Goal: Task Accomplishment & Management: Use online tool/utility

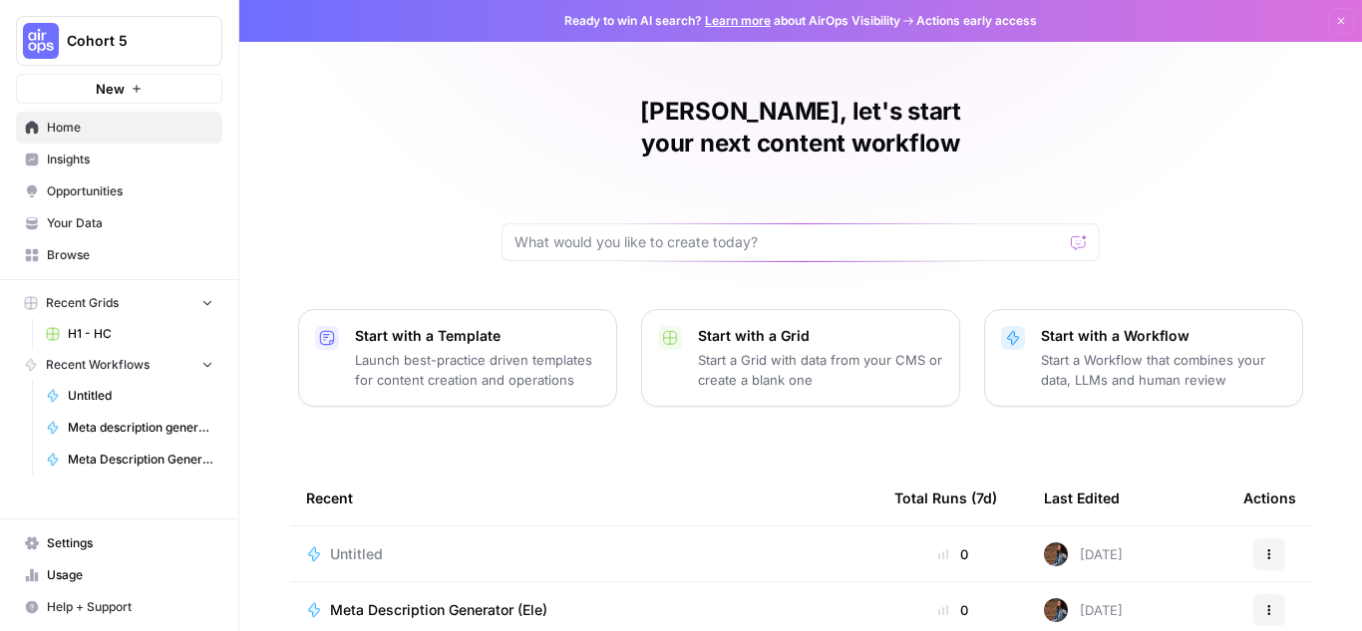
click at [116, 219] on span "Your Data" at bounding box center [130, 223] width 167 height 18
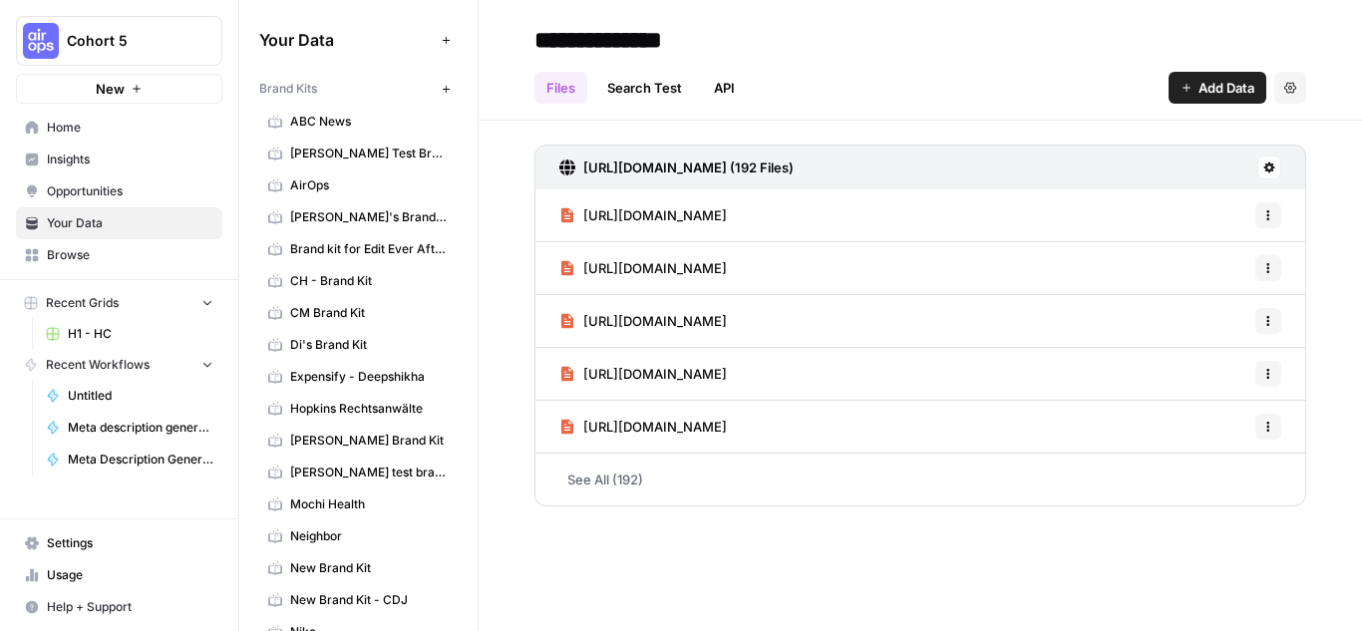
click at [348, 175] on link "AirOps" at bounding box center [358, 186] width 198 height 32
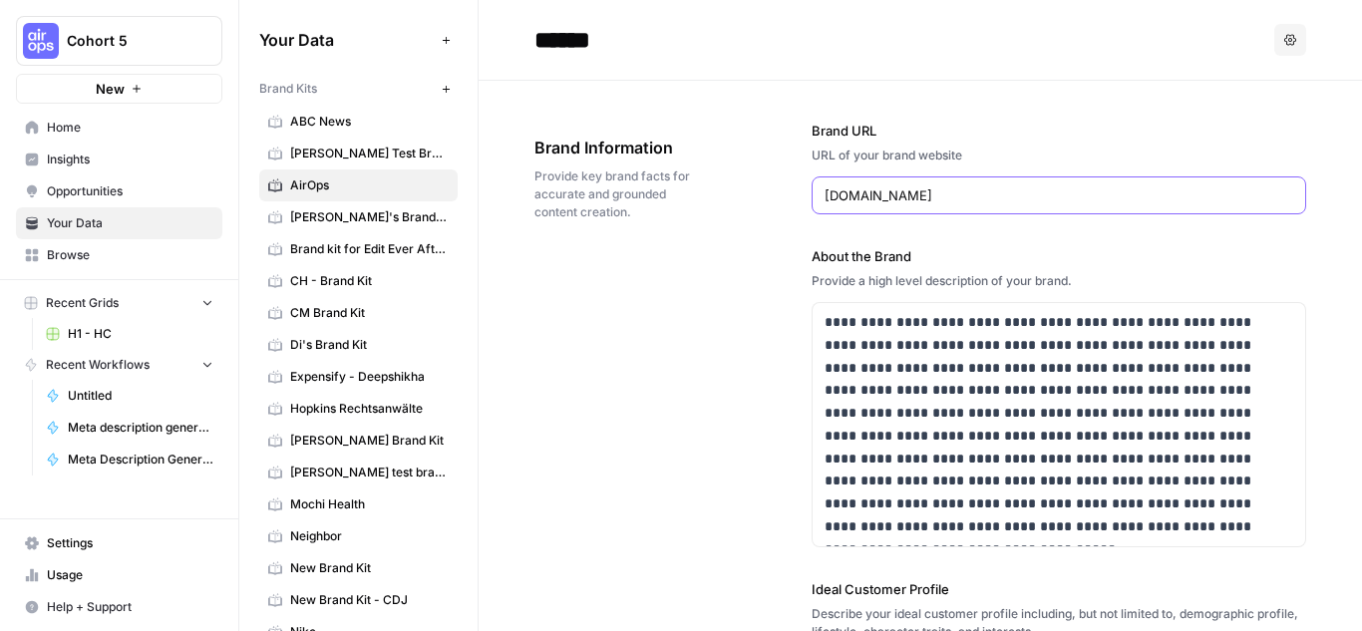
click at [940, 197] on input "[DOMAIN_NAME]" at bounding box center [1060, 195] width 470 height 20
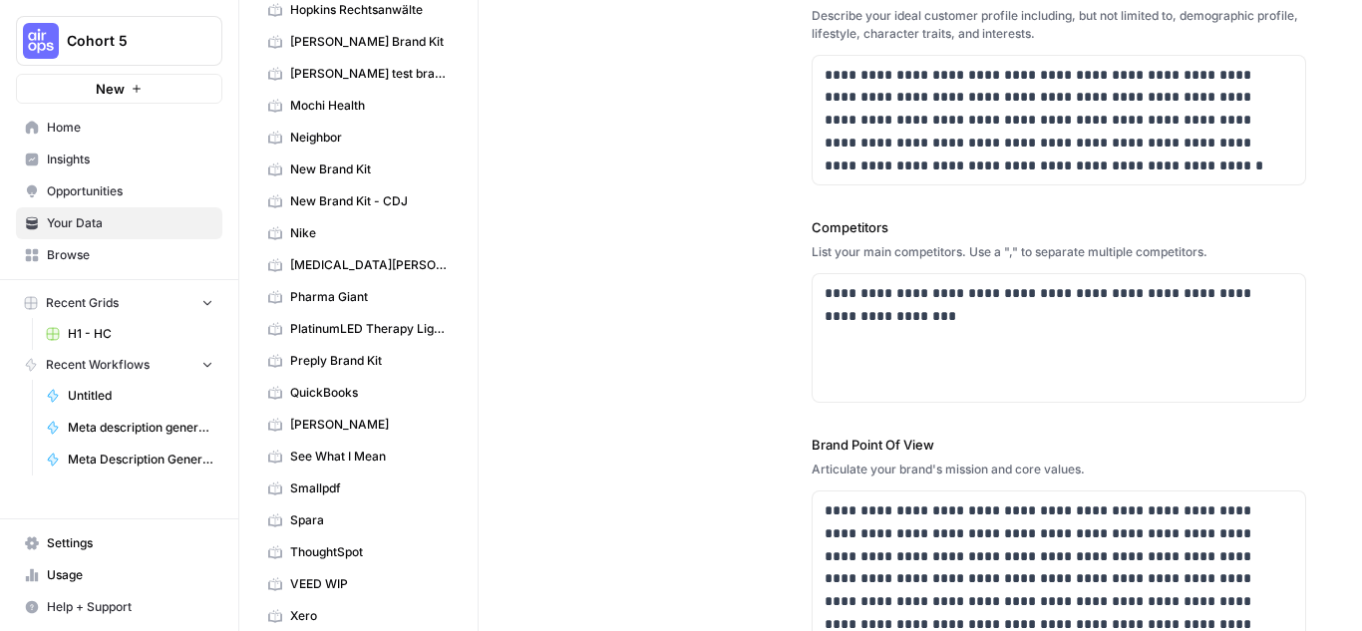
scroll to position [286, 0]
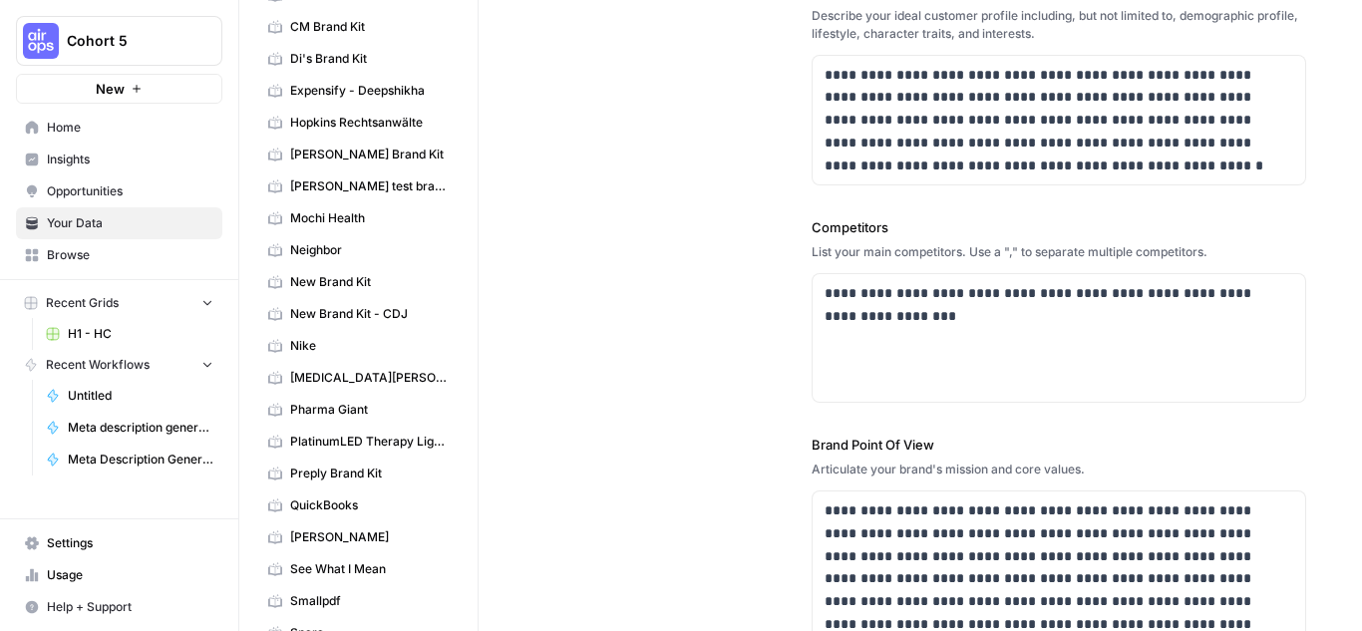
click at [326, 349] on span "Nike" at bounding box center [369, 346] width 159 height 18
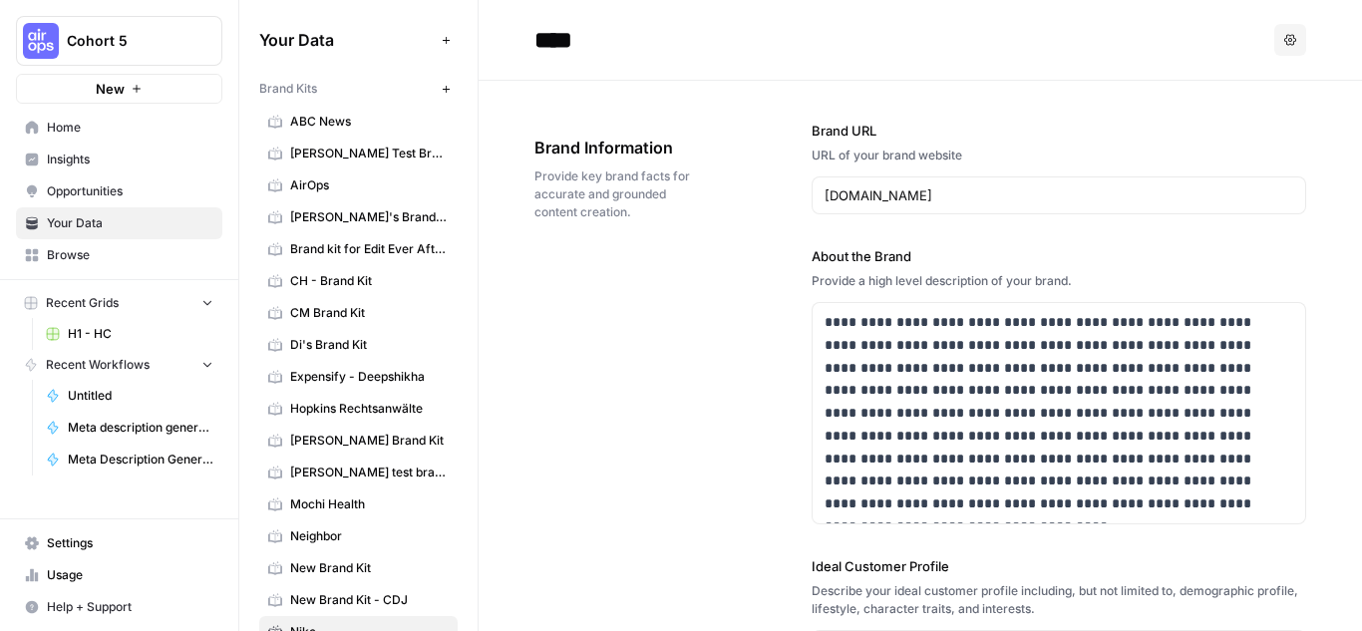
click at [359, 150] on span "[PERSON_NAME] Test Brand Kit" at bounding box center [369, 154] width 159 height 18
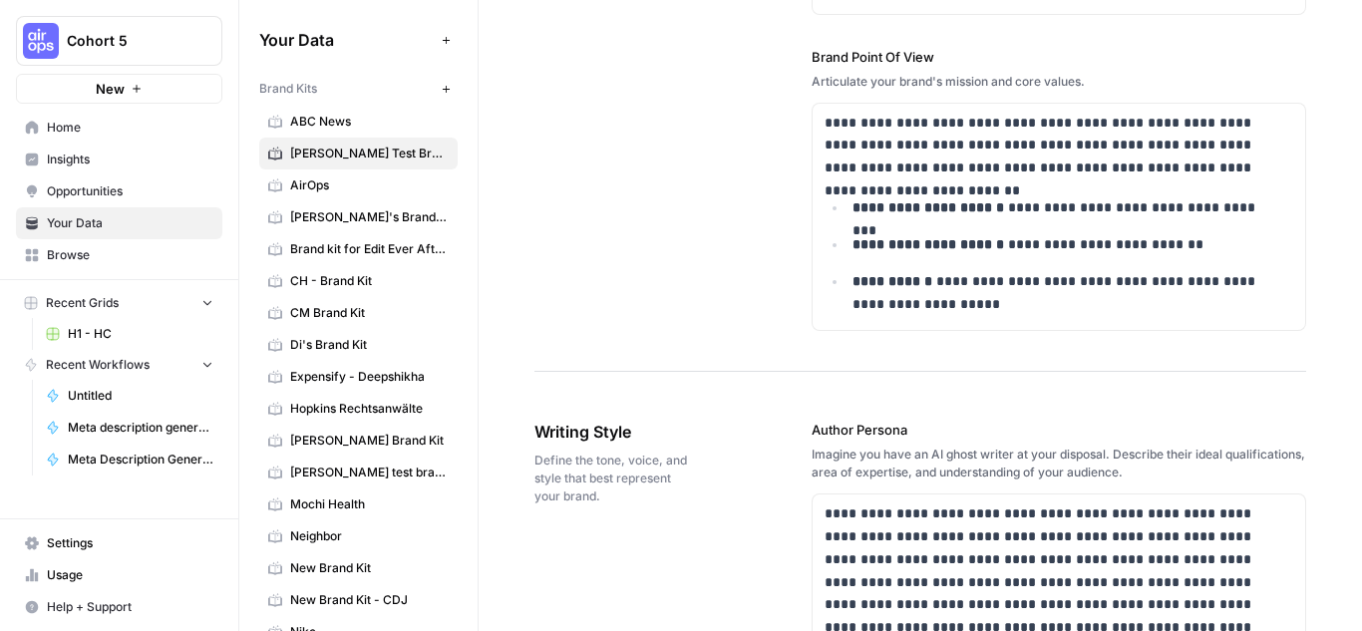
scroll to position [1097, 0]
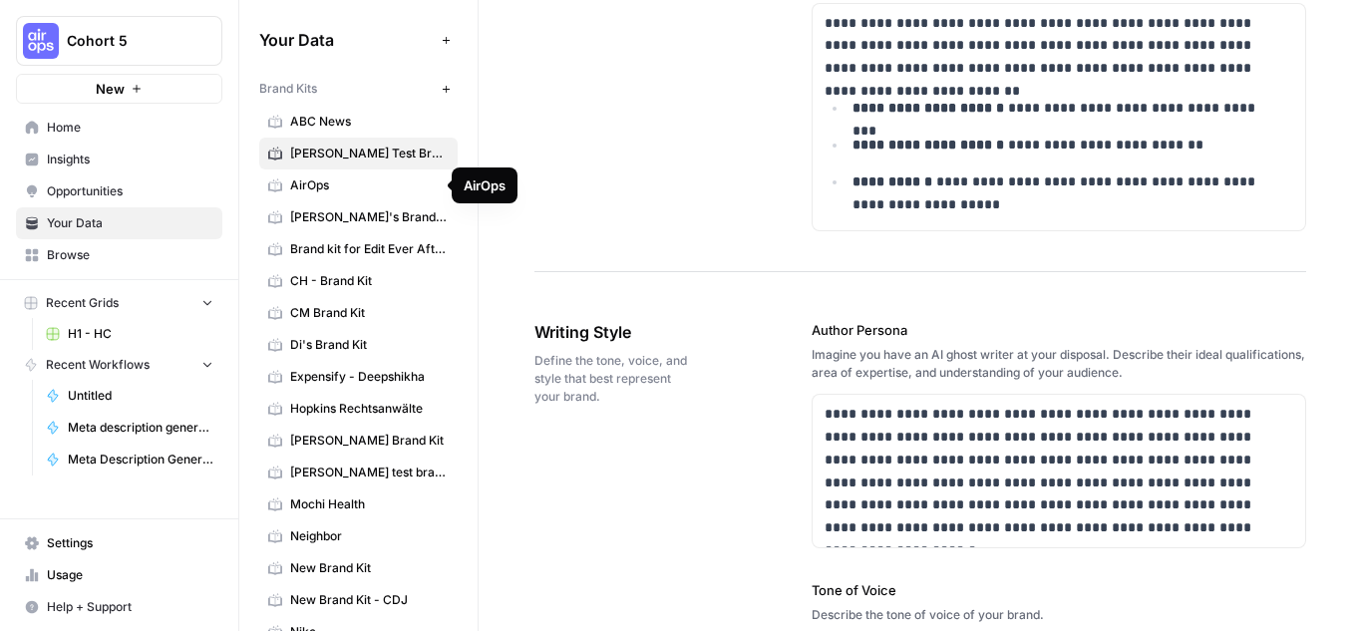
click at [318, 195] on link "AirOps" at bounding box center [358, 186] width 198 height 32
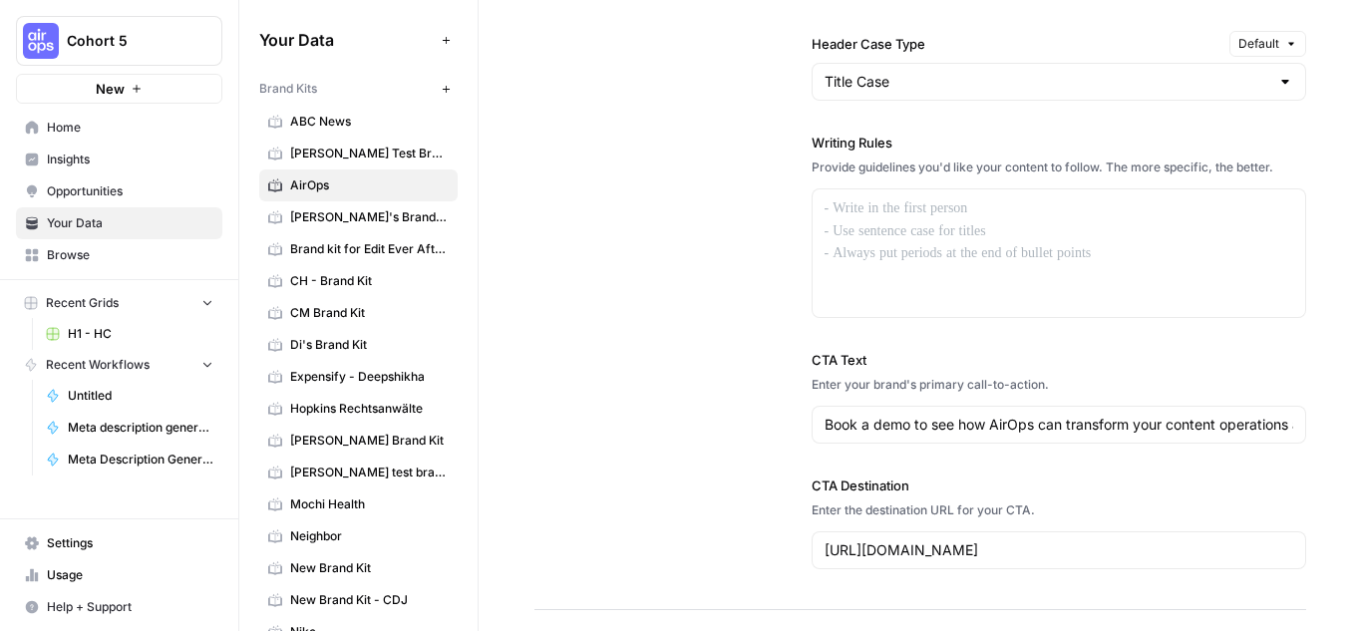
scroll to position [1836, 0]
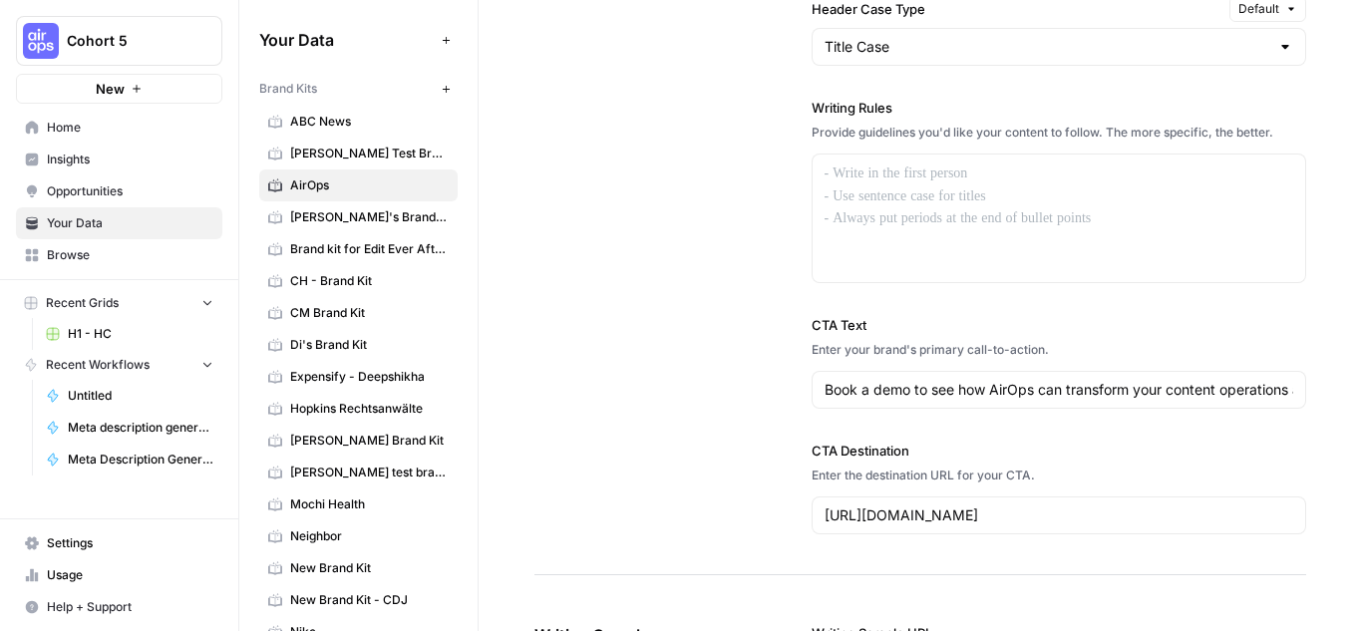
click at [1002, 404] on div "Book a demo to see how AirOps can transform your content operations and drive A…" at bounding box center [1060, 390] width 496 height 38
click at [776, 394] on div "**********" at bounding box center [920, 27] width 772 height 1097
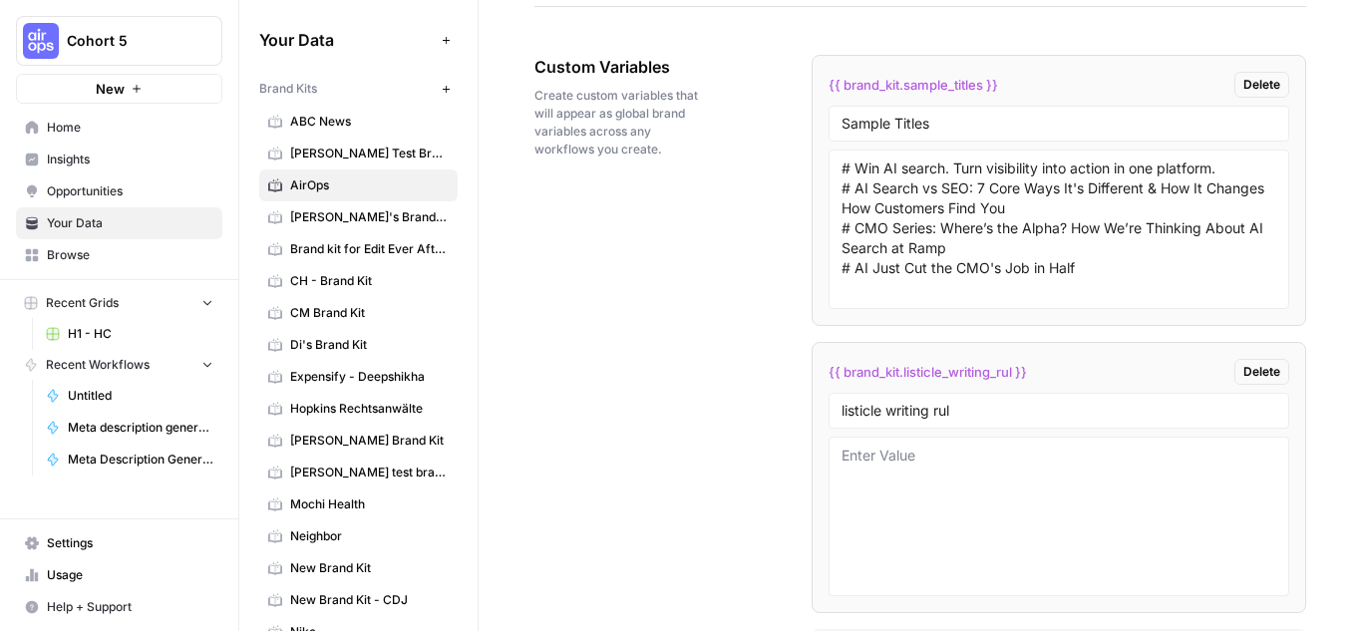
scroll to position [3431, 0]
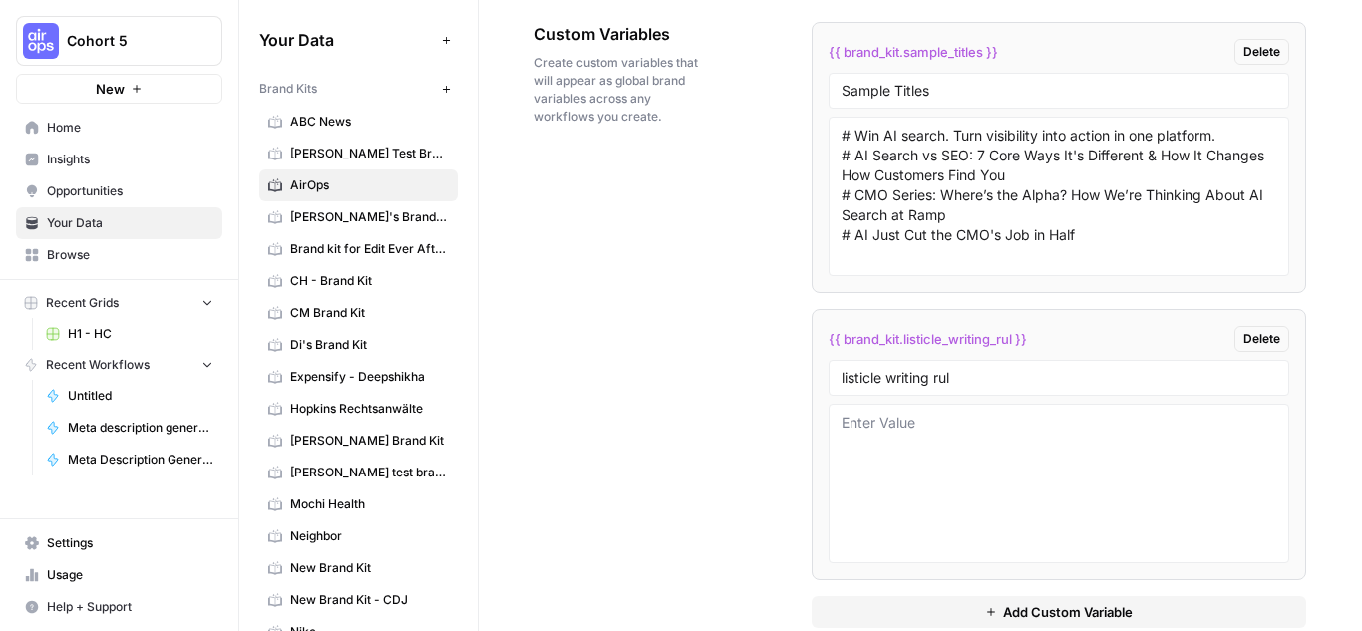
click at [81, 197] on span "Opportunities" at bounding box center [130, 191] width 167 height 18
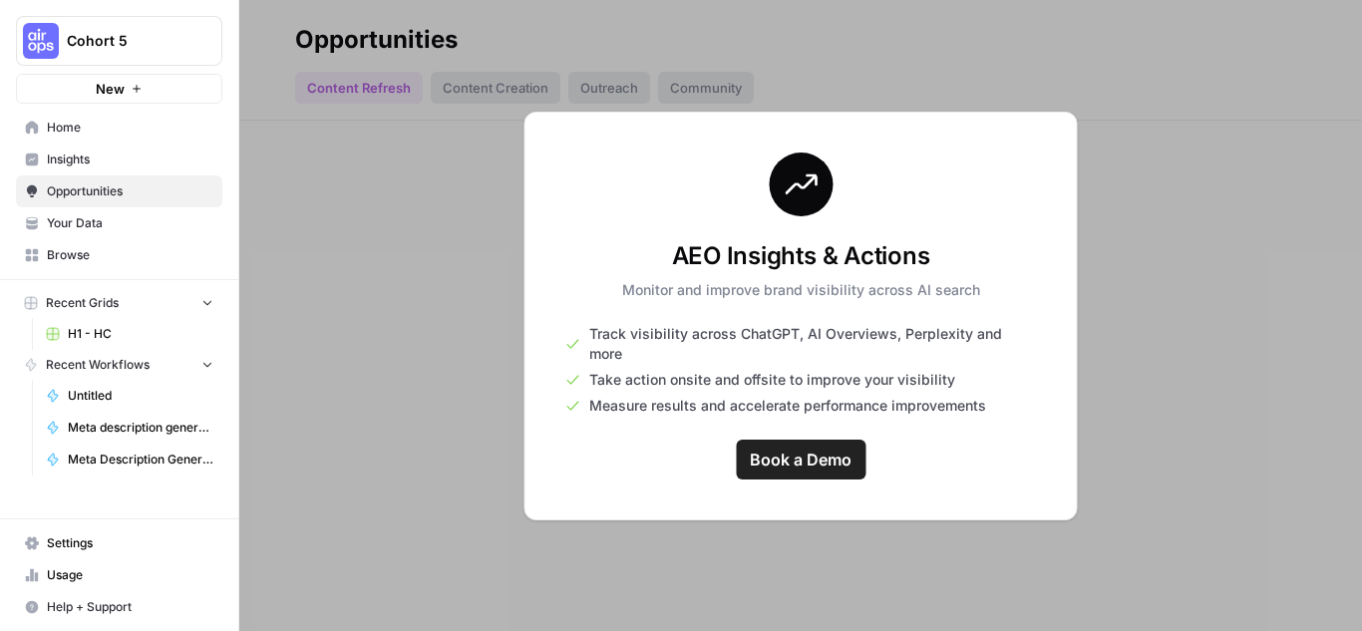
click at [105, 150] on link "Insights" at bounding box center [119, 160] width 206 height 32
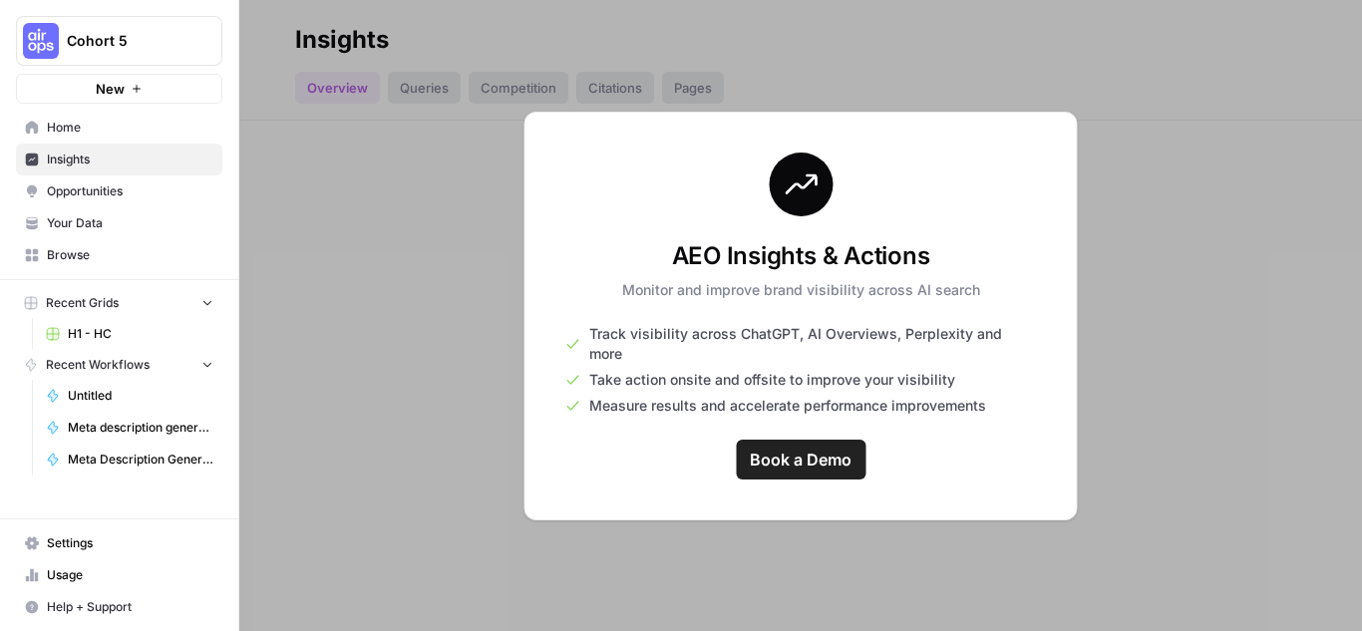
click at [102, 187] on span "Opportunities" at bounding box center [130, 191] width 167 height 18
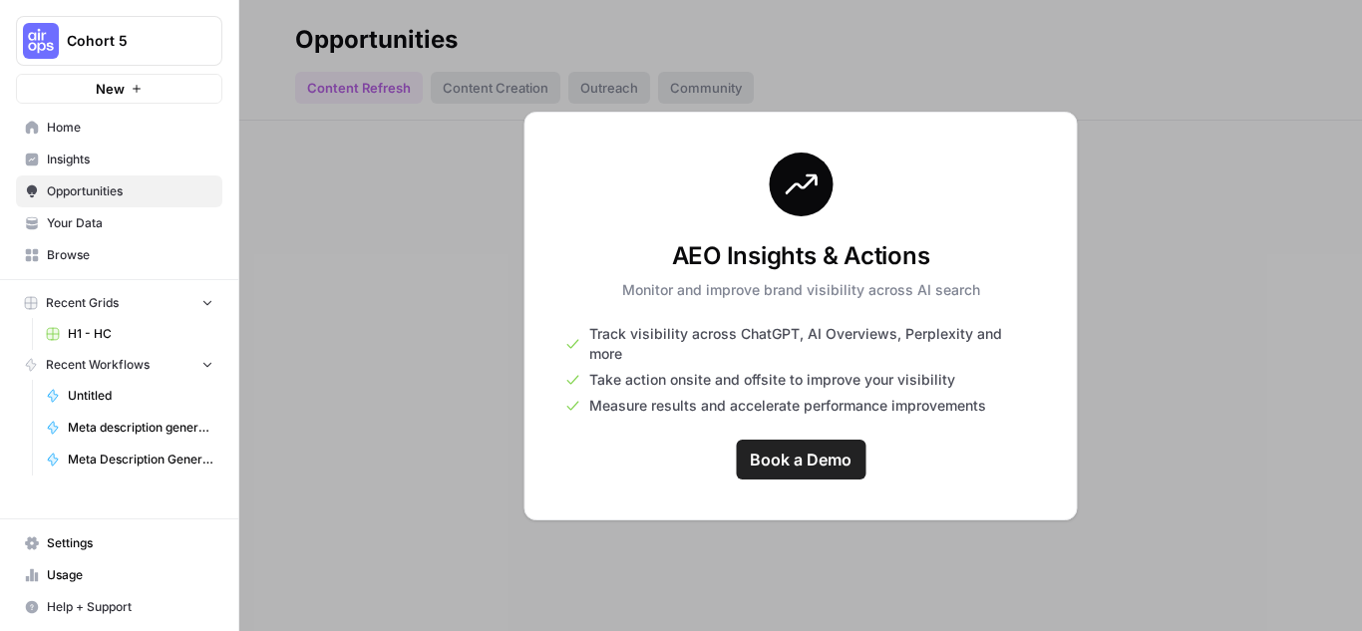
click at [95, 160] on span "Insights" at bounding box center [130, 160] width 167 height 18
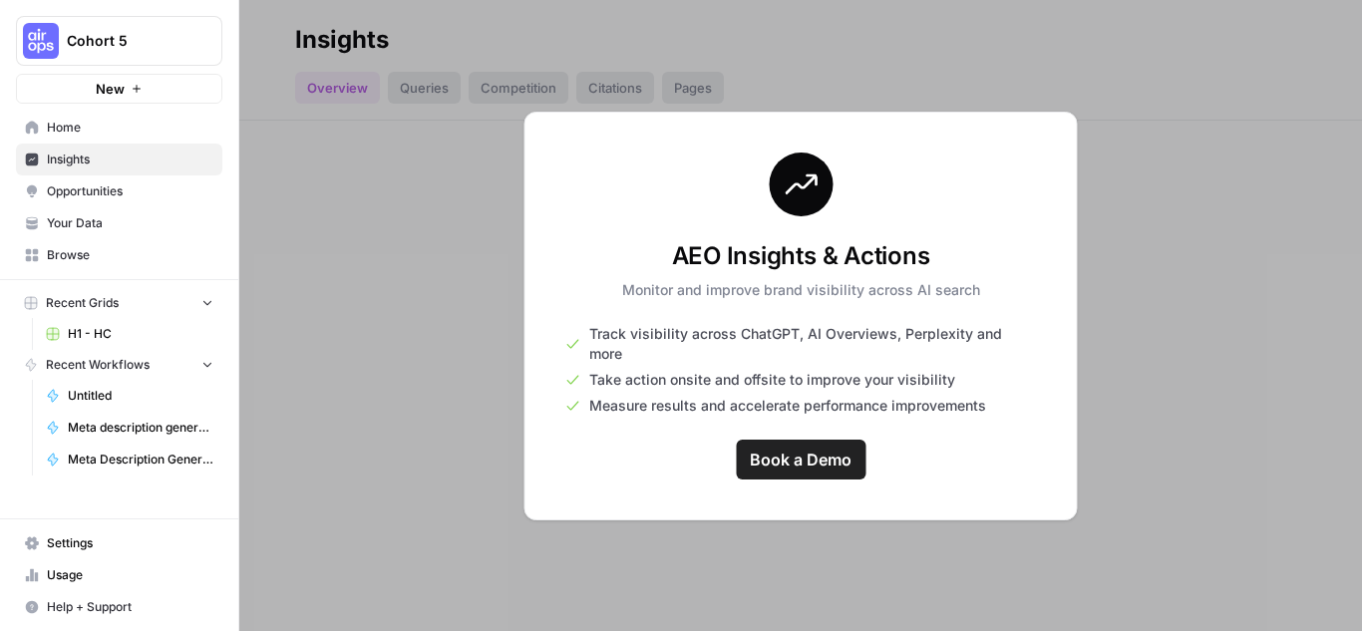
click at [80, 121] on span "Home" at bounding box center [130, 128] width 167 height 18
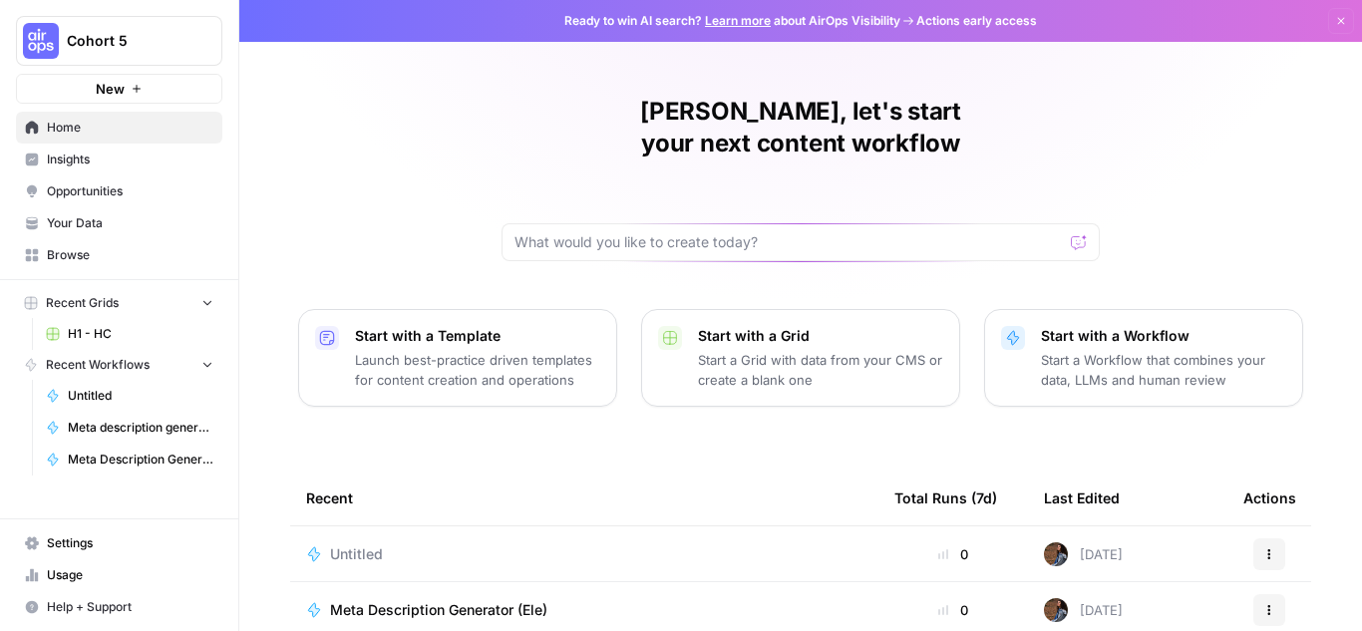
click at [135, 86] on icon "button" at bounding box center [137, 89] width 12 height 12
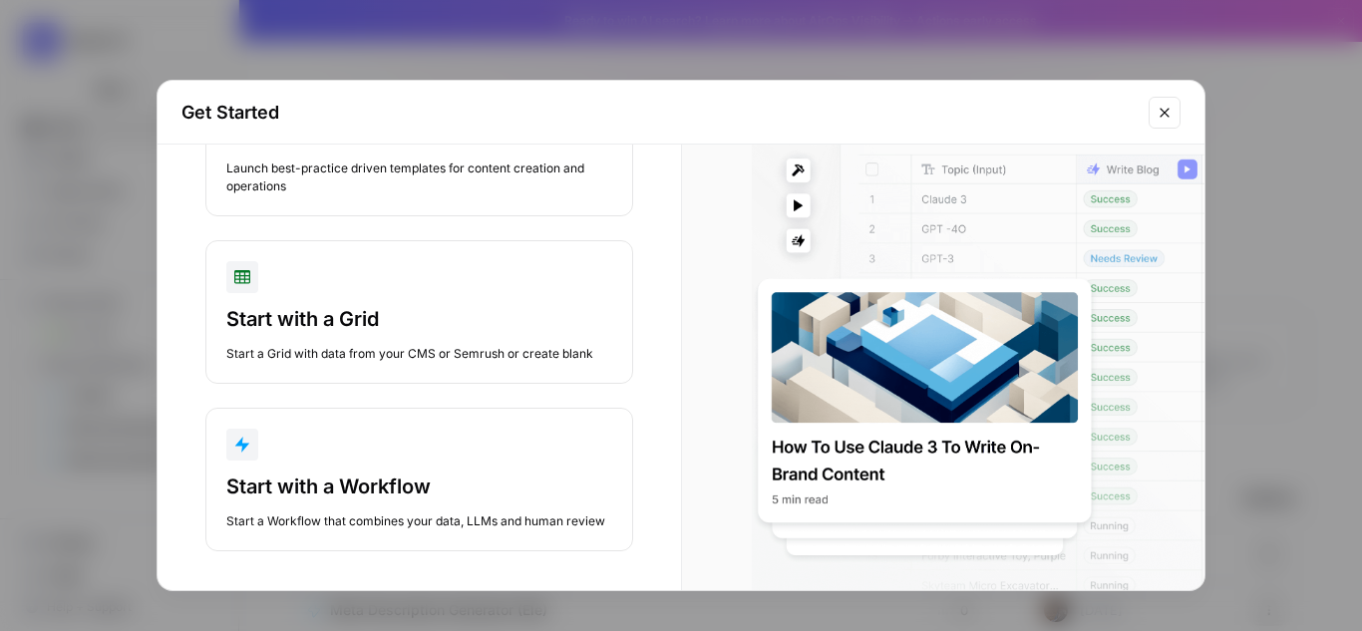
scroll to position [165, 0]
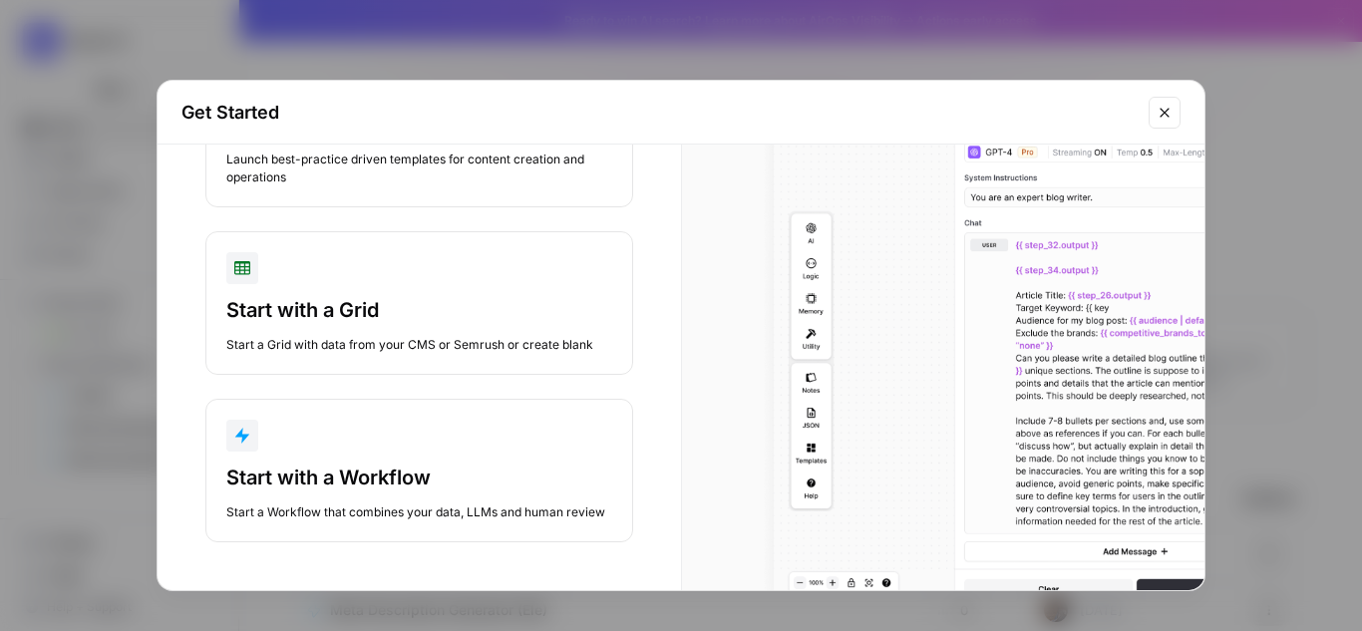
click at [372, 420] on div "button" at bounding box center [419, 436] width 386 height 32
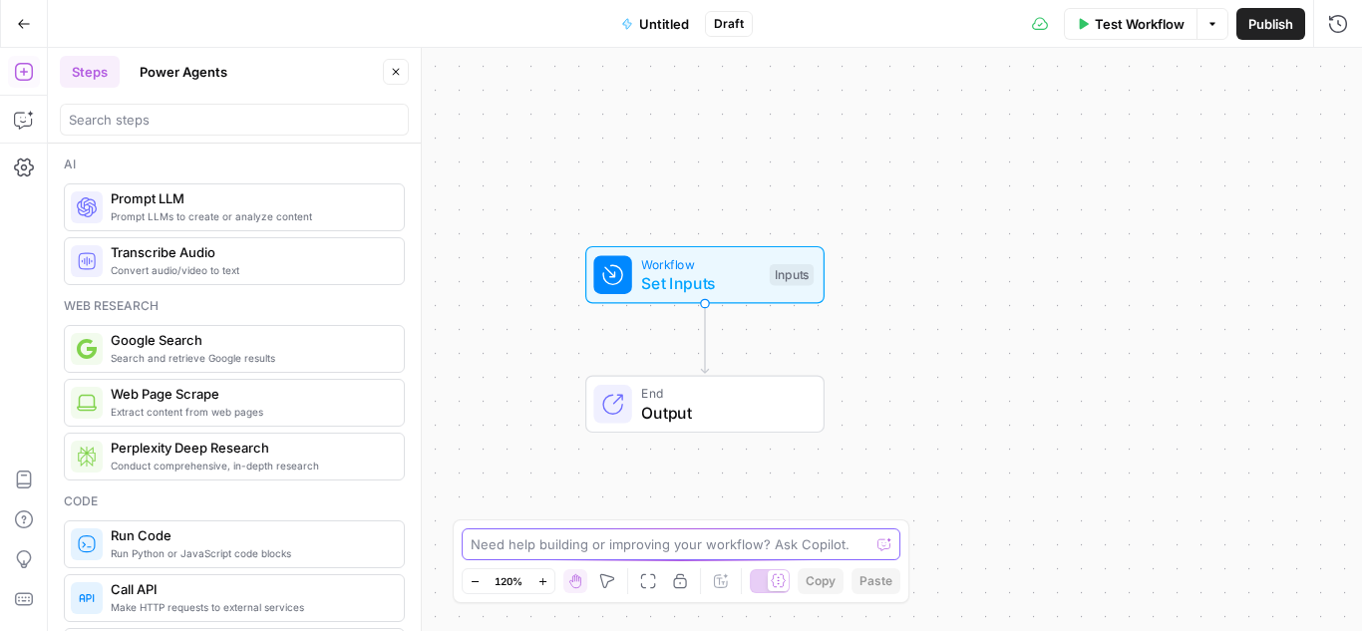
click at [754, 544] on textarea at bounding box center [670, 544] width 399 height 20
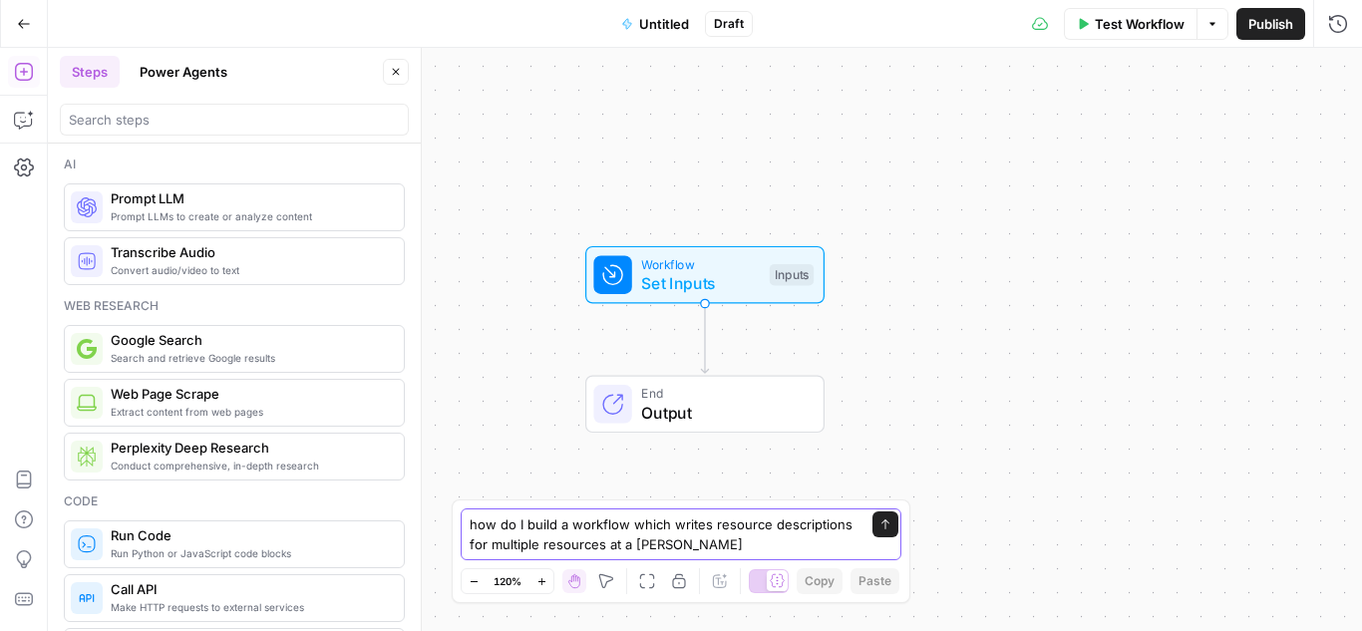
type textarea "how do I build a workflow which writes resource descriptions for multiple resou…"
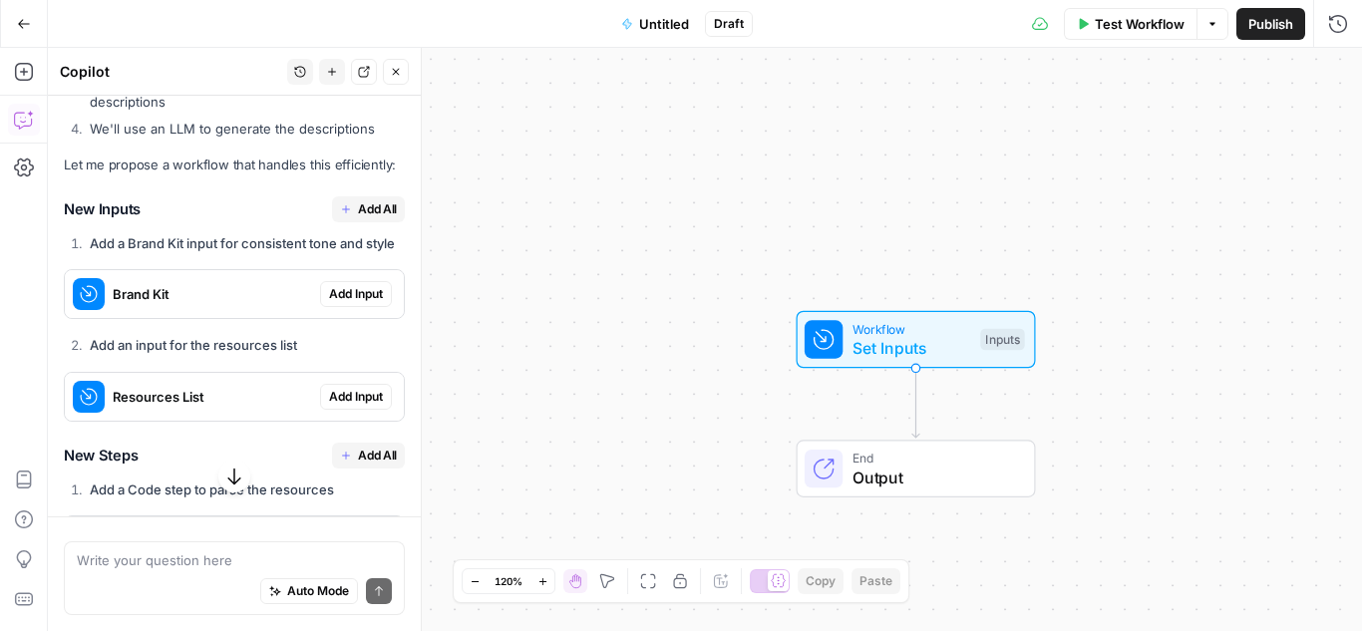
scroll to position [499, 0]
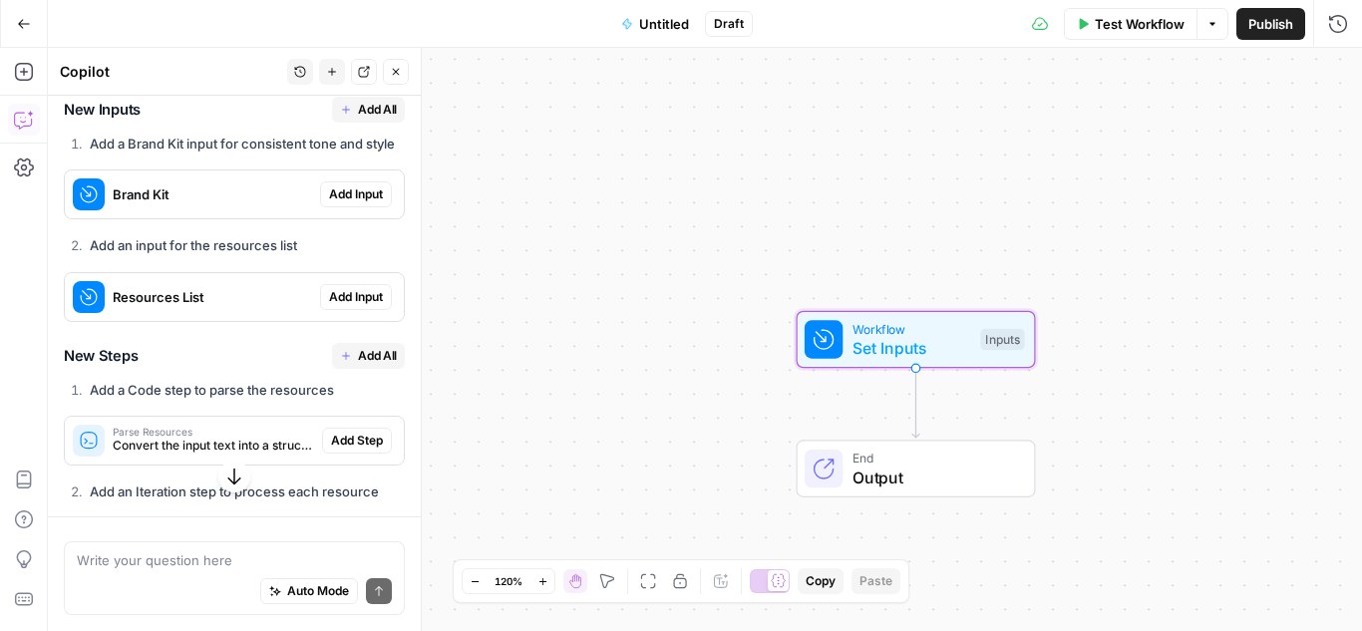
click at [348, 306] on span "Add Input" at bounding box center [356, 297] width 54 height 18
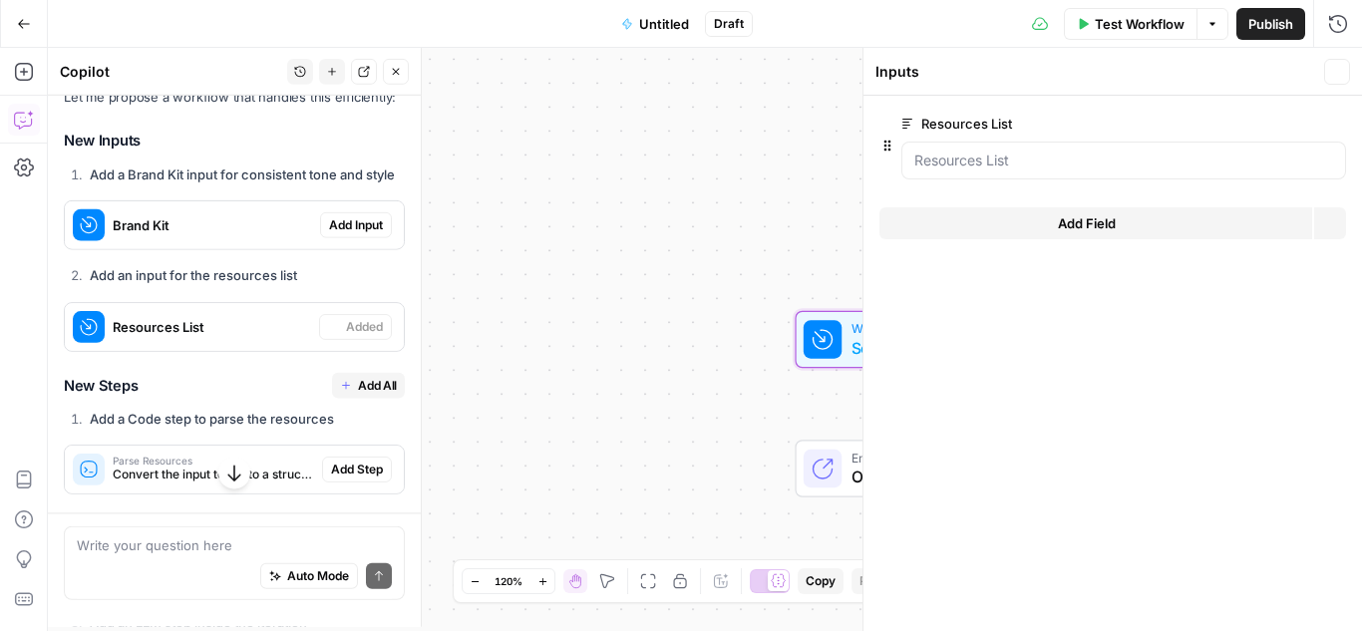
scroll to position [530, 0]
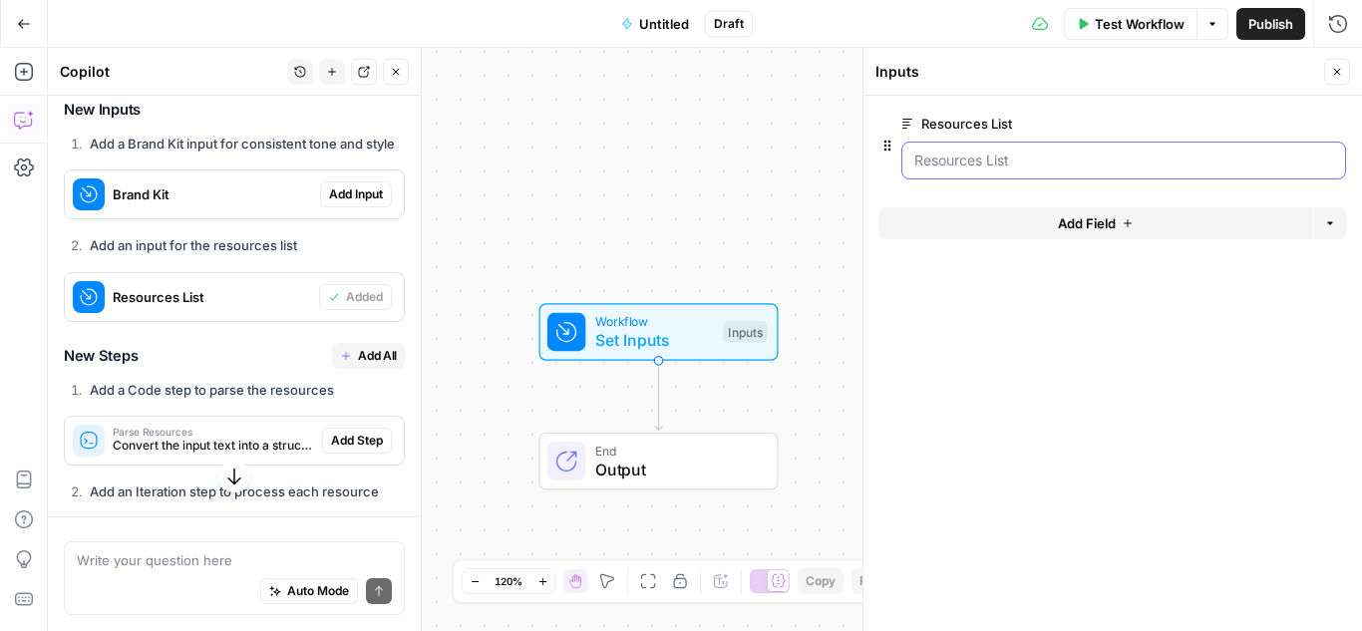
click at [950, 163] on List "Resources List" at bounding box center [1123, 161] width 419 height 20
click at [1064, 229] on span "Add Field" at bounding box center [1087, 223] width 58 height 20
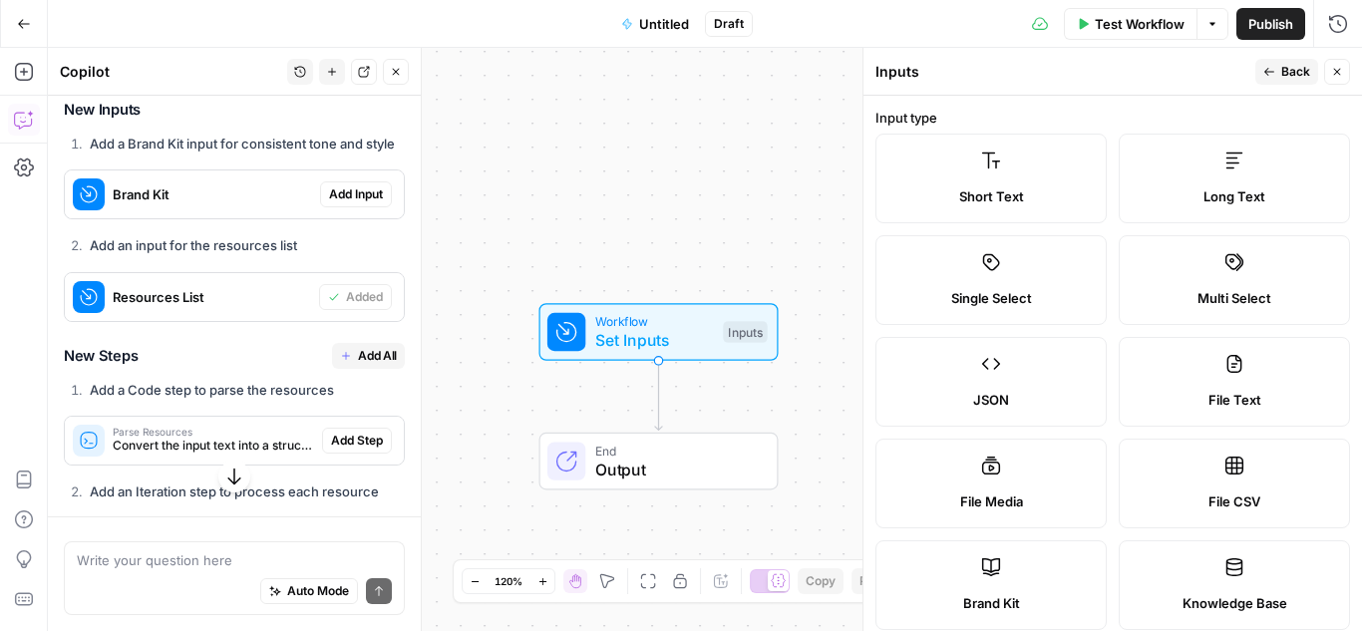
click at [1229, 480] on label "File CSV" at bounding box center [1234, 484] width 231 height 90
type textarea "Supports .csv file type"
click at [1290, 62] on button "Back" at bounding box center [1286, 72] width 63 height 26
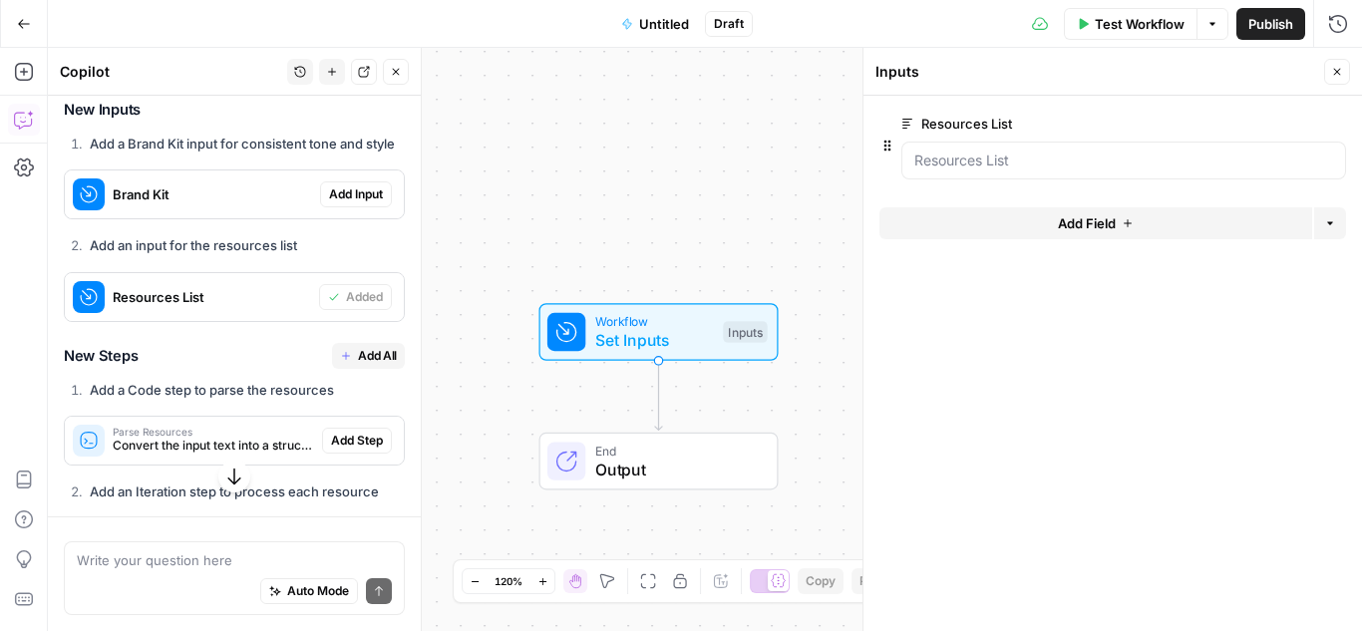
click at [1324, 222] on icon "button" at bounding box center [1330, 223] width 12 height 12
click at [1144, 213] on button "Add Field" at bounding box center [1095, 223] width 433 height 32
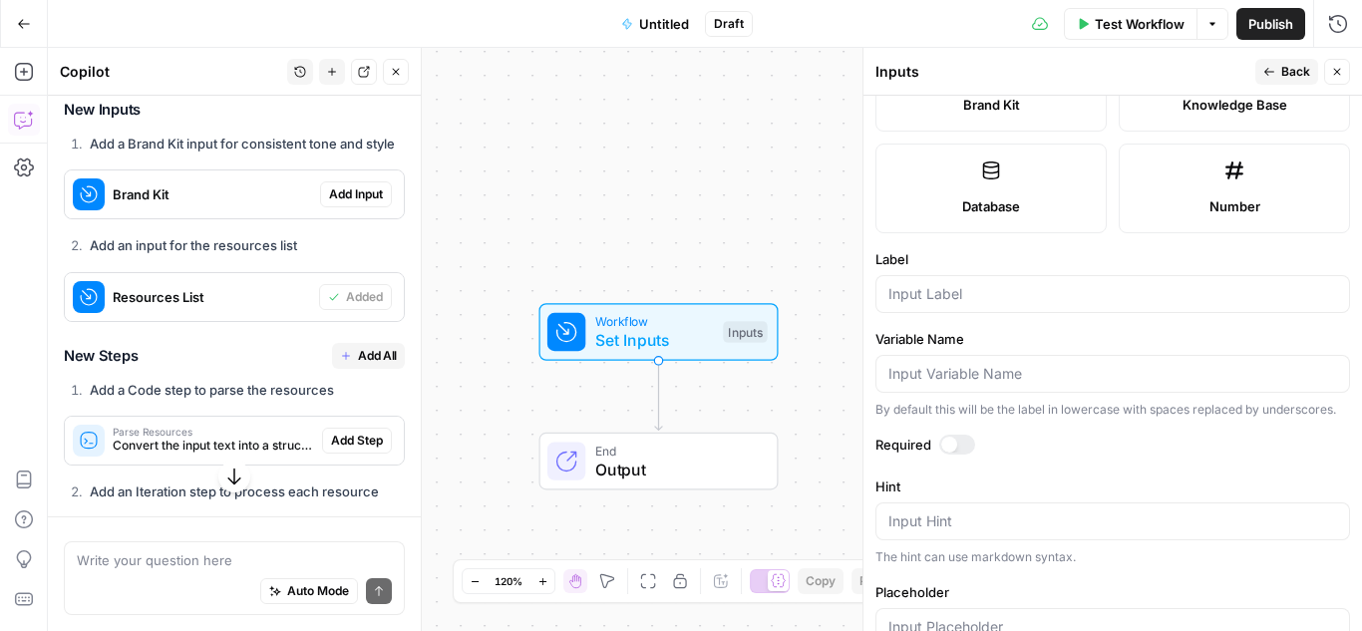
scroll to position [399, 0]
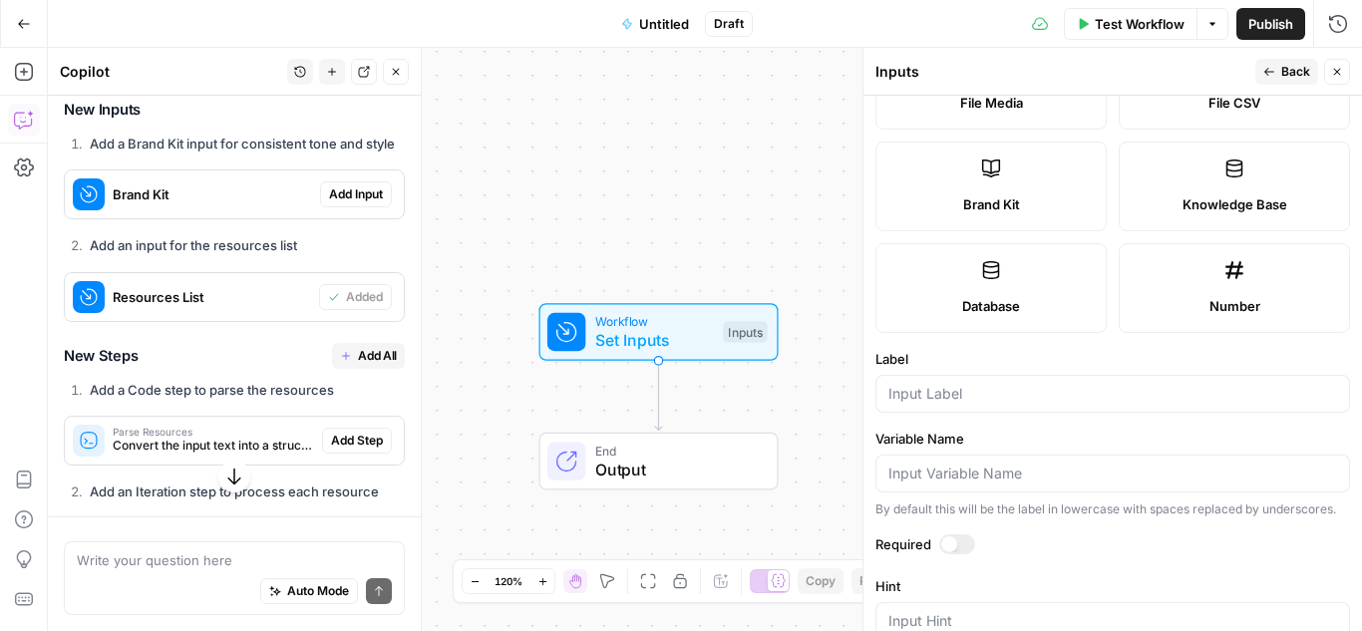
click at [1210, 117] on label "File CSV" at bounding box center [1234, 85] width 231 height 90
type textarea "Supports .csv file type"
click at [1006, 407] on div at bounding box center [1112, 394] width 475 height 38
type input "F"
type input "R"
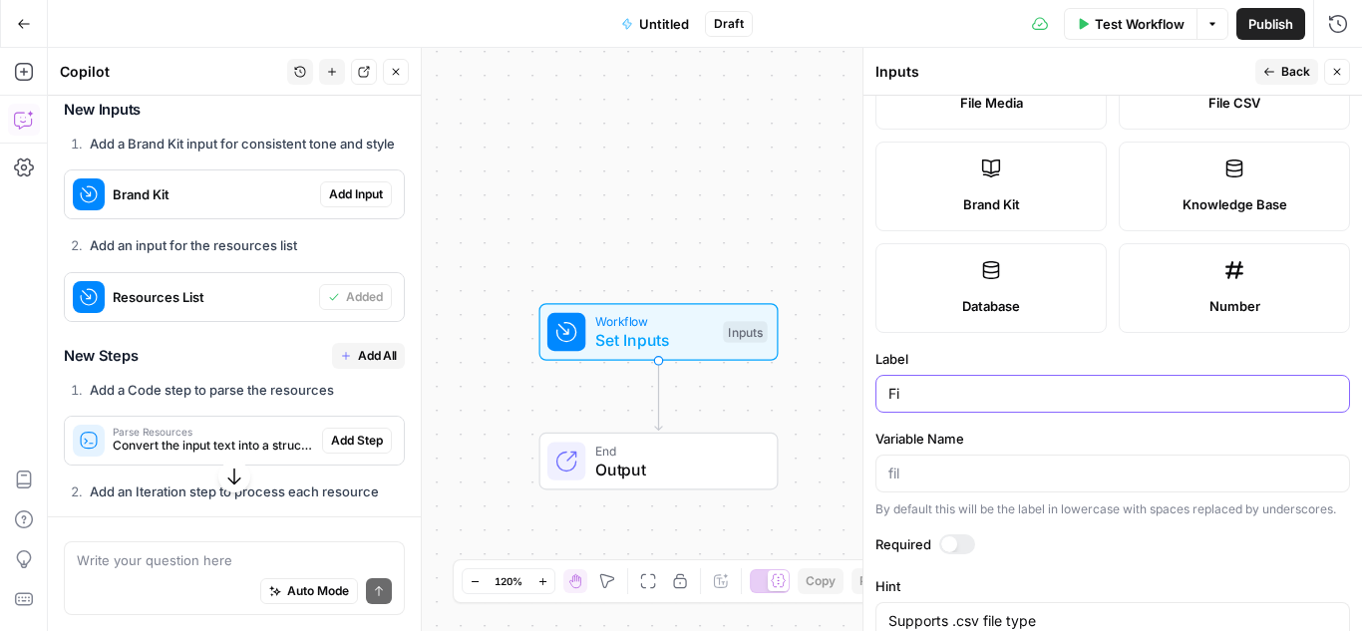
type input "F"
type input "Resource List"
click at [999, 473] on input "Variable Name" at bounding box center [1112, 474] width 449 height 20
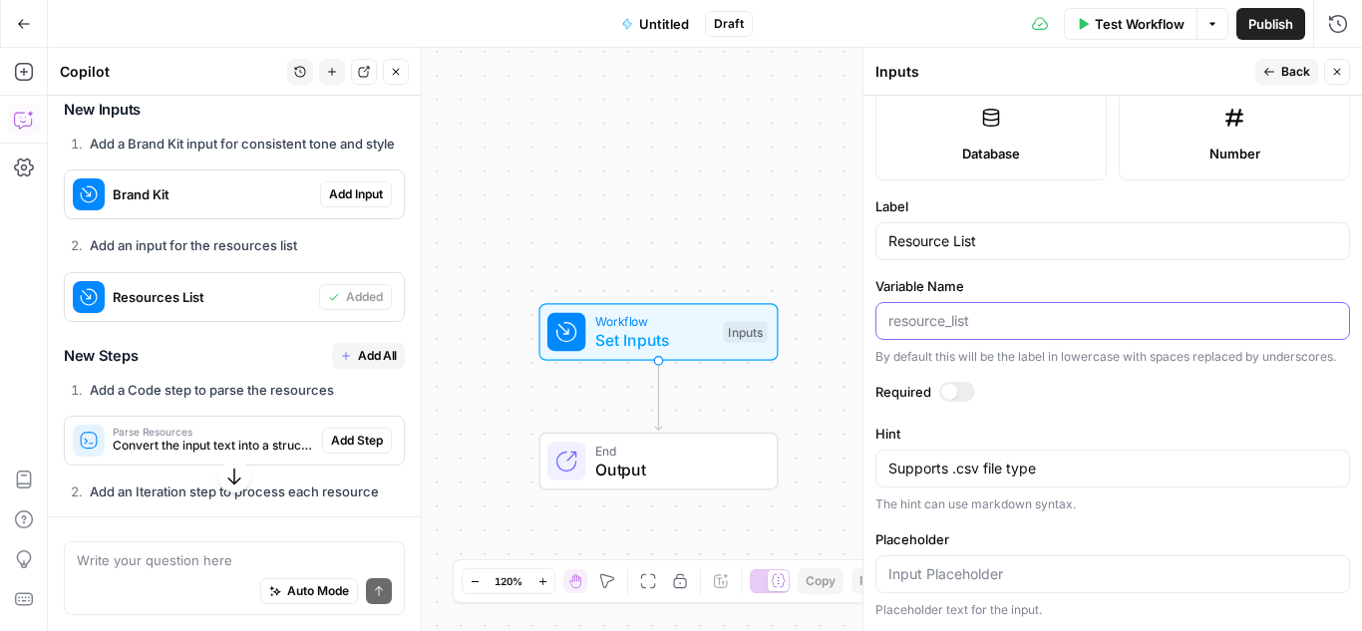
scroll to position [0, 0]
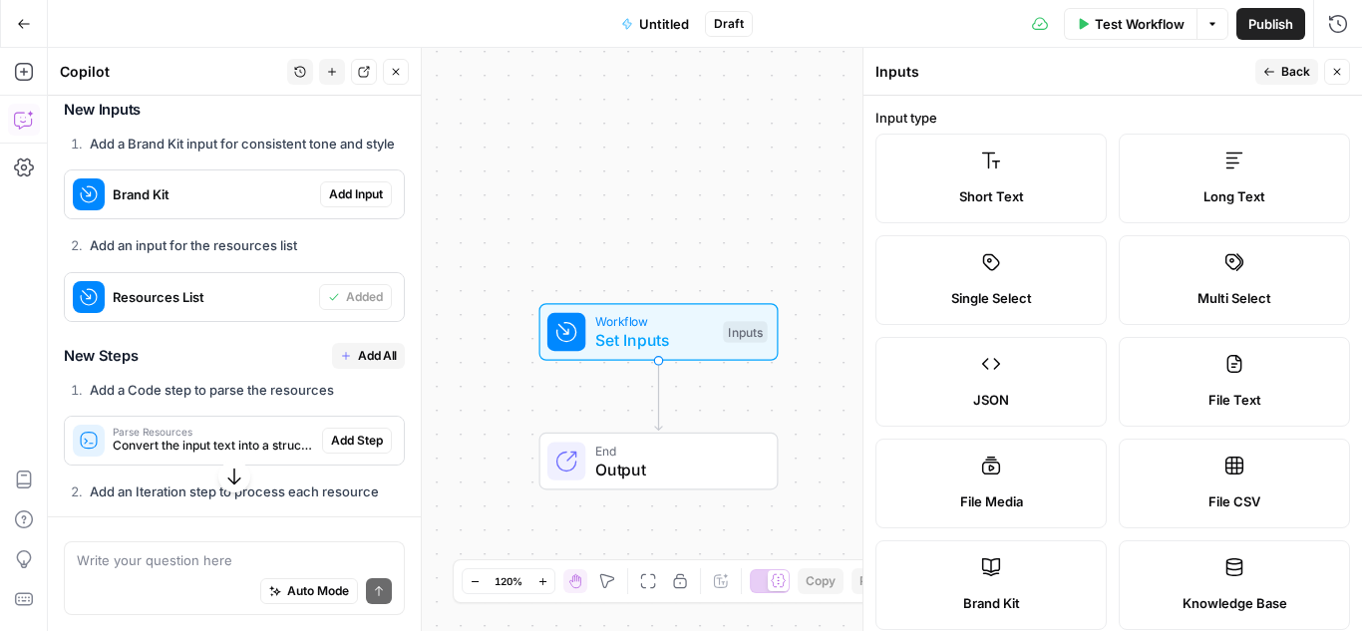
click at [1280, 67] on button "Back" at bounding box center [1286, 72] width 63 height 26
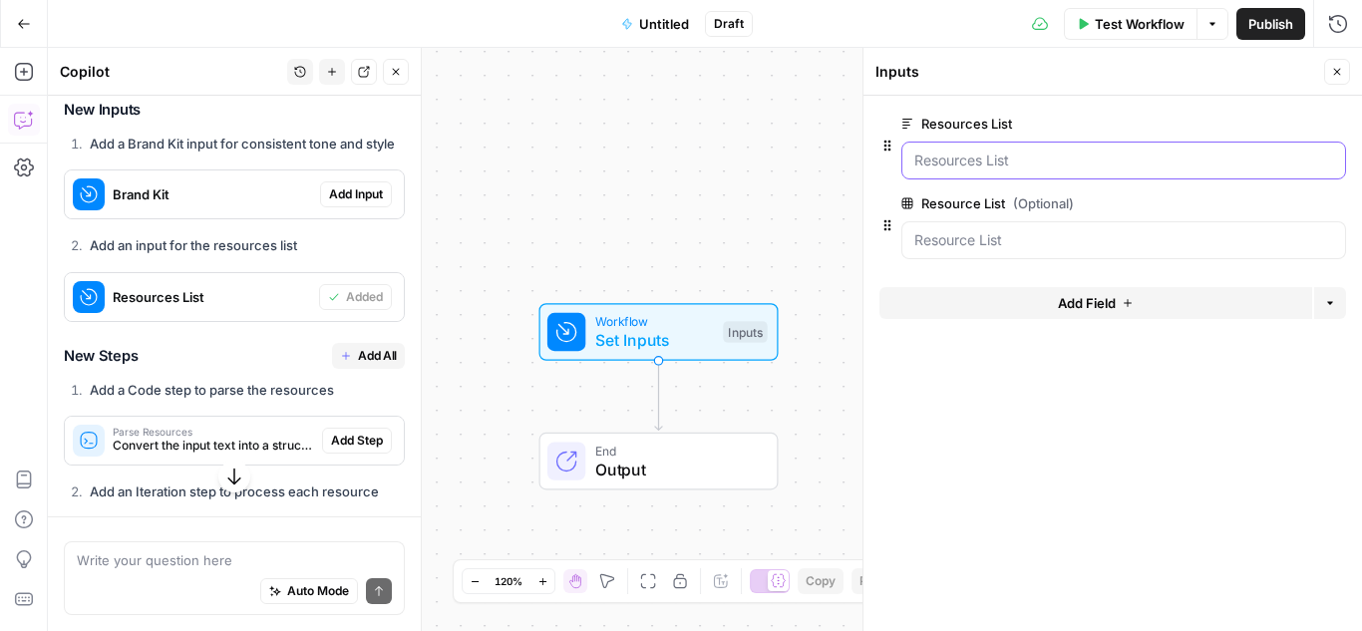
click at [1023, 160] on List "Resources List" at bounding box center [1123, 161] width 419 height 20
click at [1007, 162] on List "Resources List" at bounding box center [1123, 161] width 419 height 20
click at [1287, 123] on span "edit field" at bounding box center [1271, 124] width 44 height 16
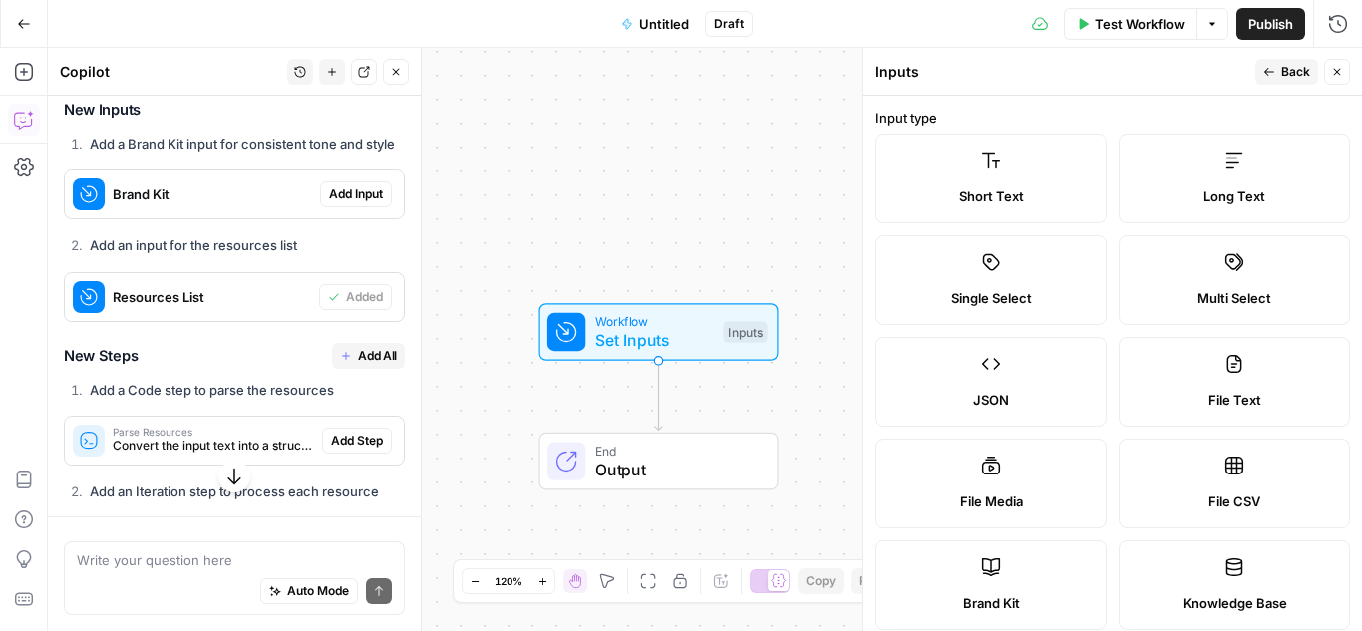
click at [1278, 73] on button "Back" at bounding box center [1286, 72] width 63 height 26
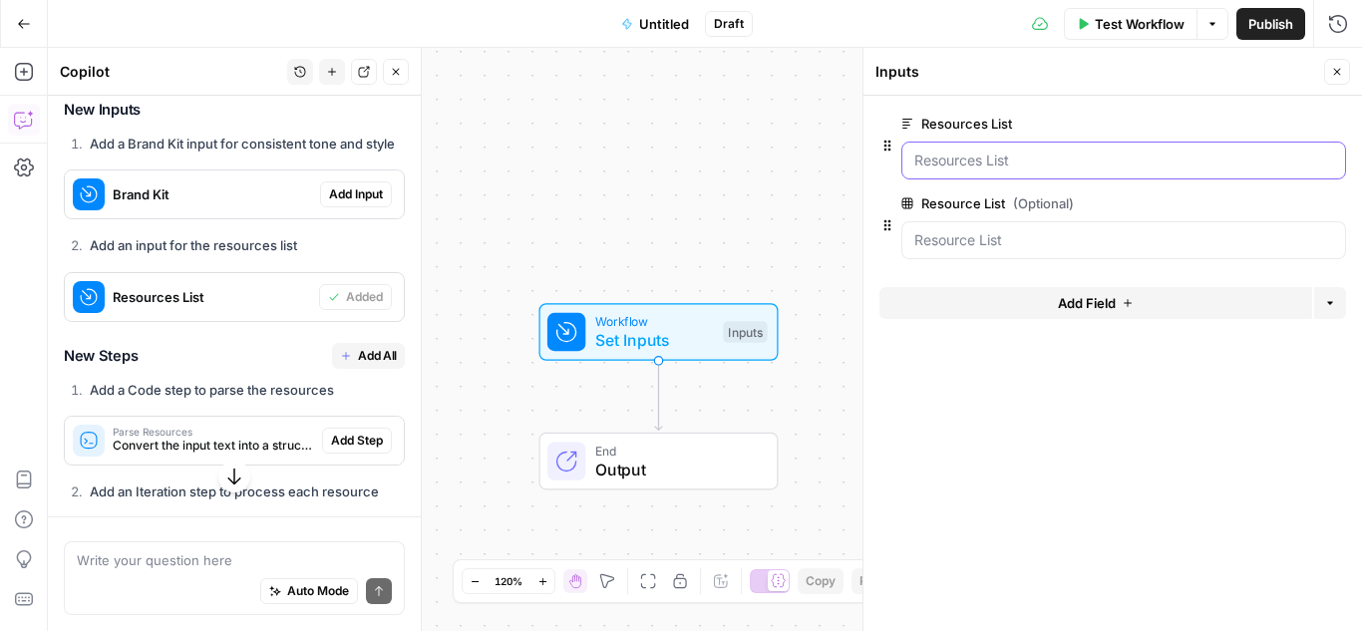
click at [1019, 160] on List "Resources List" at bounding box center [1123, 161] width 419 height 20
click at [986, 161] on List "Resources List" at bounding box center [1123, 161] width 419 height 20
click at [998, 161] on List "Resources List" at bounding box center [1123, 161] width 419 height 20
click at [902, 118] on icon at bounding box center [907, 124] width 12 height 12
click at [914, 151] on List "Resources List" at bounding box center [1123, 161] width 419 height 20
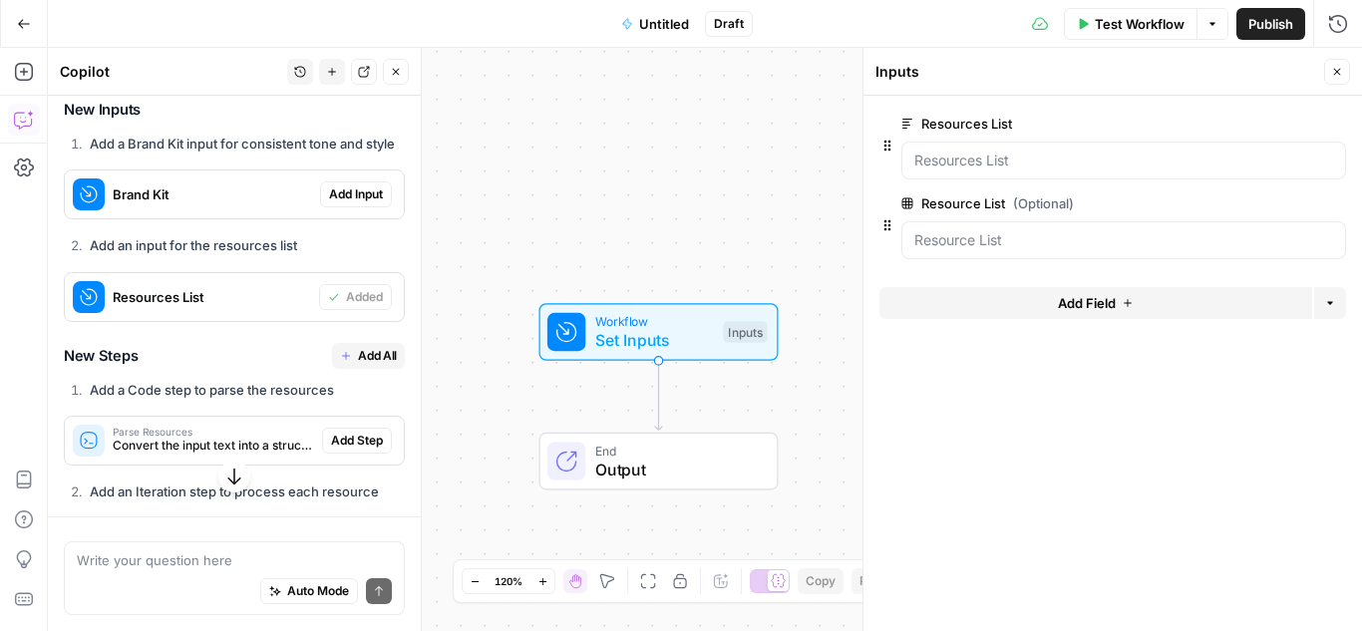
click at [1292, 121] on span "edit field" at bounding box center [1271, 124] width 44 height 16
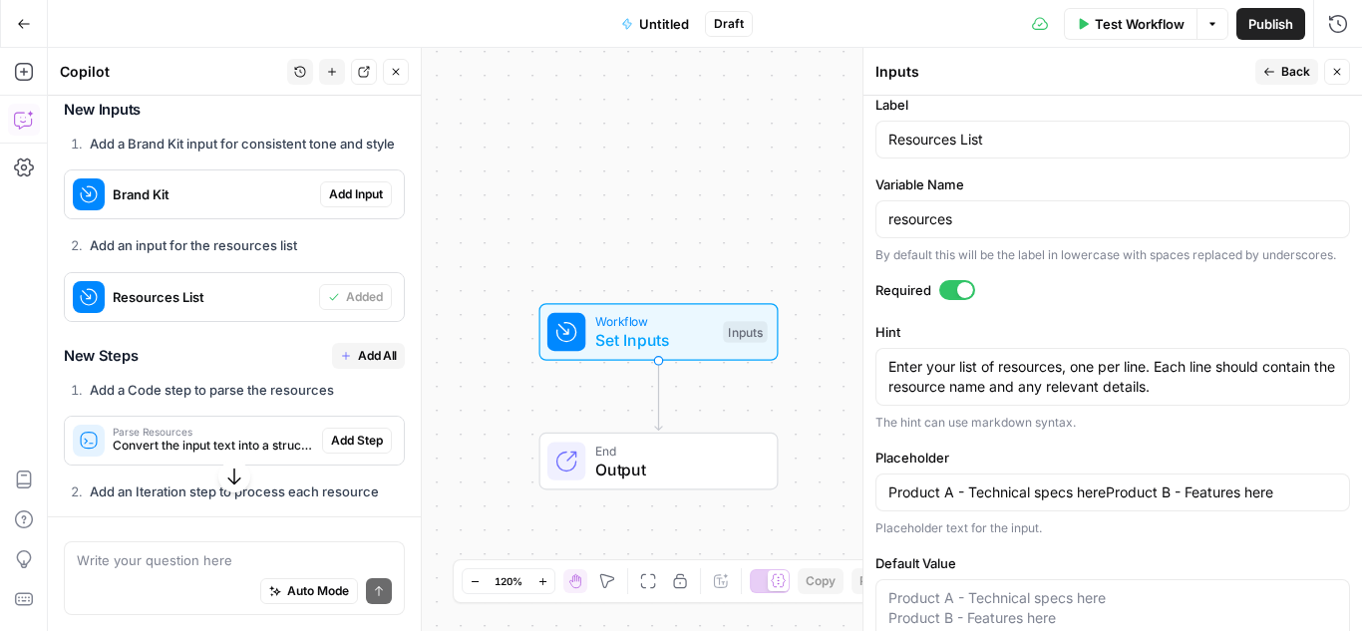
scroll to position [698, 0]
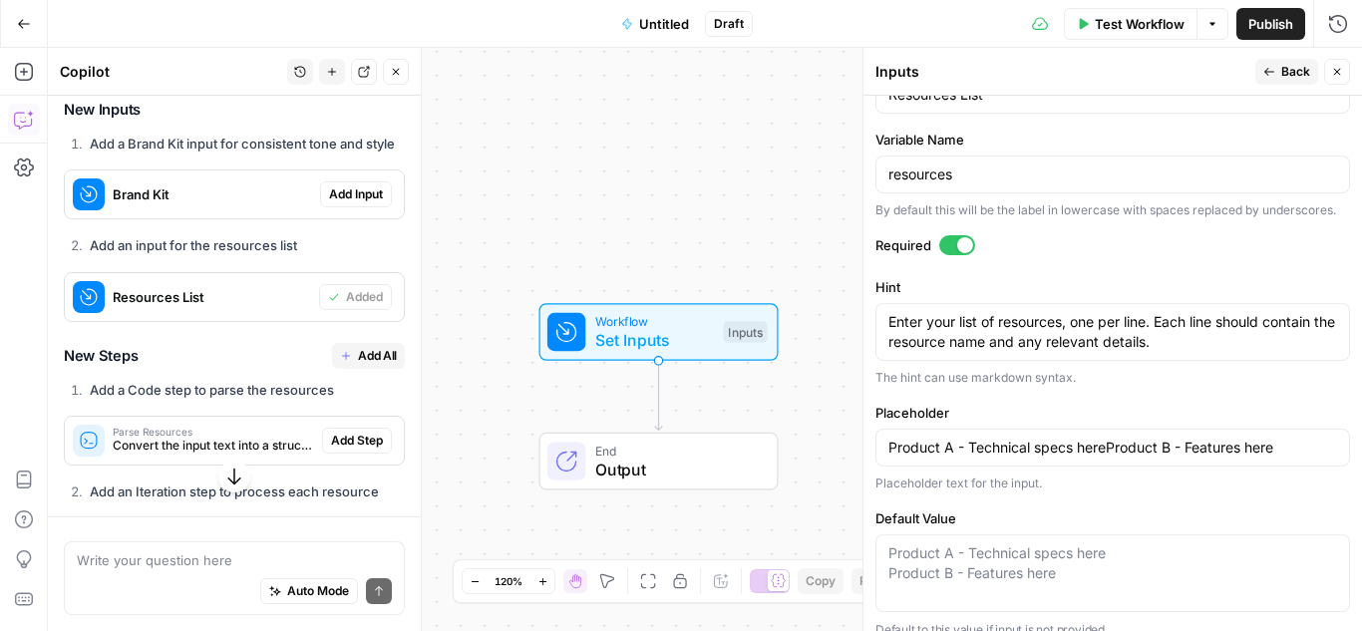
click at [1045, 407] on form "Input type Short Text Long Text Single Select Multi Select JSON File Text File …" at bounding box center [1113, 363] width 499 height 535
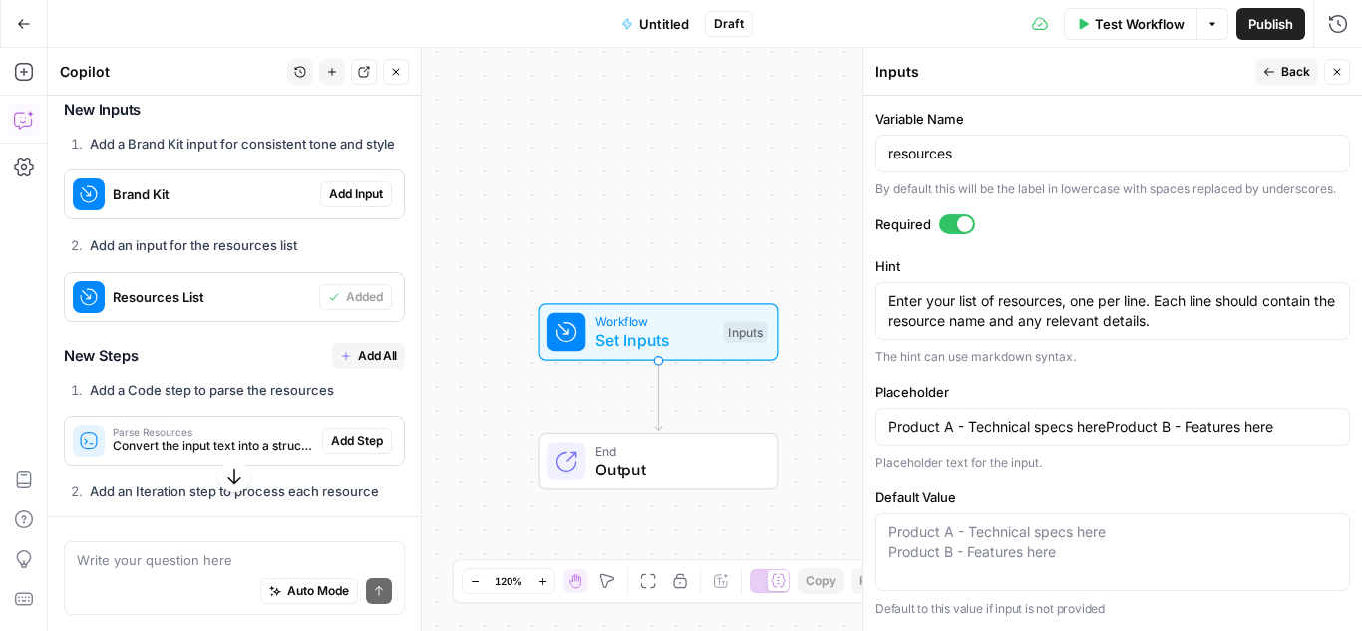
scroll to position [737, 0]
click at [986, 561] on textarea "Default Value" at bounding box center [1112, 542] width 449 height 40
click at [994, 432] on input "Product A - Technical specs hereProduct B - Features here" at bounding box center [1112, 427] width 449 height 20
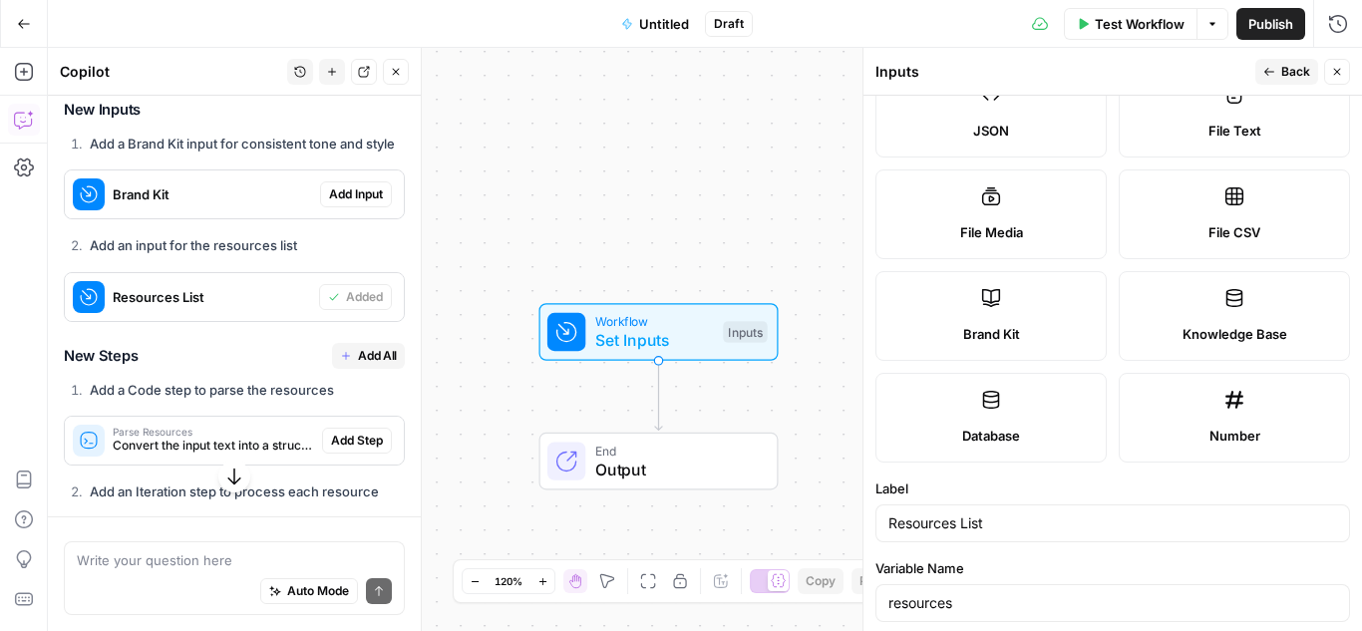
scroll to position [499, 0]
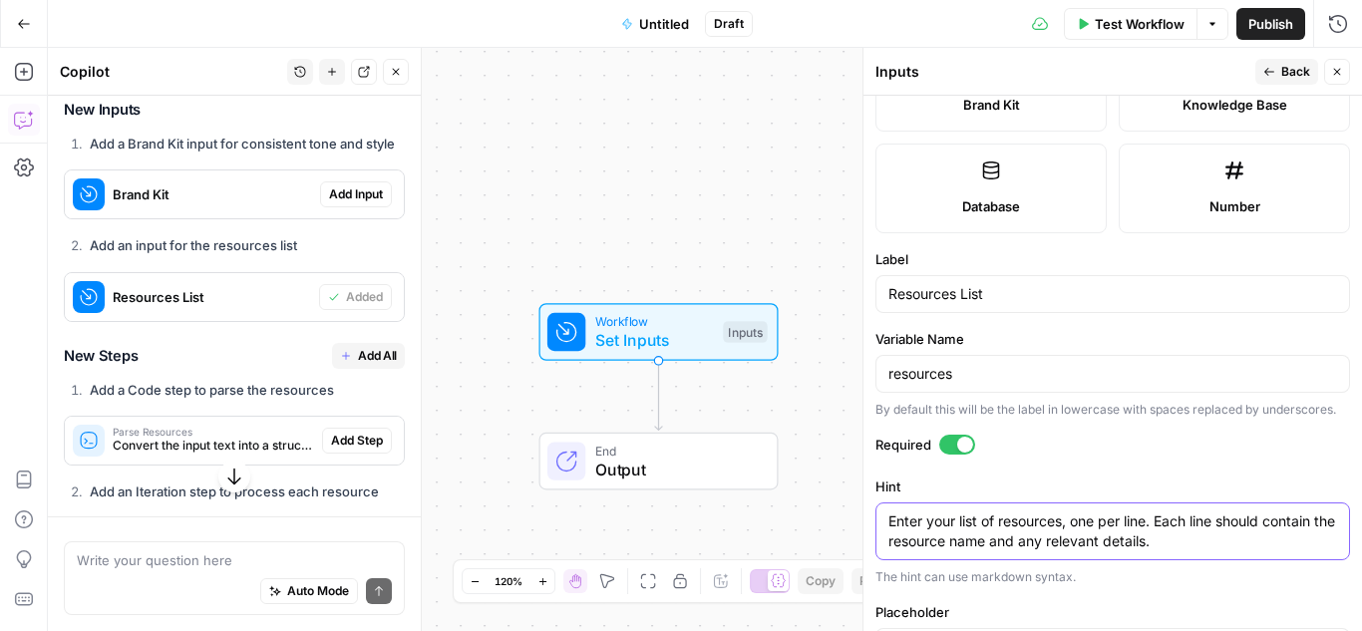
drag, startPoint x: 962, startPoint y: 548, endPoint x: 1022, endPoint y: 560, distance: 61.0
click at [1022, 551] on textarea "Enter your list of resources, one per line. Each line should contain the resour…" at bounding box center [1112, 532] width 449 height 40
drag, startPoint x: 1022, startPoint y: 560, endPoint x: 1003, endPoint y: 560, distance: 18.9
click at [1003, 551] on textarea "Enter your list of resources, one per line. Each line should contain the resour…" at bounding box center [1112, 532] width 449 height 40
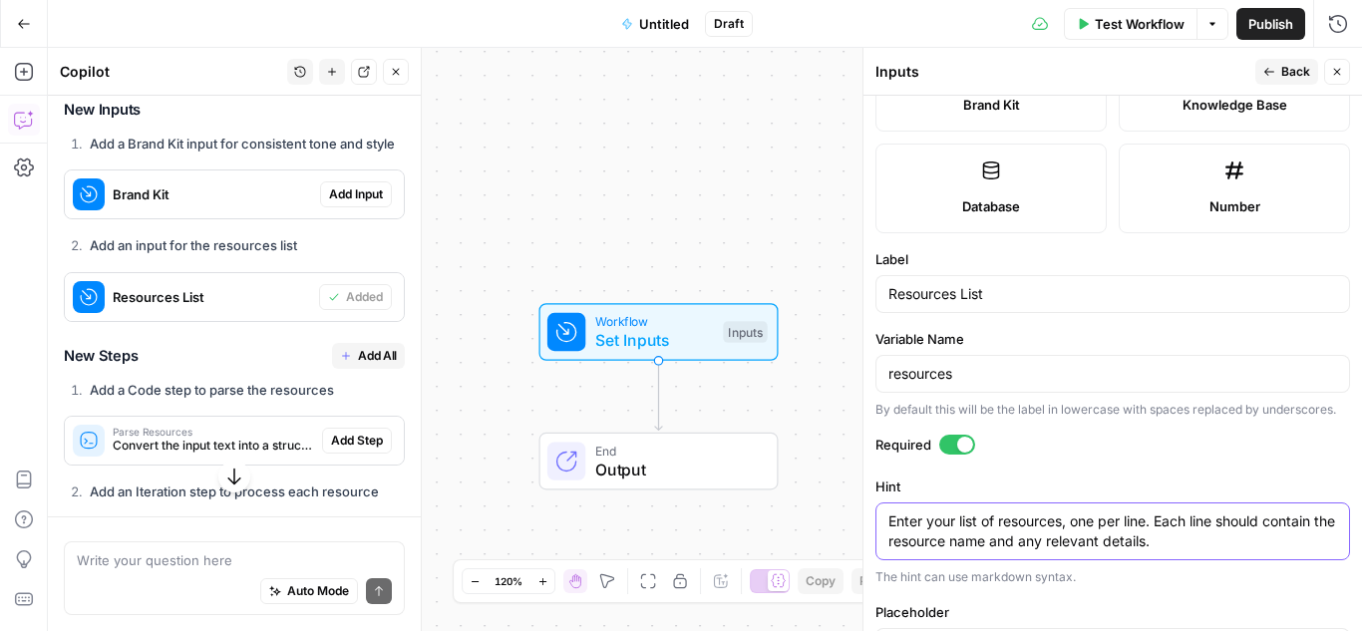
type textarea "Enter your list of resources, one per line. Each line should contain the resour…"
type input "Product A - Technical specs hereProduct B - Features here"
type textarea "Enter your list of resources, one per line. Each line should contain the resour…"
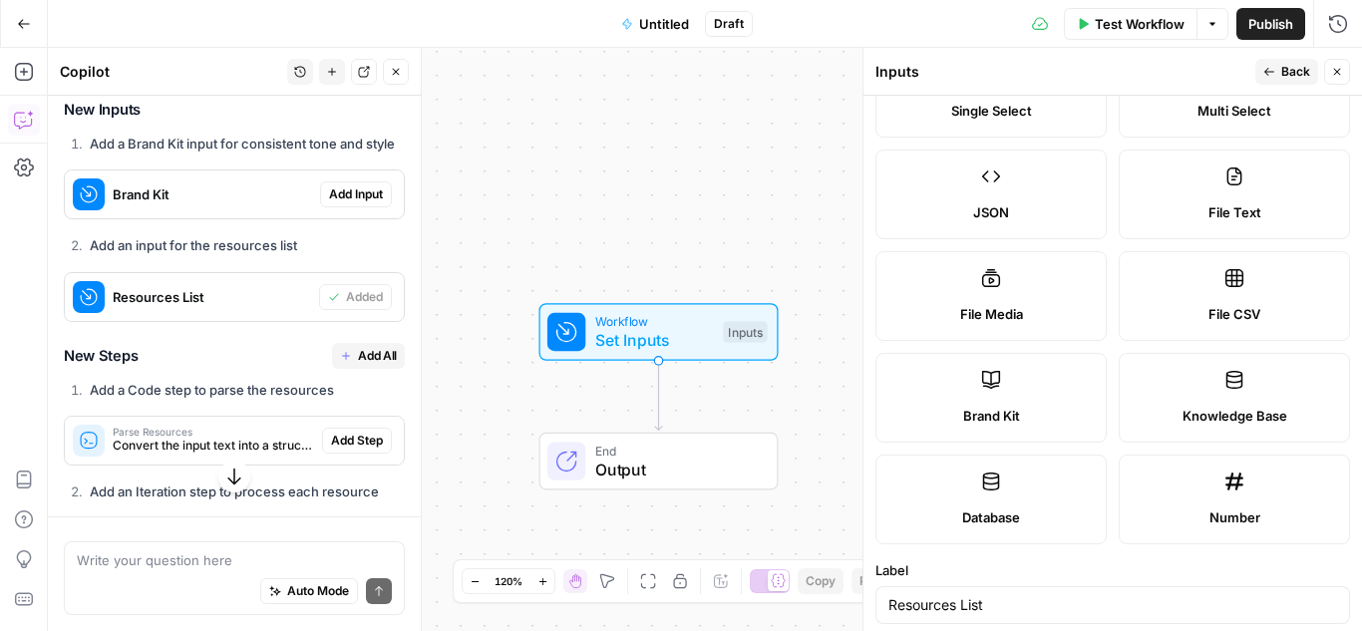
scroll to position [139, 0]
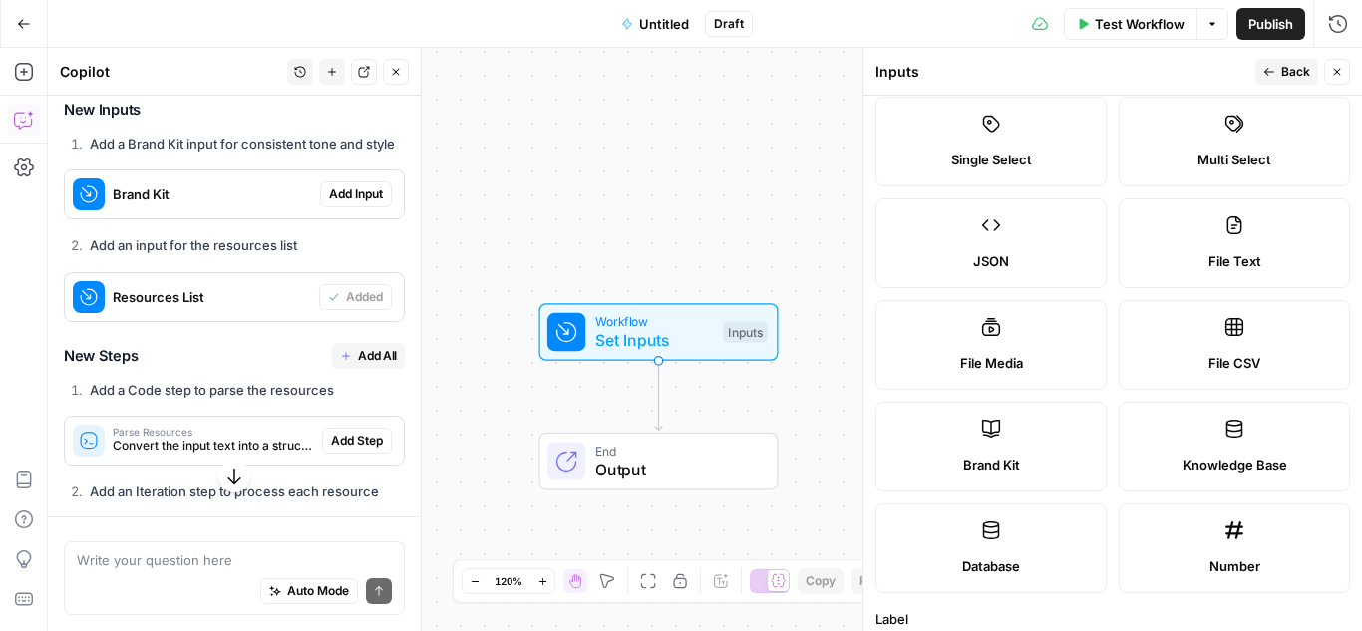
click at [1218, 338] on label "File CSV" at bounding box center [1234, 345] width 231 height 90
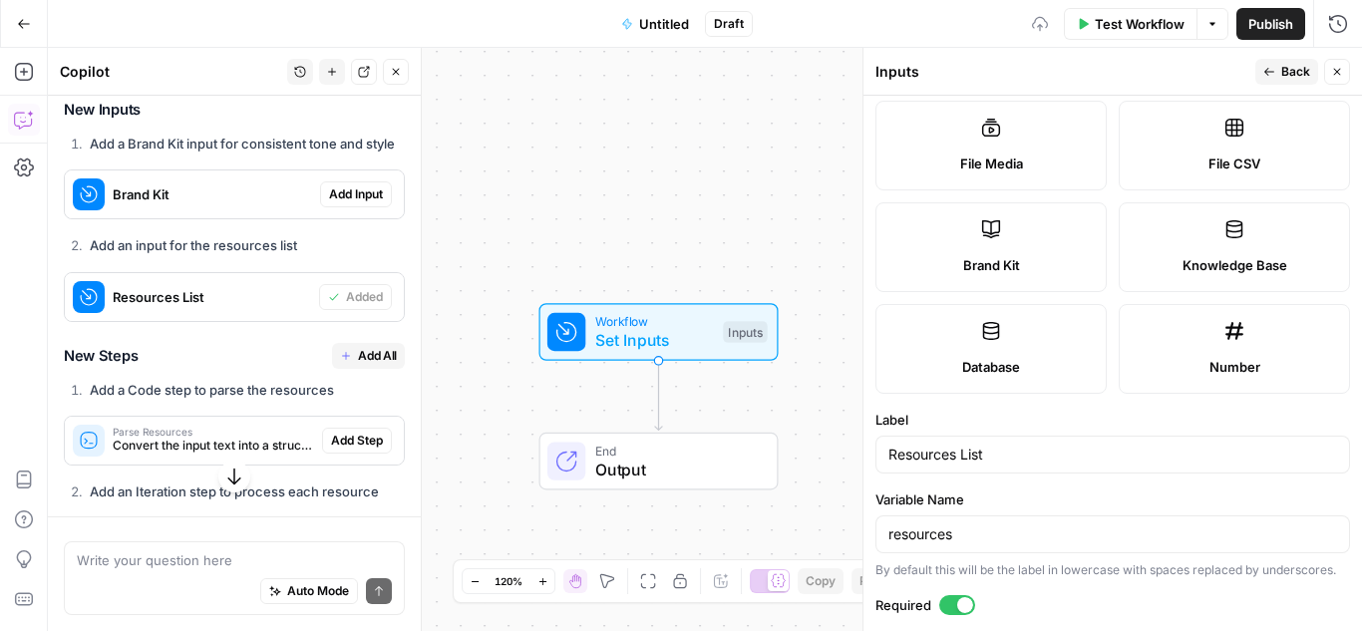
type input "Product A - Technical specs hereProduct B - Features here"
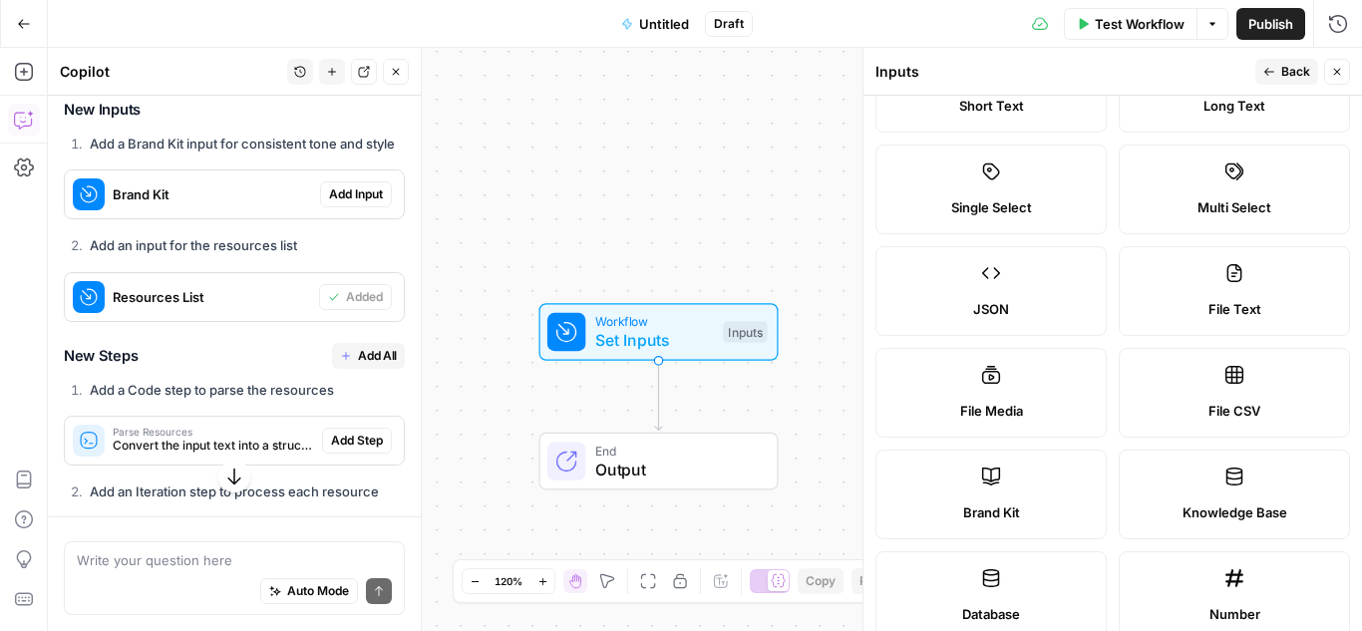
scroll to position [0, 0]
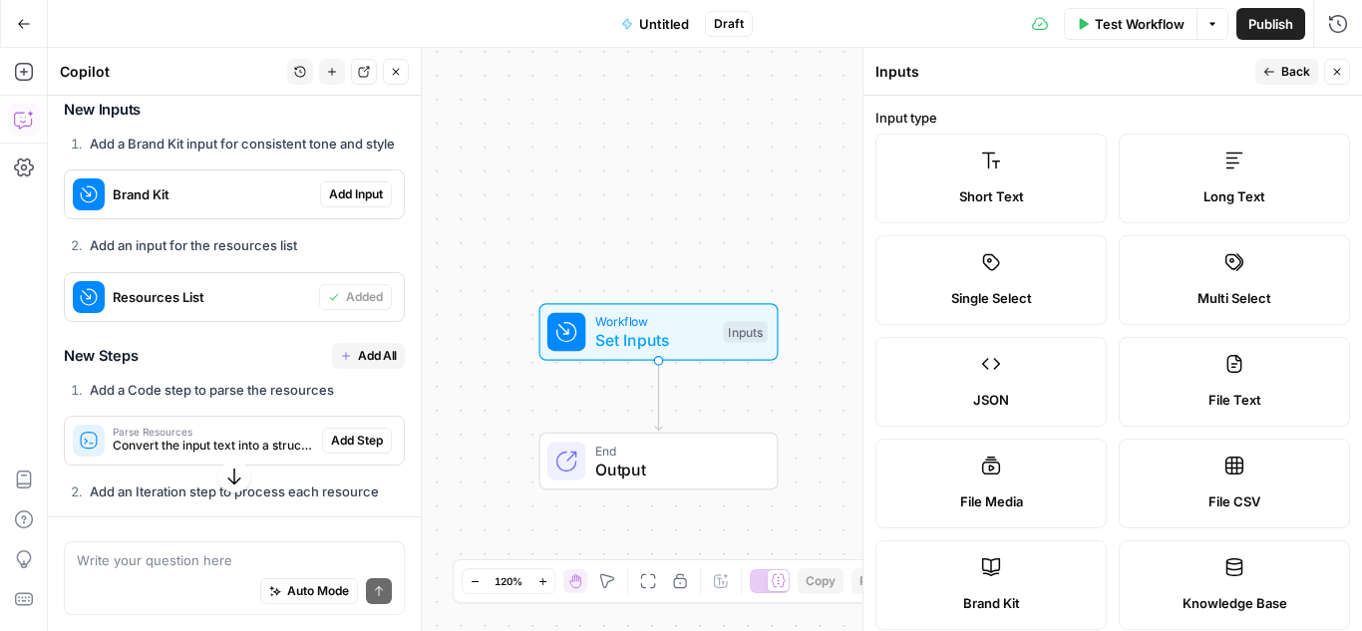
click at [1294, 65] on span "Back" at bounding box center [1295, 72] width 29 height 18
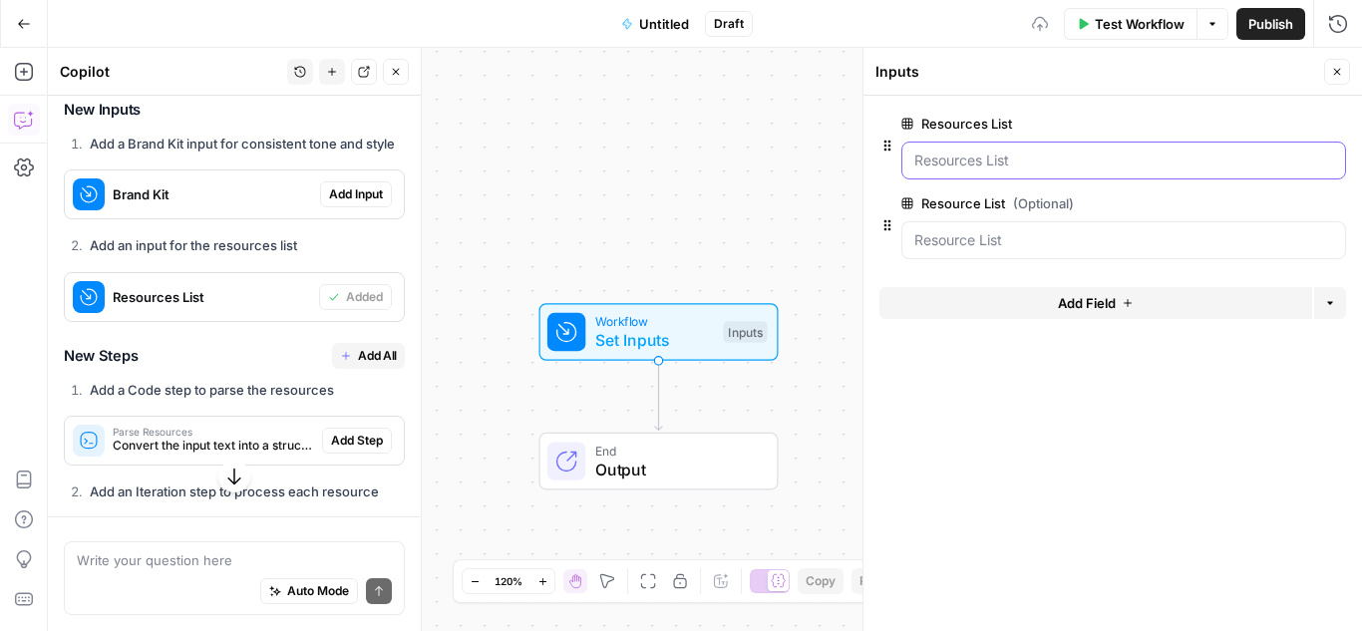
click at [970, 162] on List "Resources List" at bounding box center [1123, 161] width 419 height 20
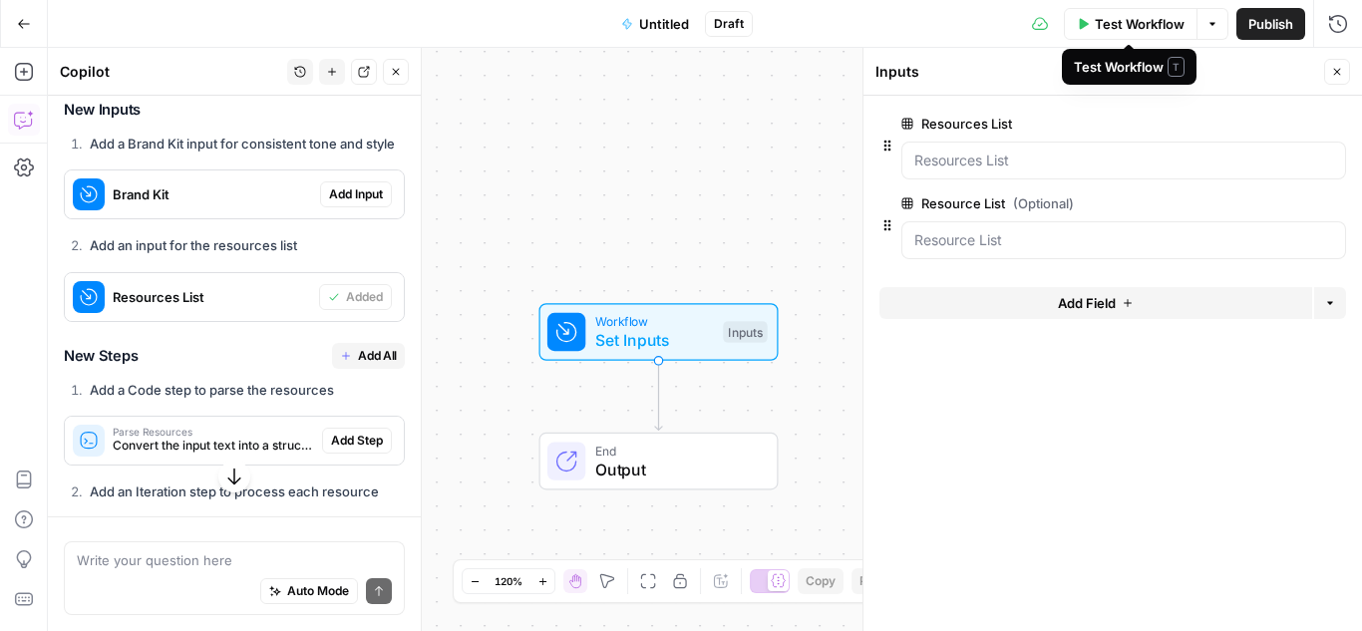
click at [1127, 26] on span "Test Workflow" at bounding box center [1140, 24] width 90 height 20
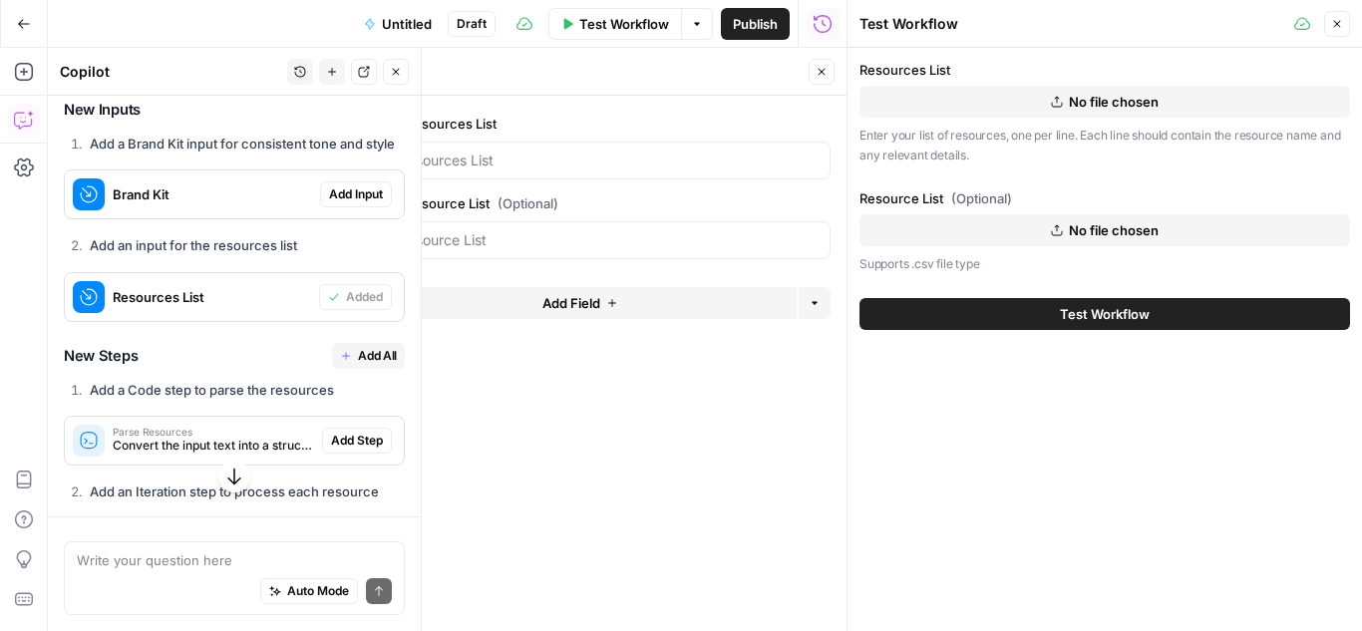
click at [998, 105] on button "No file chosen" at bounding box center [1105, 102] width 491 height 32
click at [1065, 318] on span "Test Workflow" at bounding box center [1105, 314] width 90 height 20
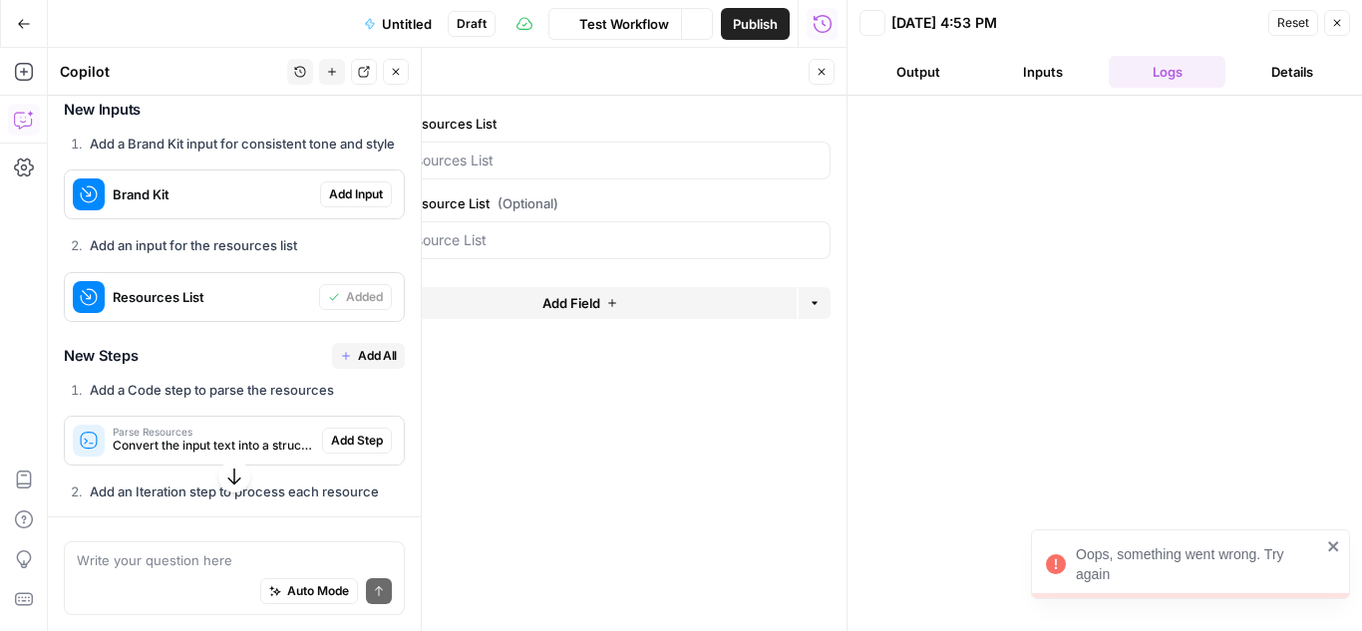
scroll to position [530, 0]
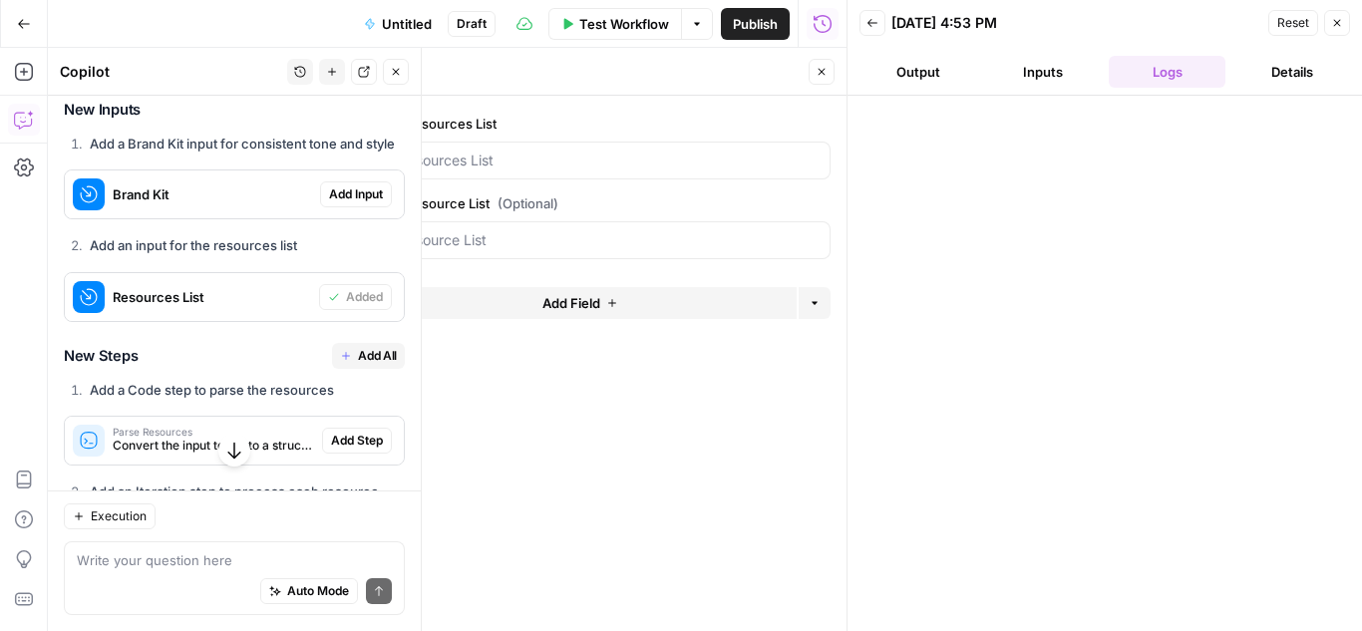
click at [937, 80] on button "Output" at bounding box center [918, 72] width 117 height 32
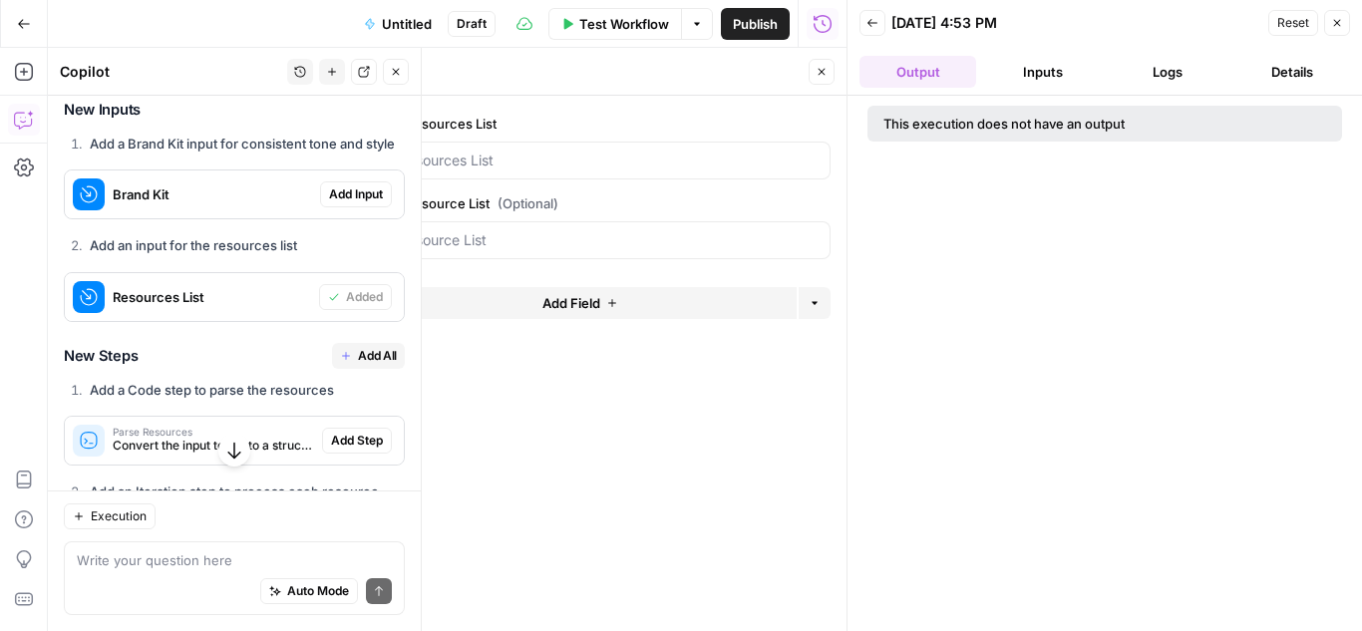
click at [1038, 67] on button "Inputs" at bounding box center [1042, 72] width 117 height 32
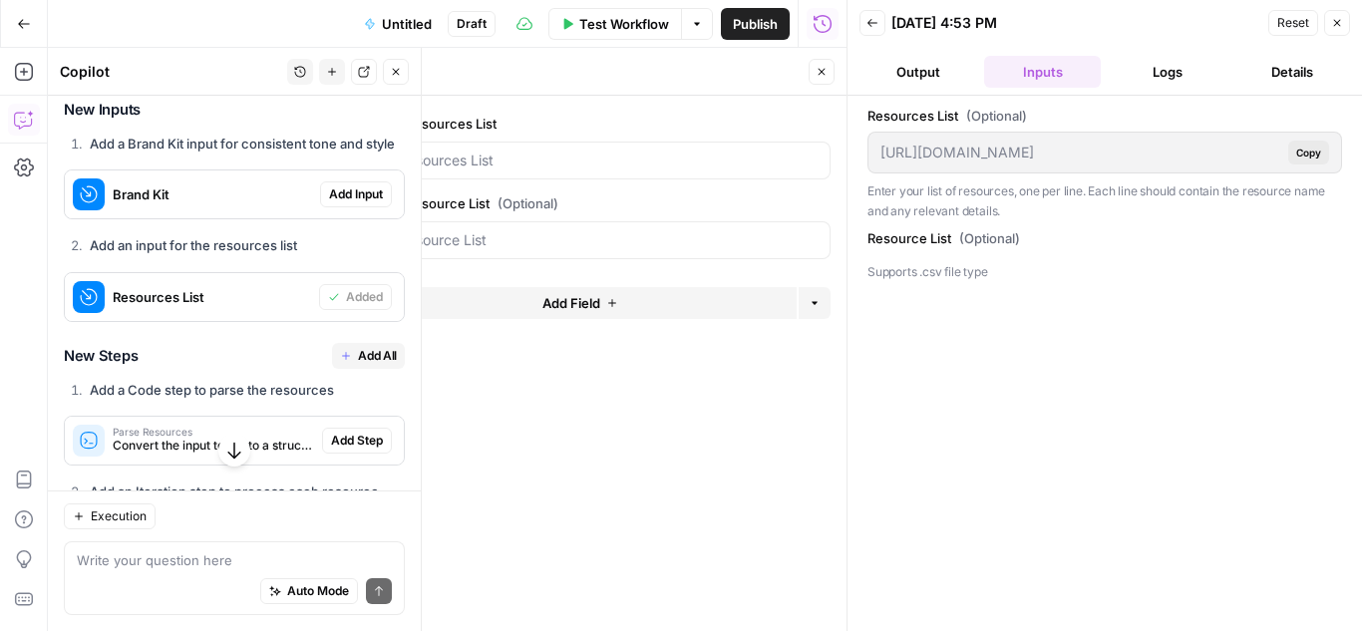
click at [1312, 74] on button "Details" at bounding box center [1291, 72] width 117 height 32
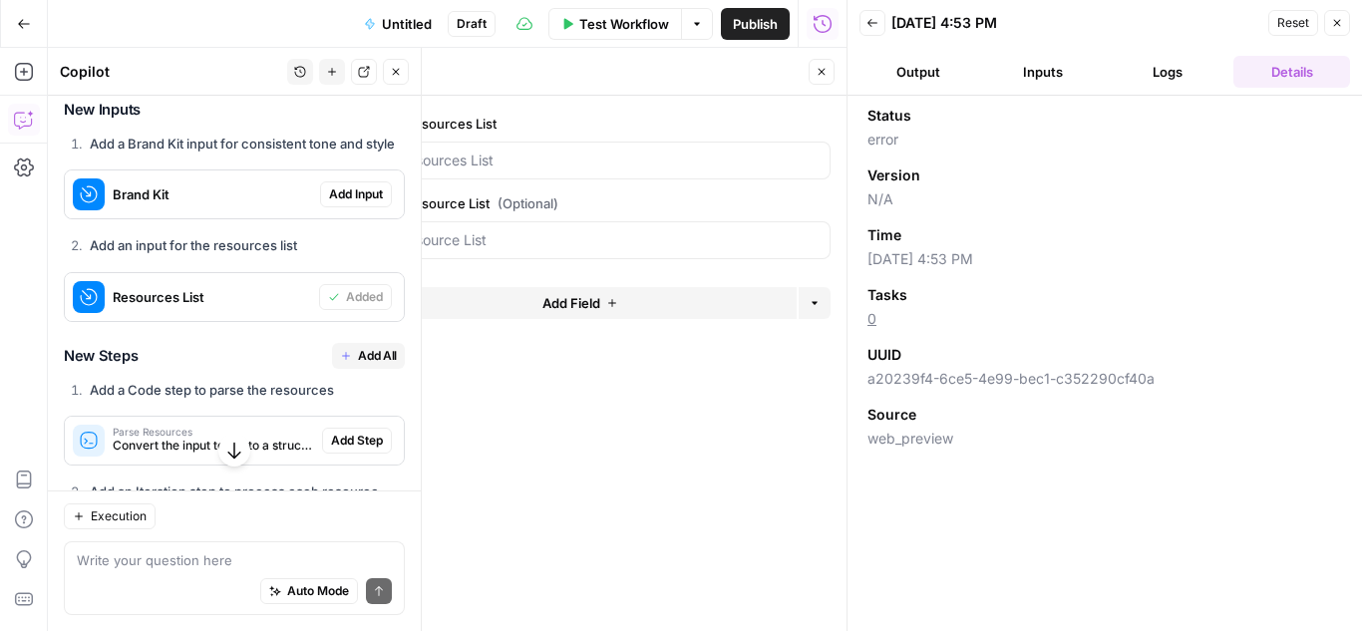
click at [1180, 77] on button "Logs" at bounding box center [1167, 72] width 117 height 32
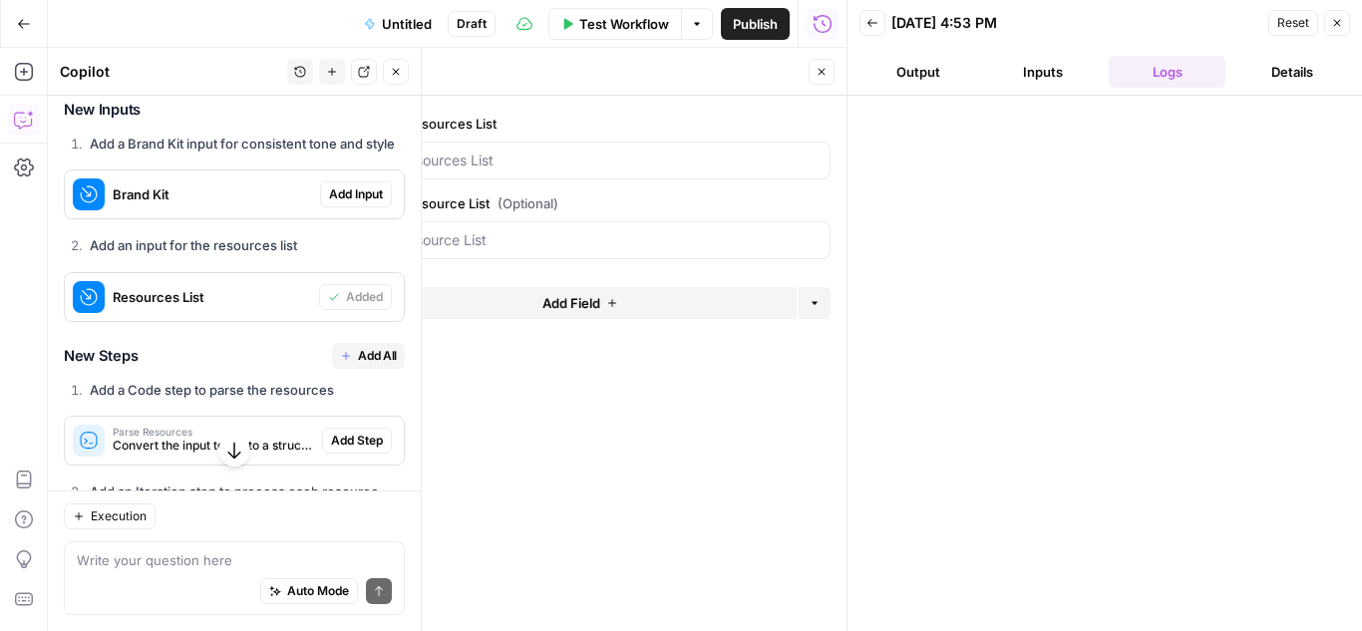
click at [869, 23] on icon "button" at bounding box center [873, 23] width 10 height 8
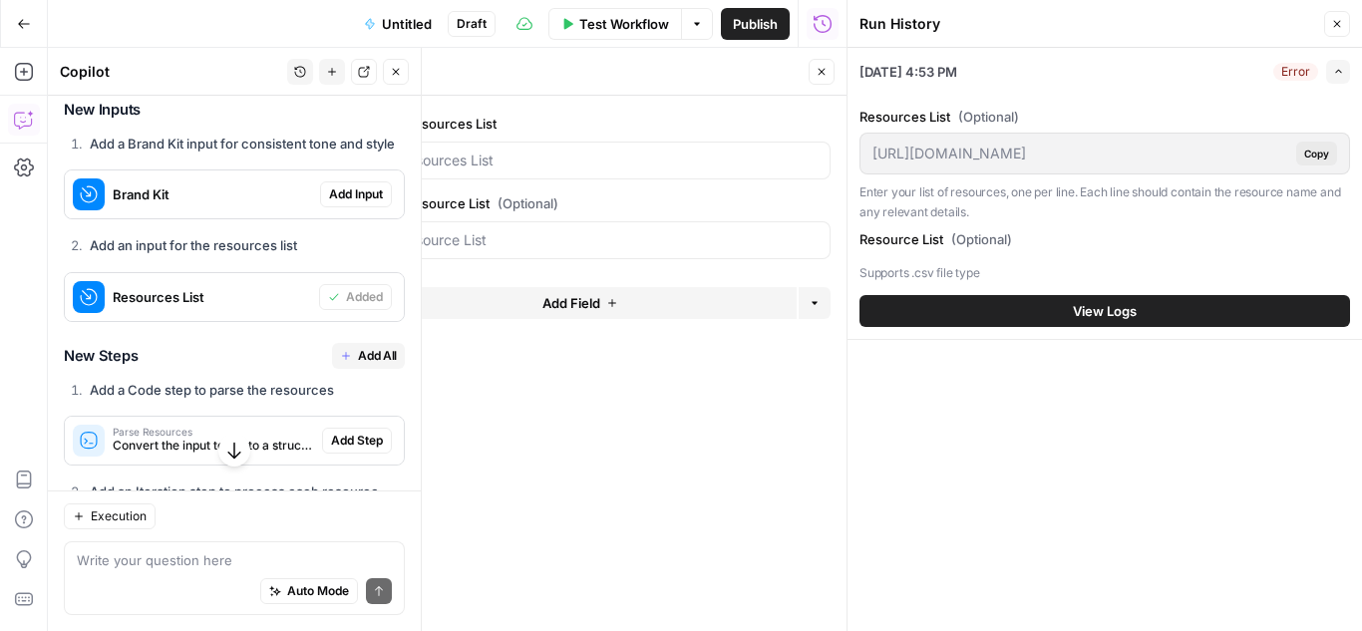
click at [1339, 11] on button "Close" at bounding box center [1337, 24] width 26 height 26
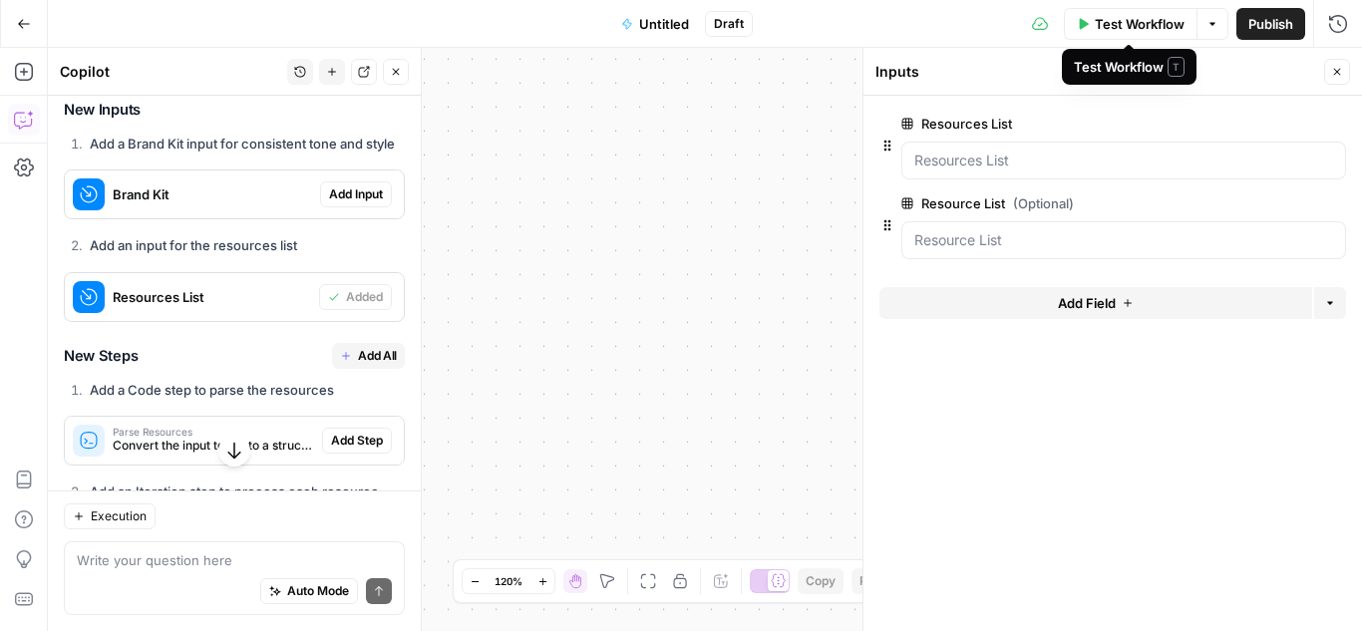
click at [1205, 14] on button "Options" at bounding box center [1213, 24] width 32 height 32
click at [1125, 18] on span "Test Workflow" at bounding box center [1141, 24] width 90 height 20
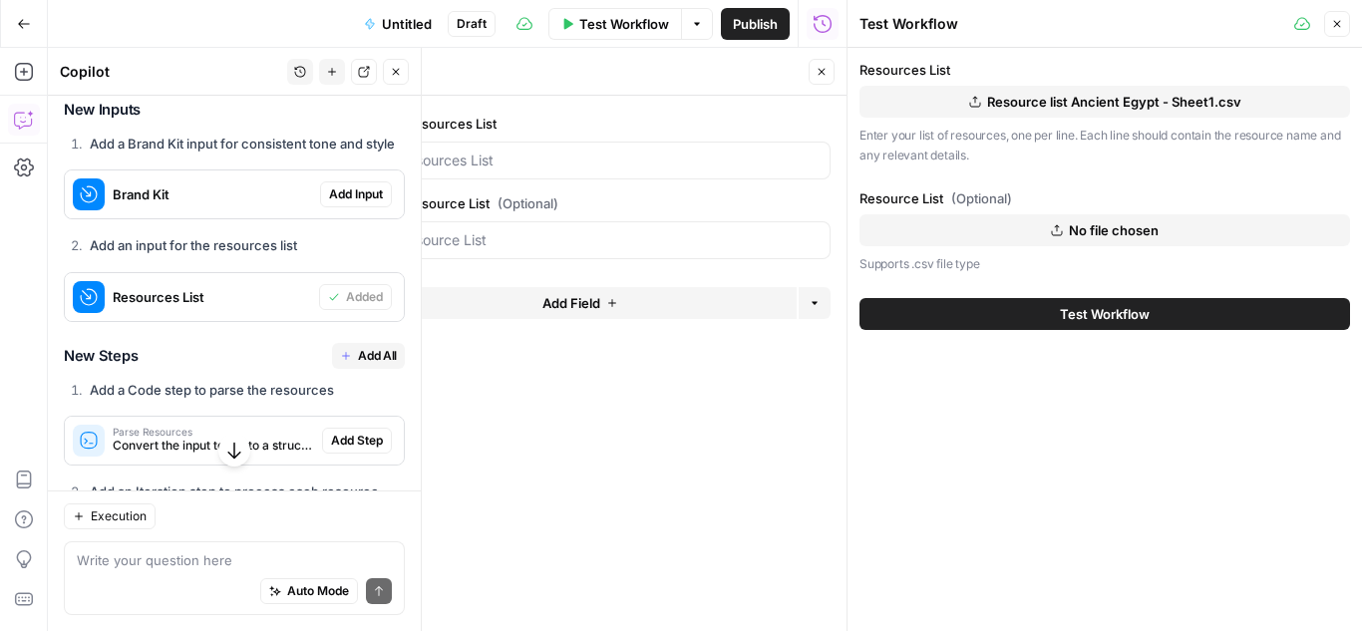
click at [926, 100] on button "Resource list Ancient Egypt - Sheet1.csv" at bounding box center [1105, 102] width 491 height 32
click at [1126, 103] on span "Resource list Ancient Egypt - Sheet1.csv" at bounding box center [1114, 102] width 254 height 20
click at [1068, 314] on span "Test Workflow" at bounding box center [1105, 314] width 90 height 20
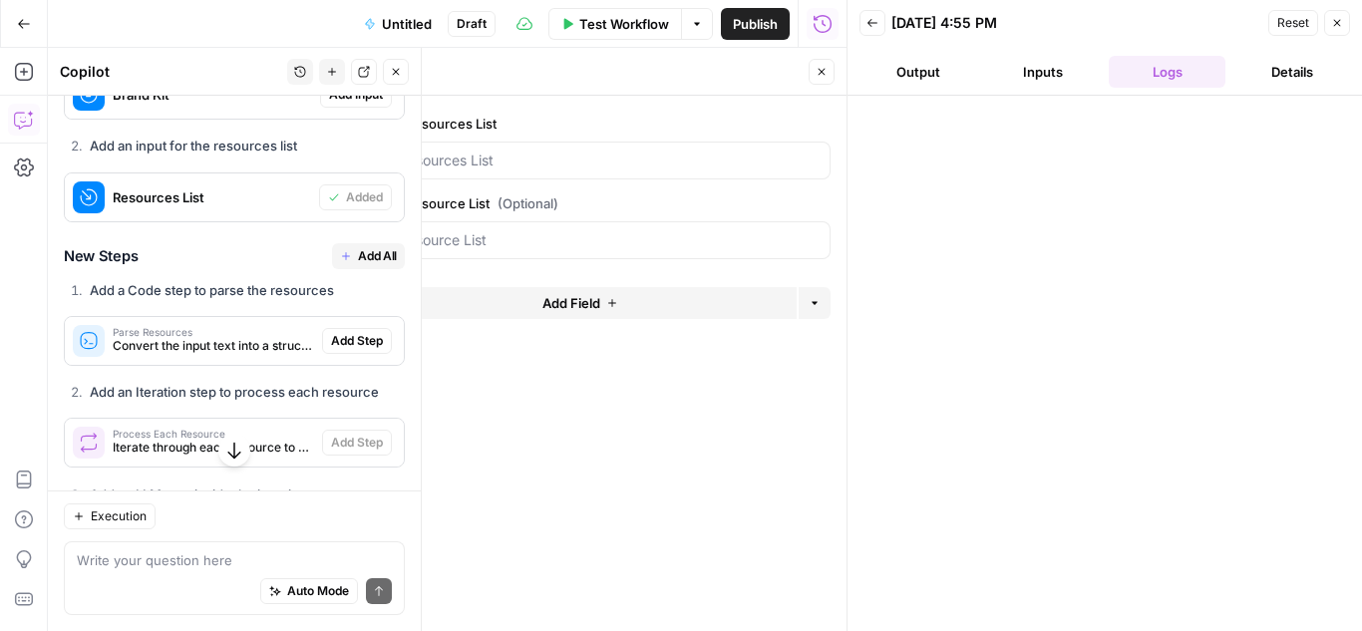
scroll to position [730, 0]
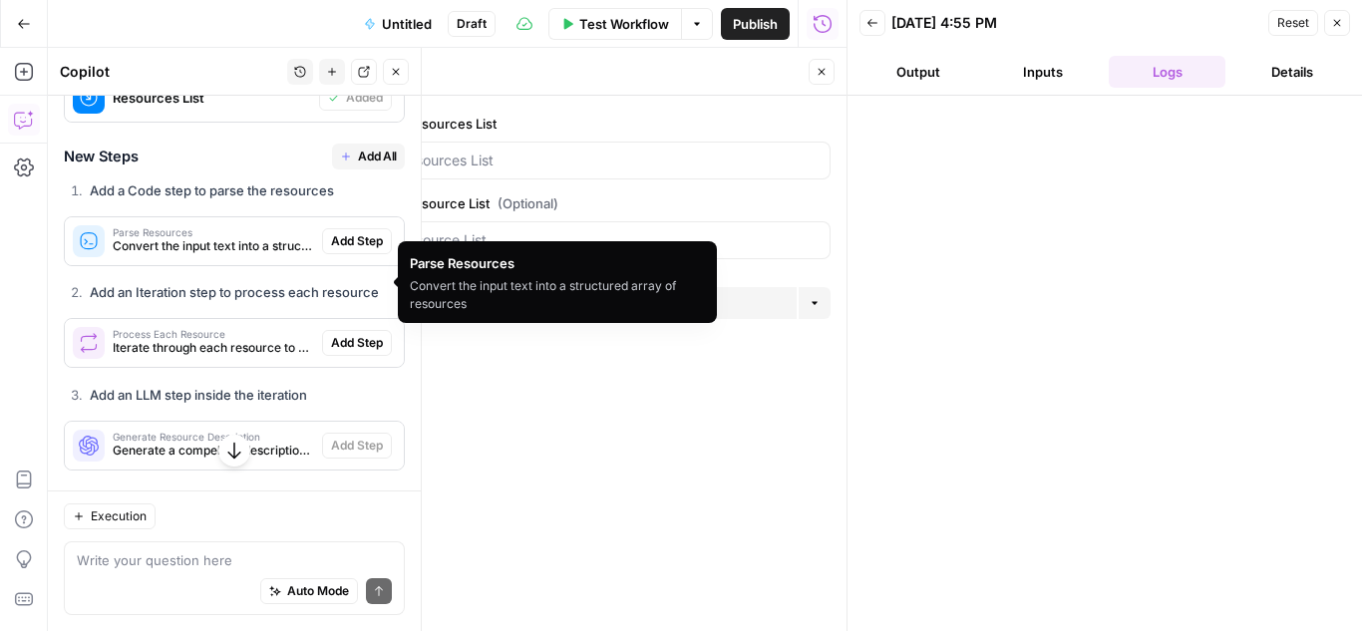
click at [343, 250] on span "Add Step" at bounding box center [357, 241] width 52 height 18
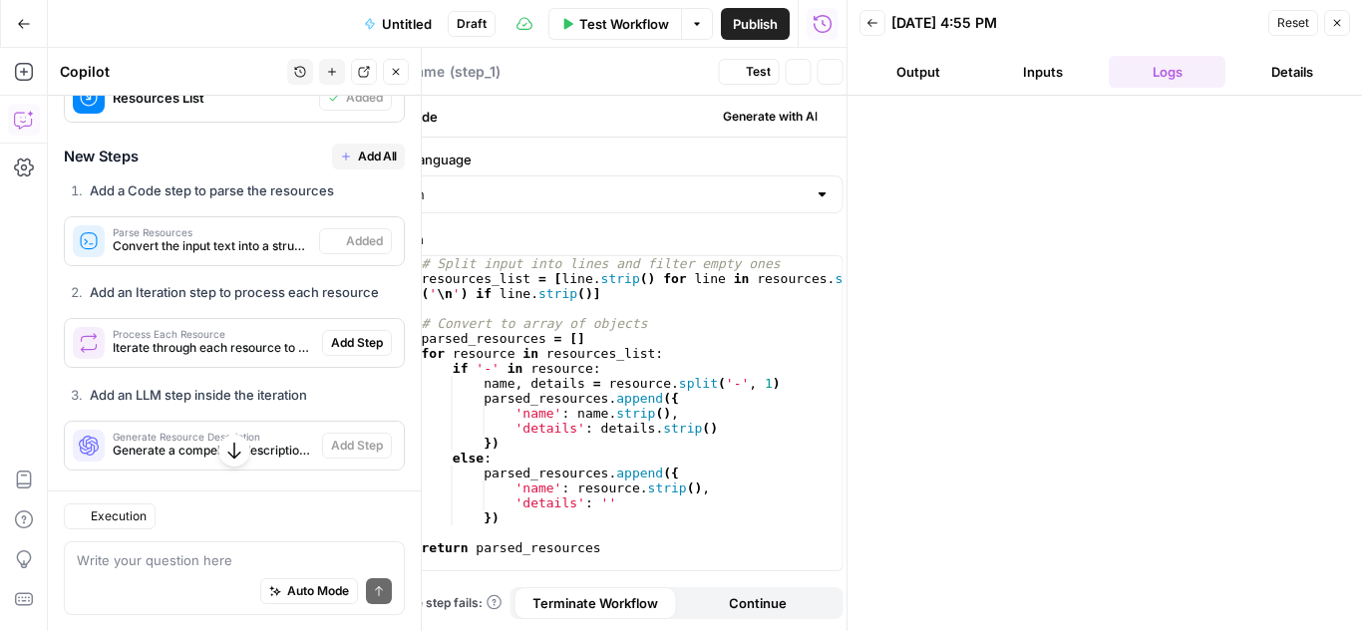
type textarea "Parse Resources"
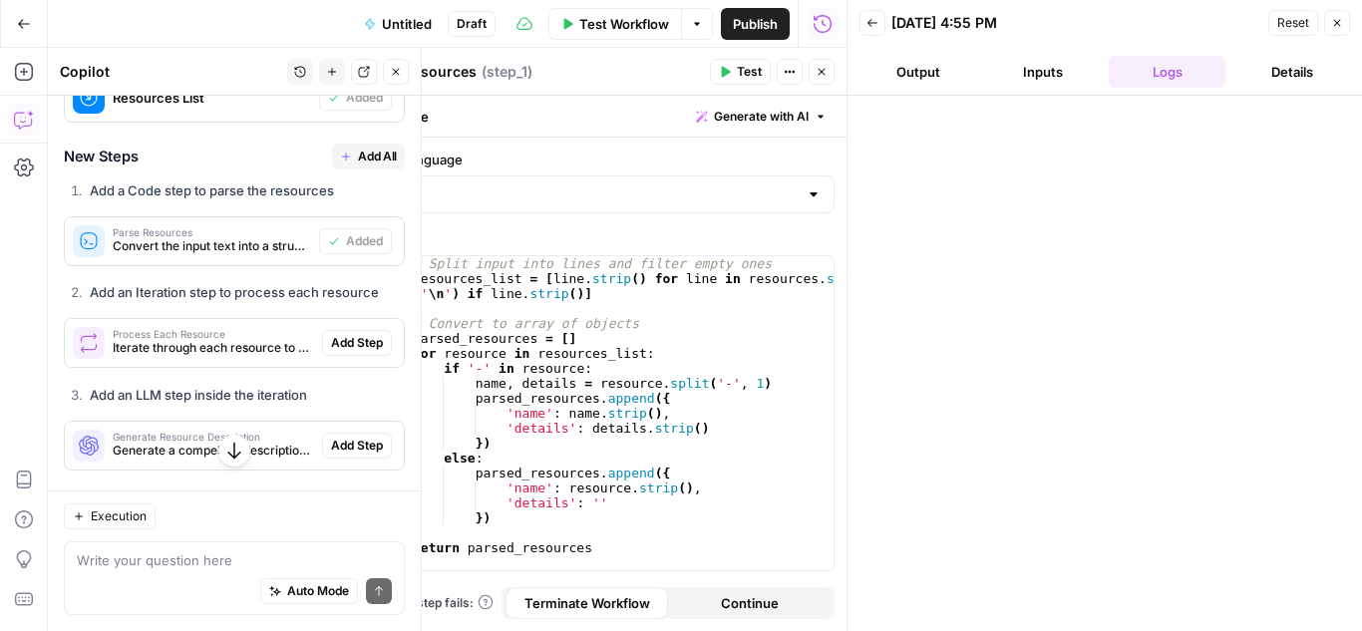
click at [337, 352] on span "Add Step" at bounding box center [357, 343] width 52 height 18
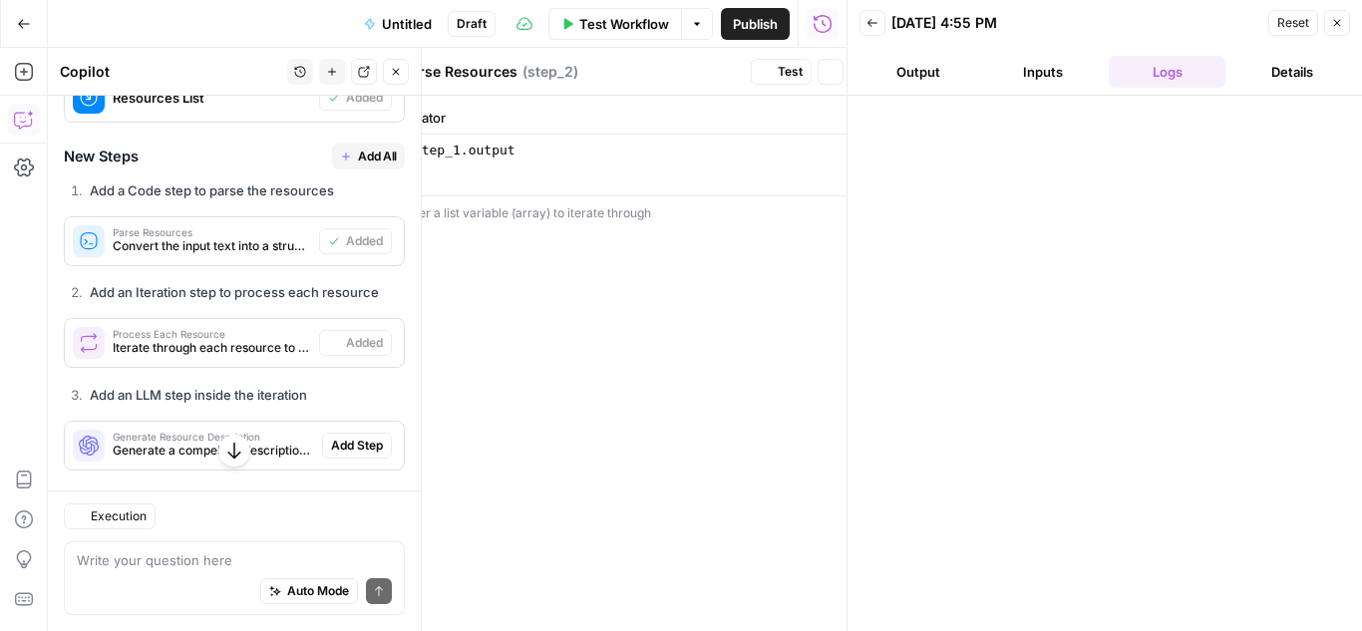
type textarea "Process Each Resource"
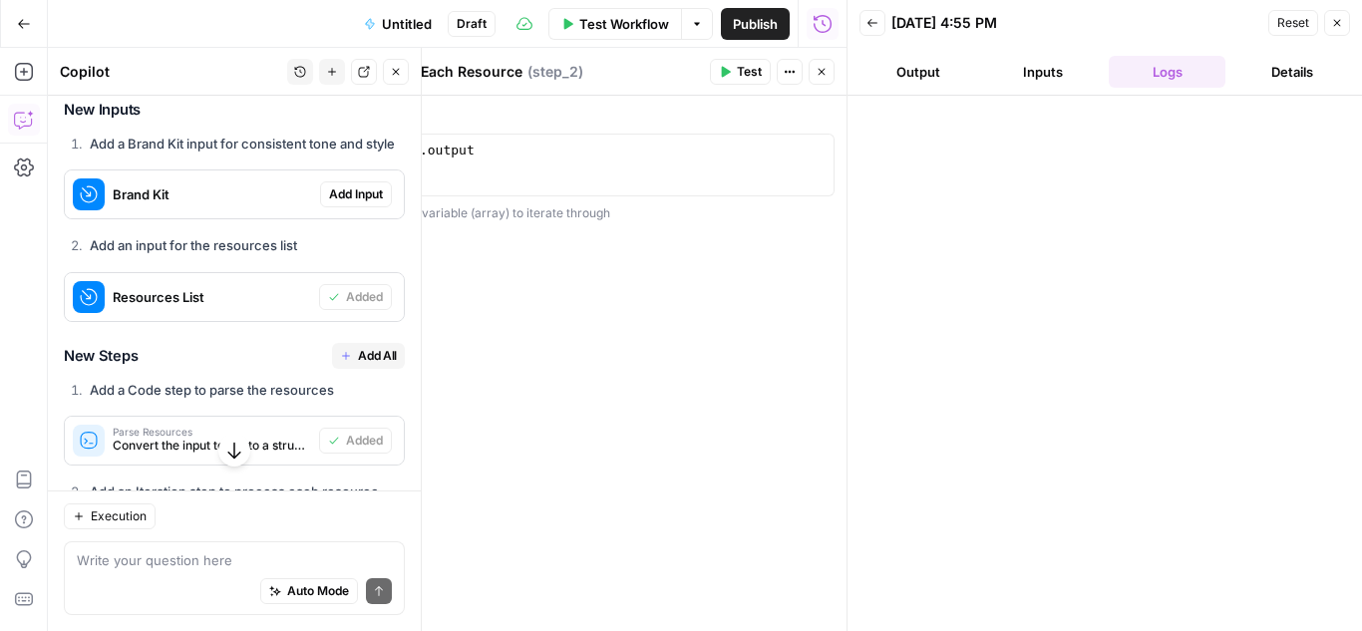
scroll to position [431, 0]
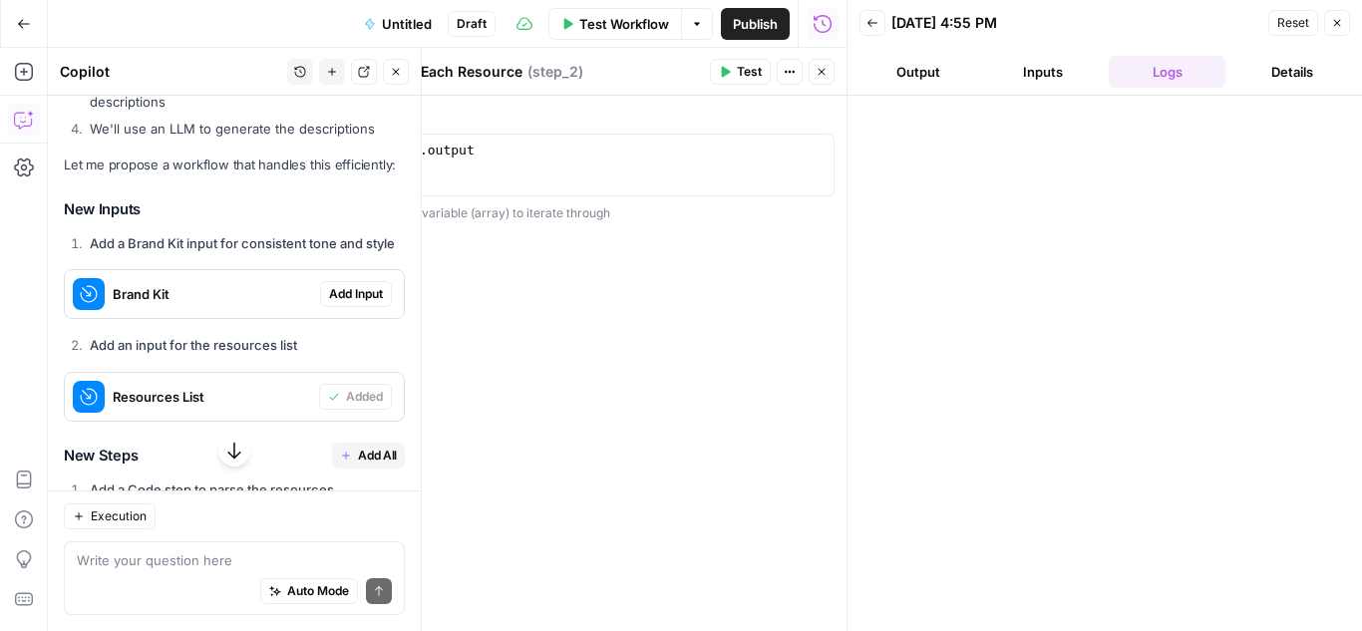
click at [868, 20] on icon "button" at bounding box center [873, 23] width 12 height 12
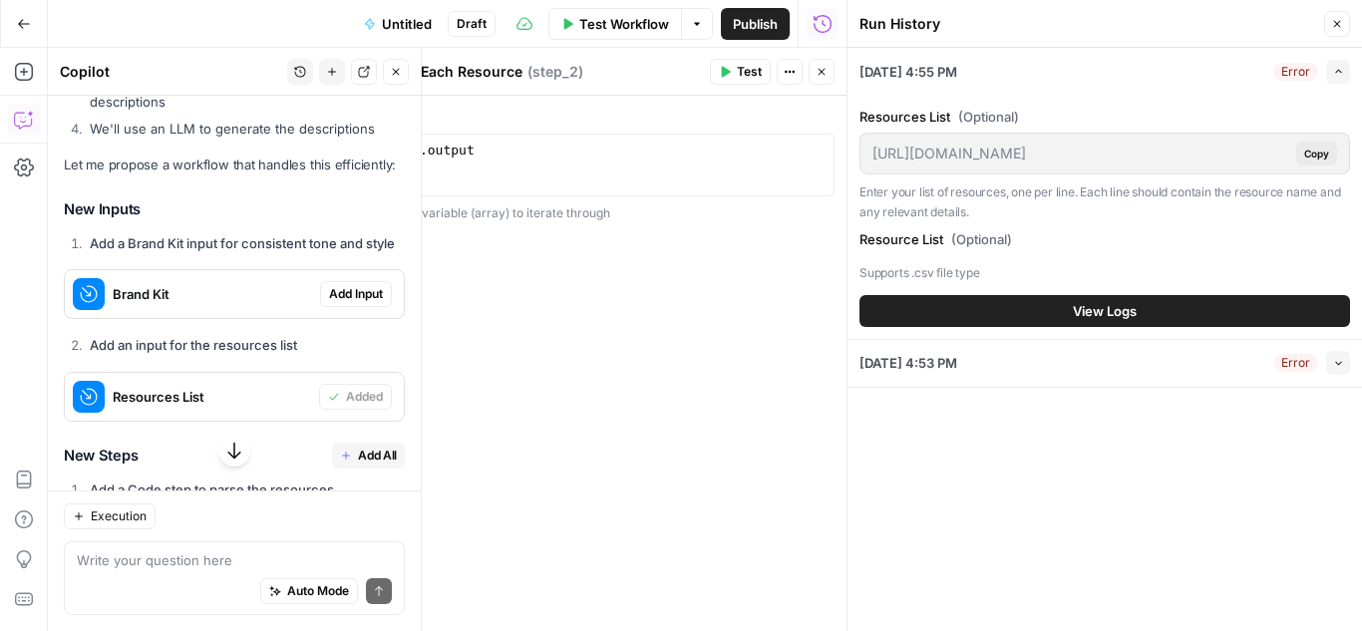
click at [1336, 13] on button "Close" at bounding box center [1337, 24] width 26 height 26
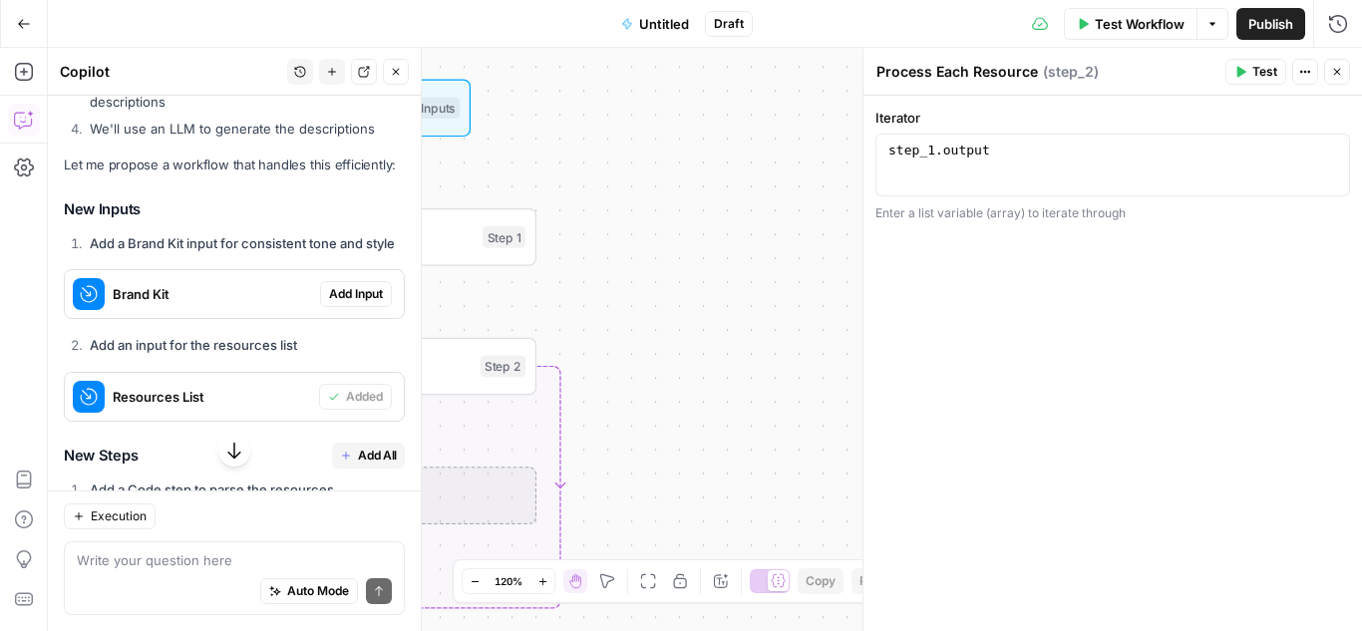
drag, startPoint x: 700, startPoint y: 276, endPoint x: 942, endPoint y: 299, distance: 243.4
click at [942, 299] on body "Cohort 5 New Home Insights Opportunities Your Data Browse Recent Grids H1 - HC …" at bounding box center [681, 315] width 1362 height 631
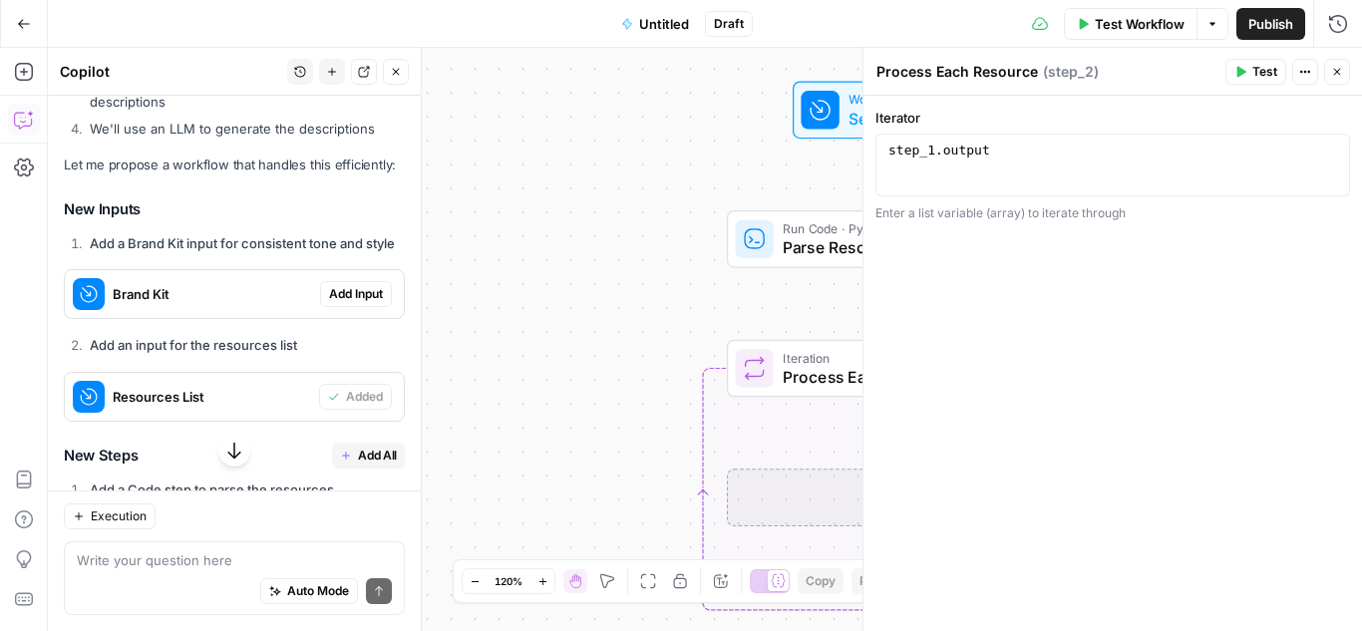
drag, startPoint x: 639, startPoint y: 303, endPoint x: 1250, endPoint y: 302, distance: 611.2
click at [1250, 302] on body "Cohort 5 New Home Insights Opportunities Your Data Browse Recent Grids H1 - HC …" at bounding box center [681, 315] width 1362 height 631
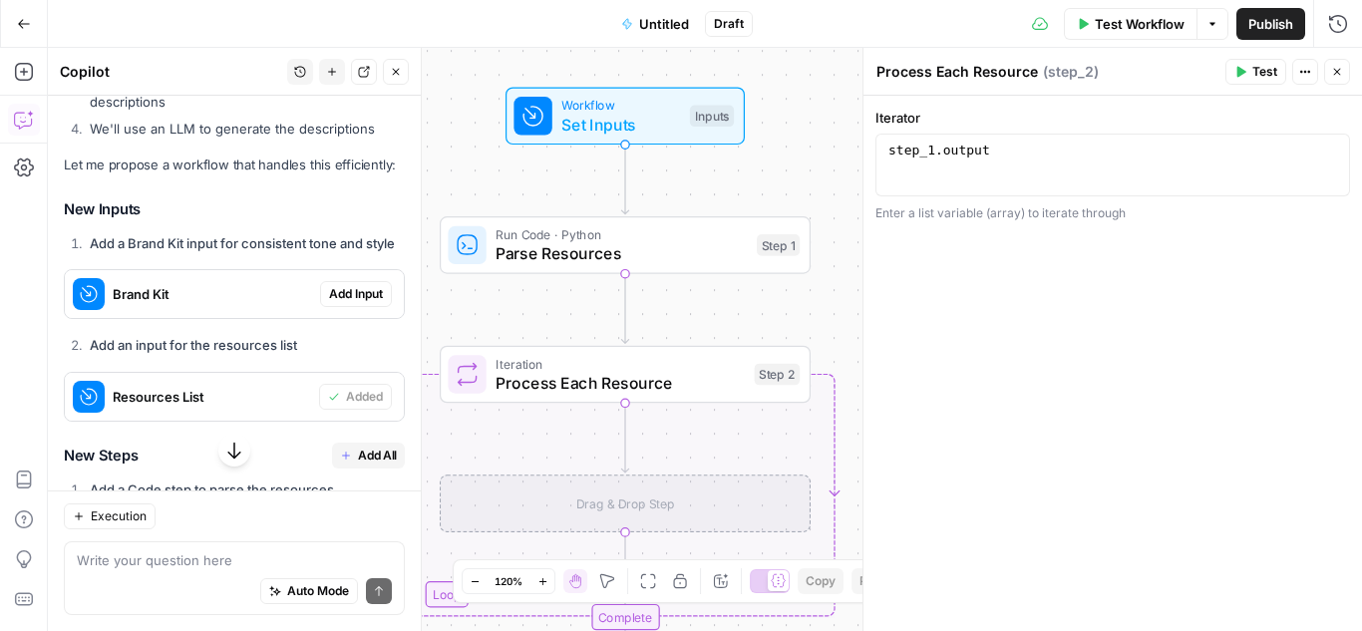
drag, startPoint x: 683, startPoint y: 321, endPoint x: 447, endPoint y: 334, distance: 236.7
click at [447, 334] on div "Workflow Set Inputs Inputs Run Code · Python Parse Resources Step 1 Loop Iterat…" at bounding box center [705, 339] width 1314 height 583
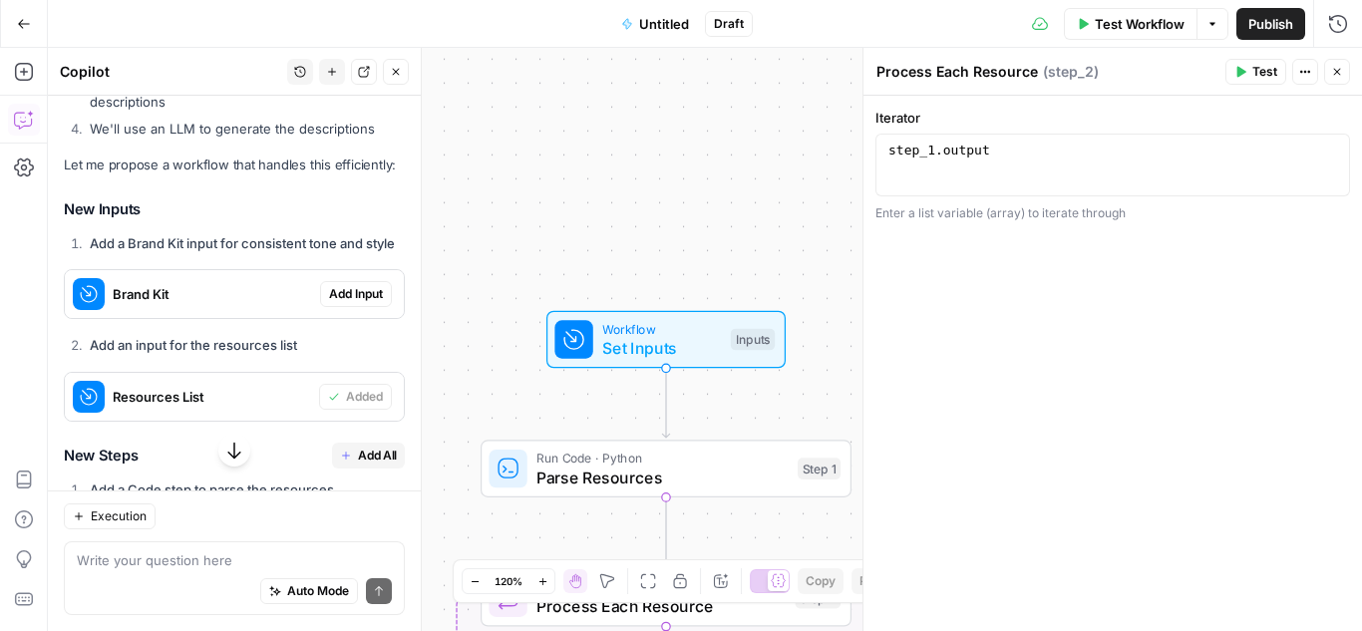
click at [1254, 67] on span "Test" at bounding box center [1264, 72] width 25 height 18
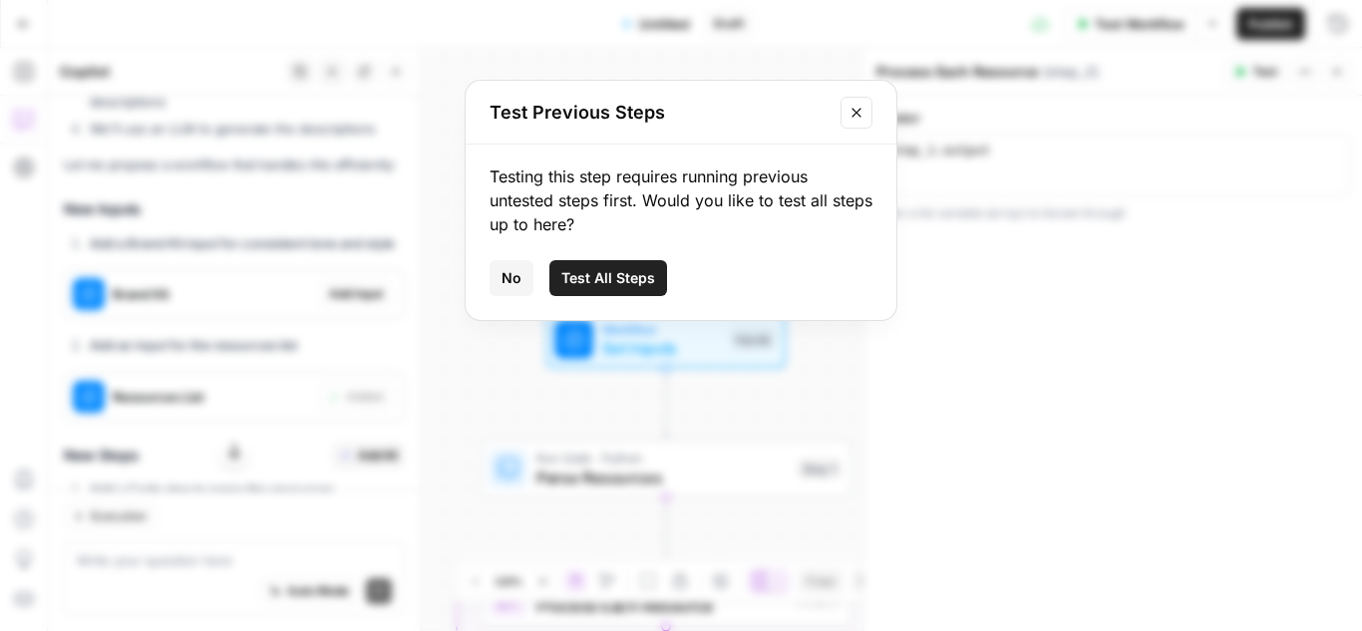
click at [638, 278] on span "Test All Steps" at bounding box center [608, 278] width 94 height 20
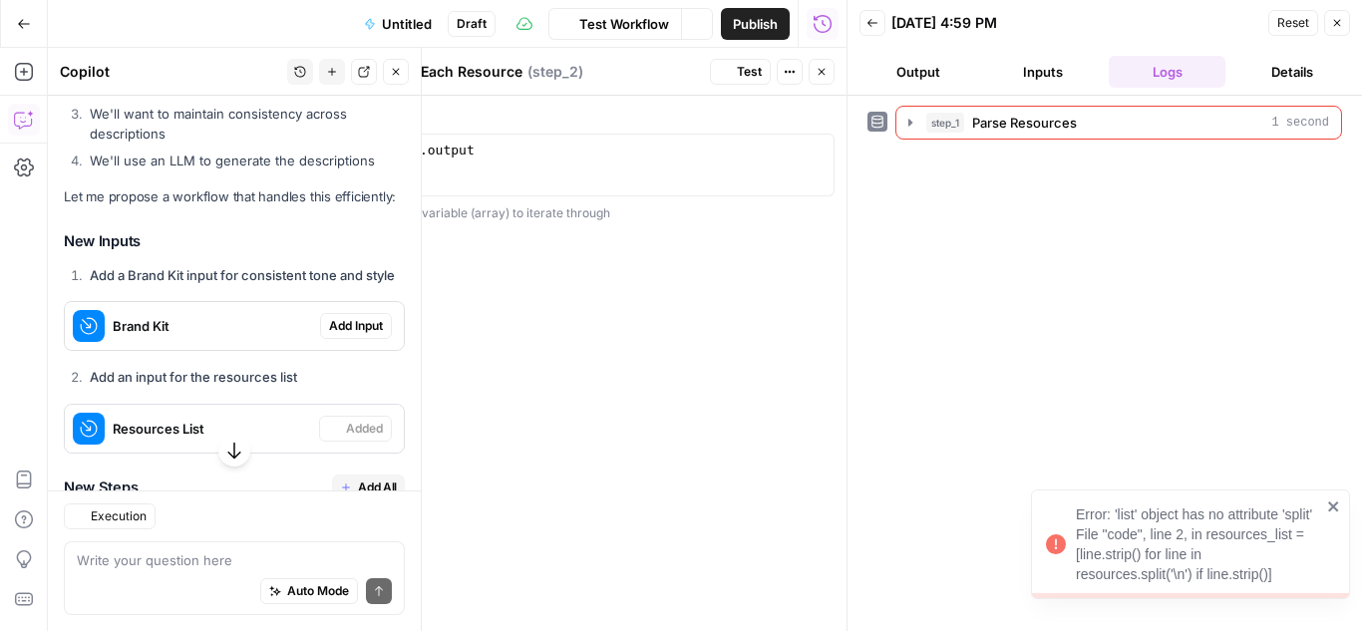
scroll to position [431, 0]
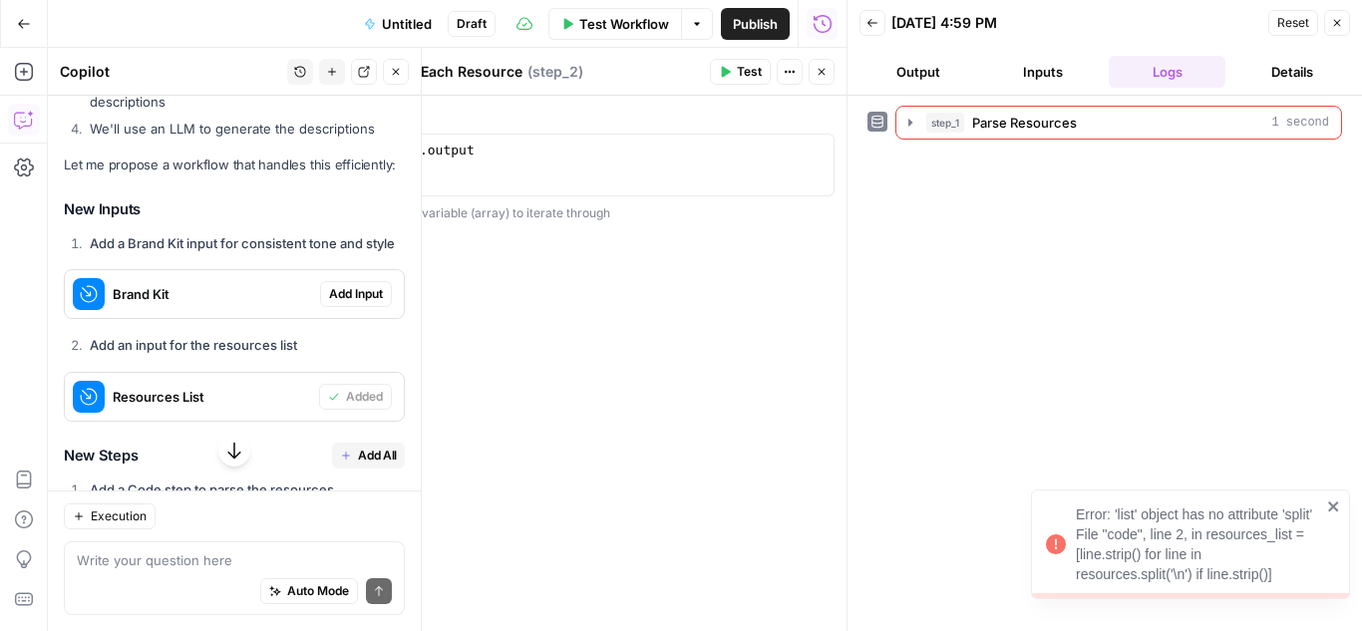
click at [1326, 507] on div "Error: 'list' object has no attribute 'split' File "code", line 2, in resources…" at bounding box center [1183, 545] width 287 height 92
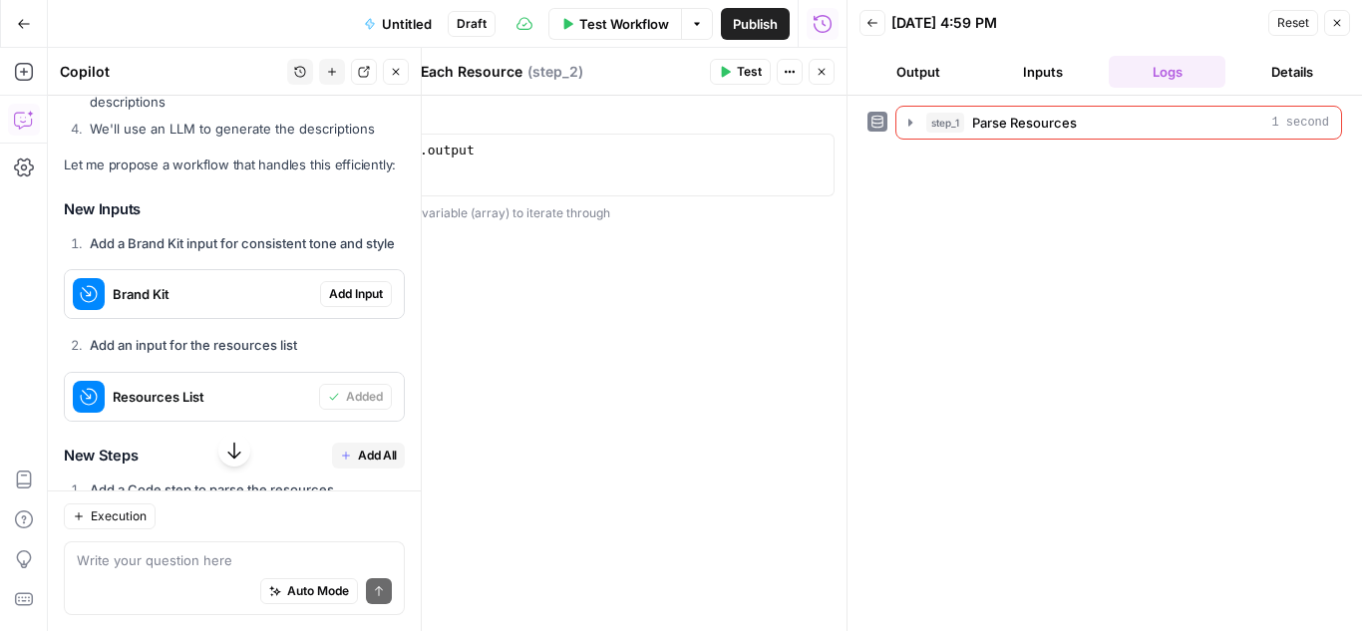
click at [397, 76] on icon "button" at bounding box center [396, 72] width 12 height 12
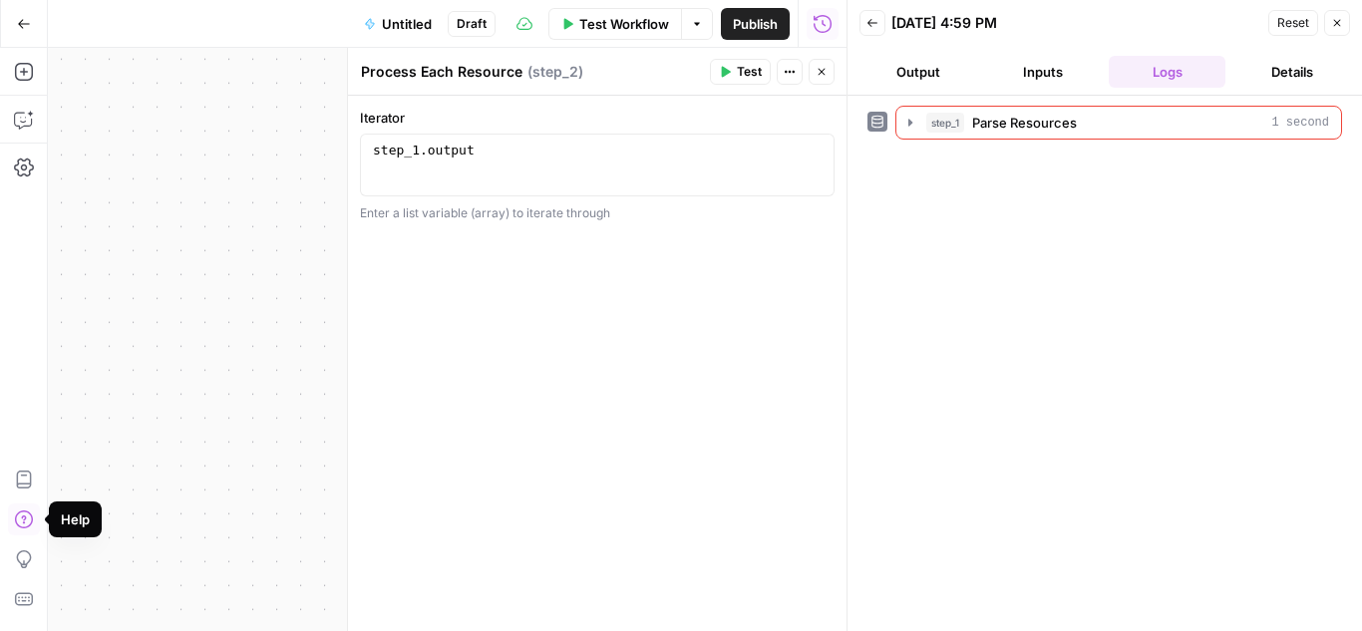
click at [24, 514] on icon "button" at bounding box center [24, 520] width 20 height 20
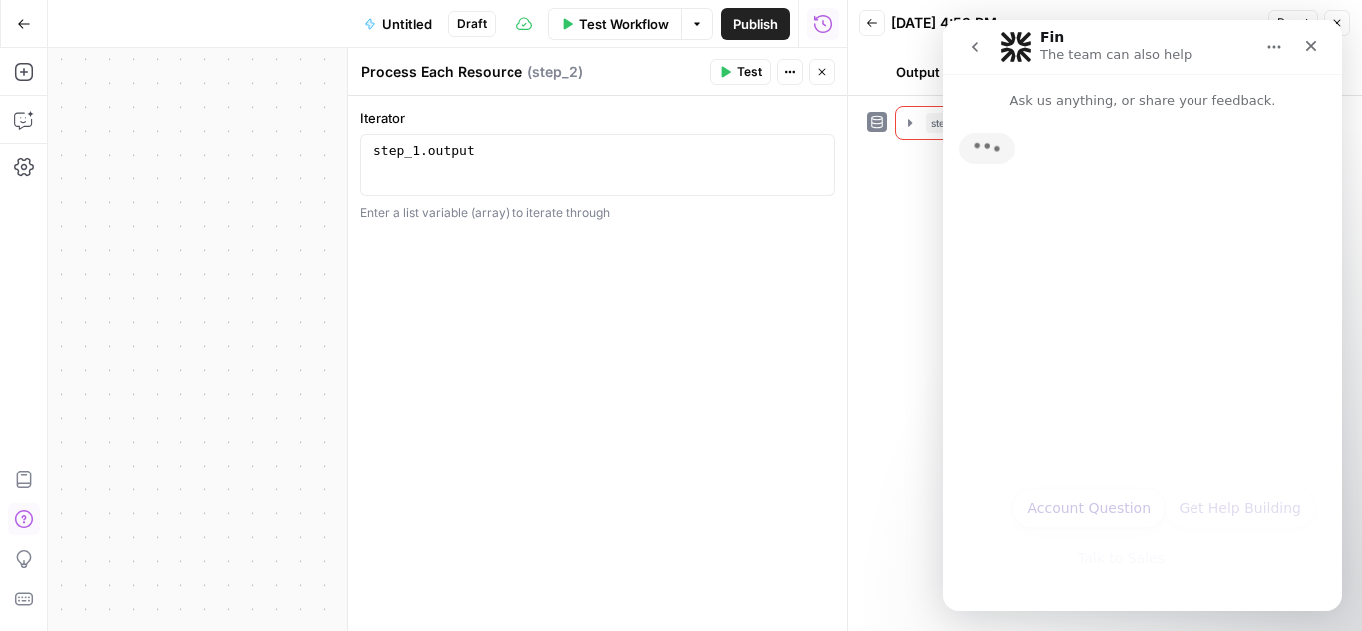
scroll to position [0, 0]
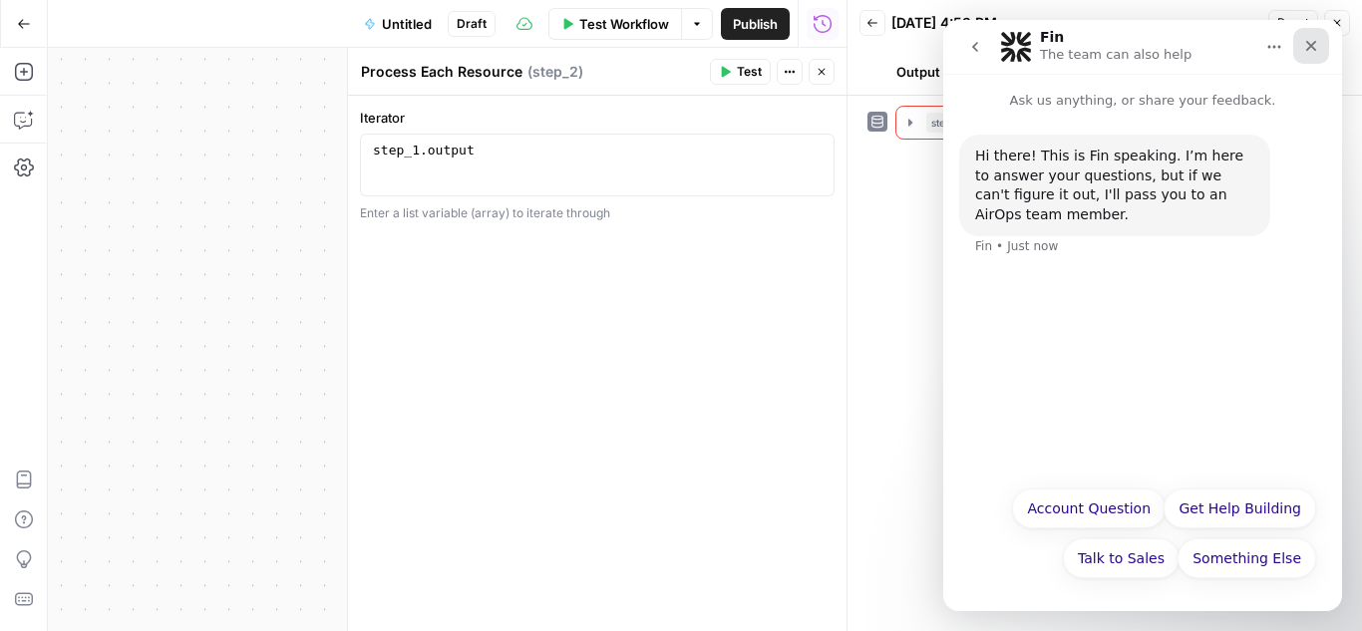
click at [1313, 42] on icon "Close" at bounding box center [1311, 46] width 16 height 16
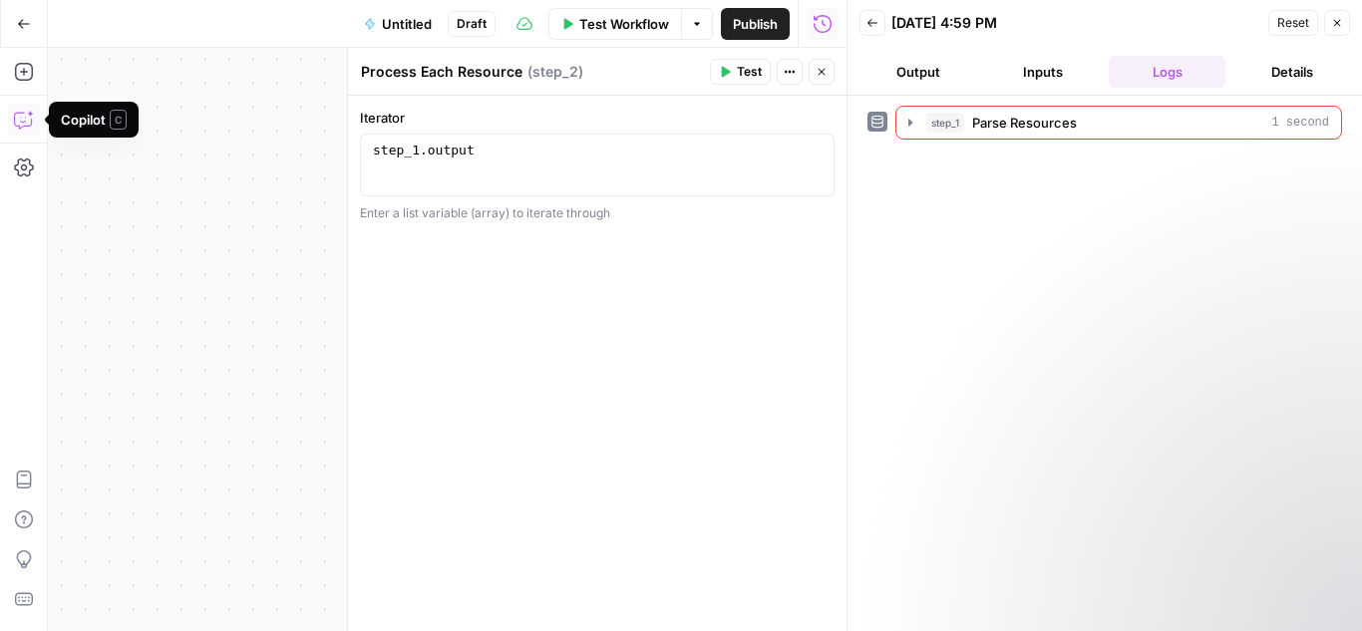
click at [25, 118] on icon "button" at bounding box center [25, 118] width 0 height 0
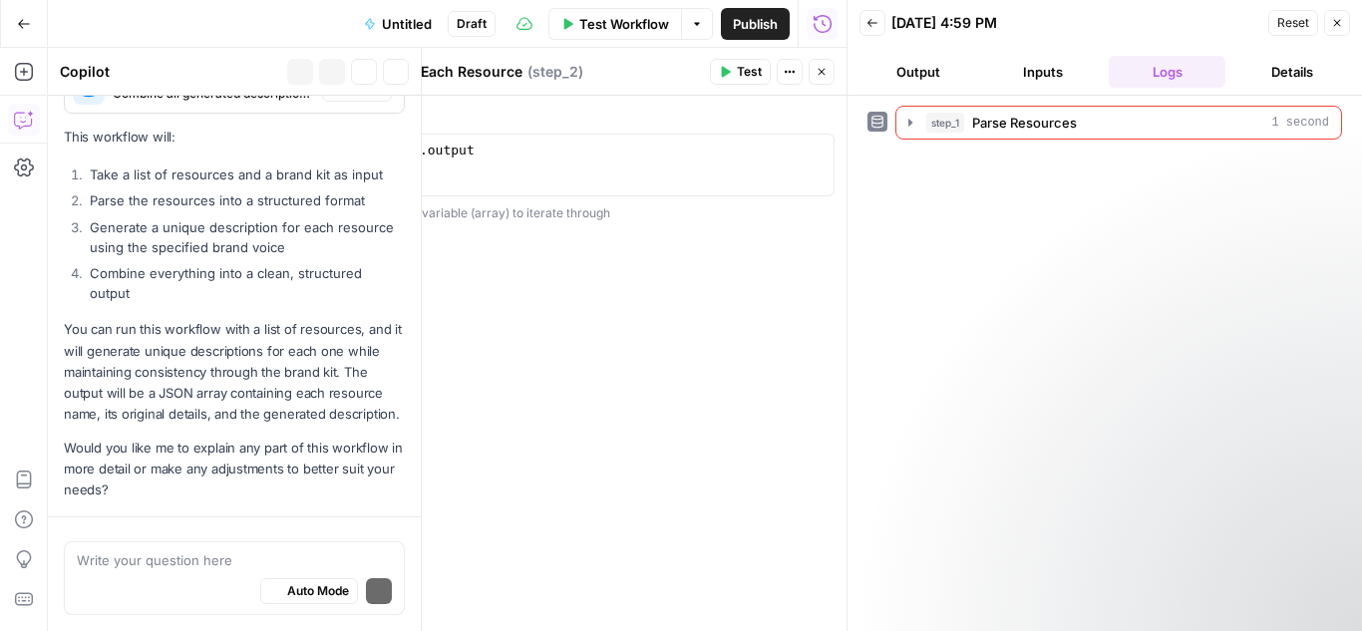
scroll to position [1309, 0]
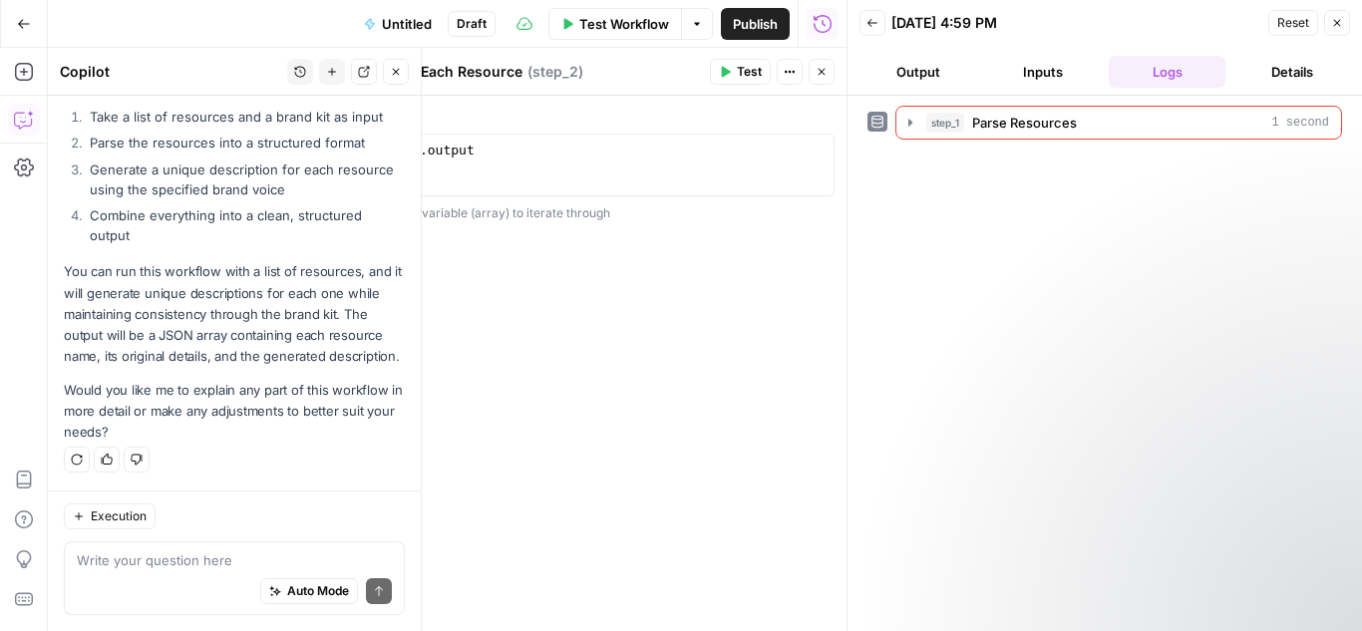
click at [16, 128] on icon "button" at bounding box center [24, 120] width 20 height 20
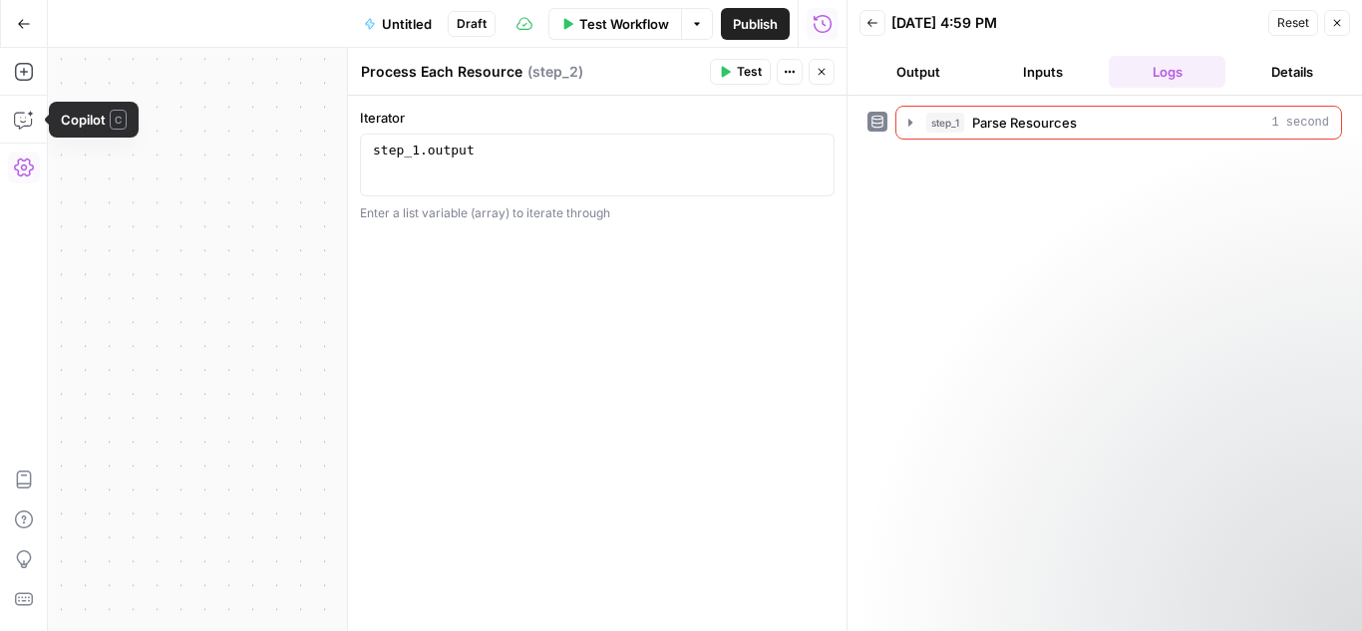
click at [30, 164] on icon "button" at bounding box center [24, 168] width 20 height 18
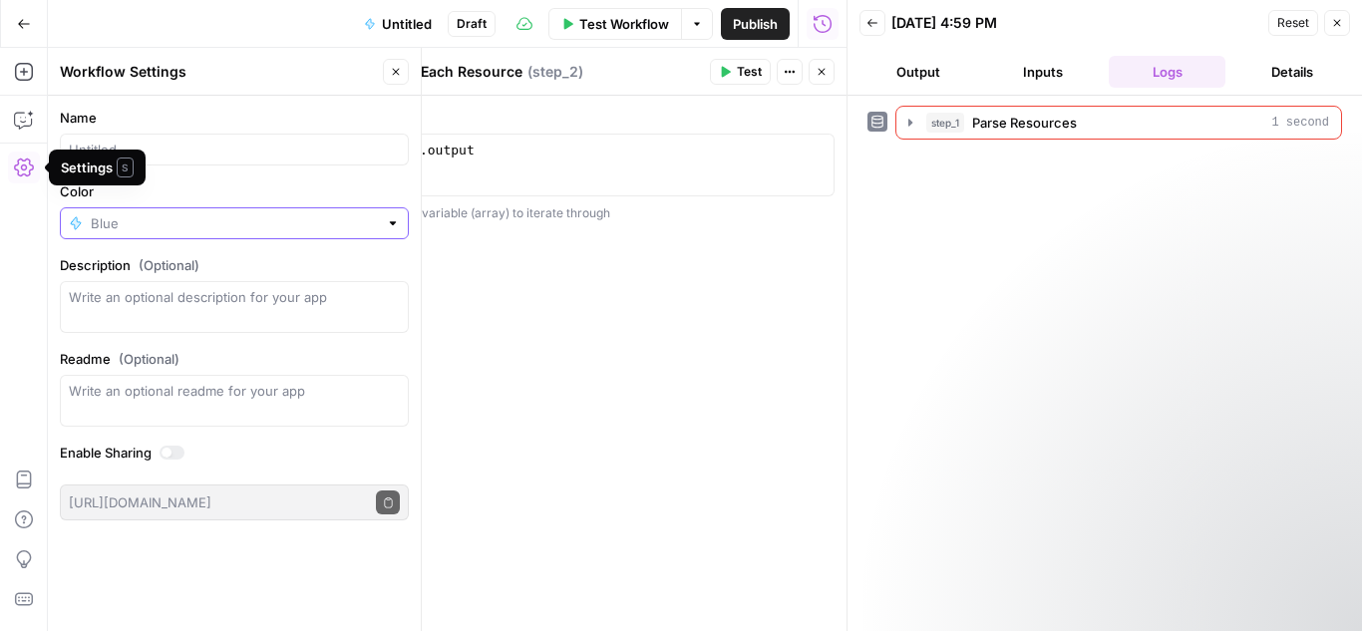
click at [272, 230] on input "Color" at bounding box center [234, 223] width 287 height 20
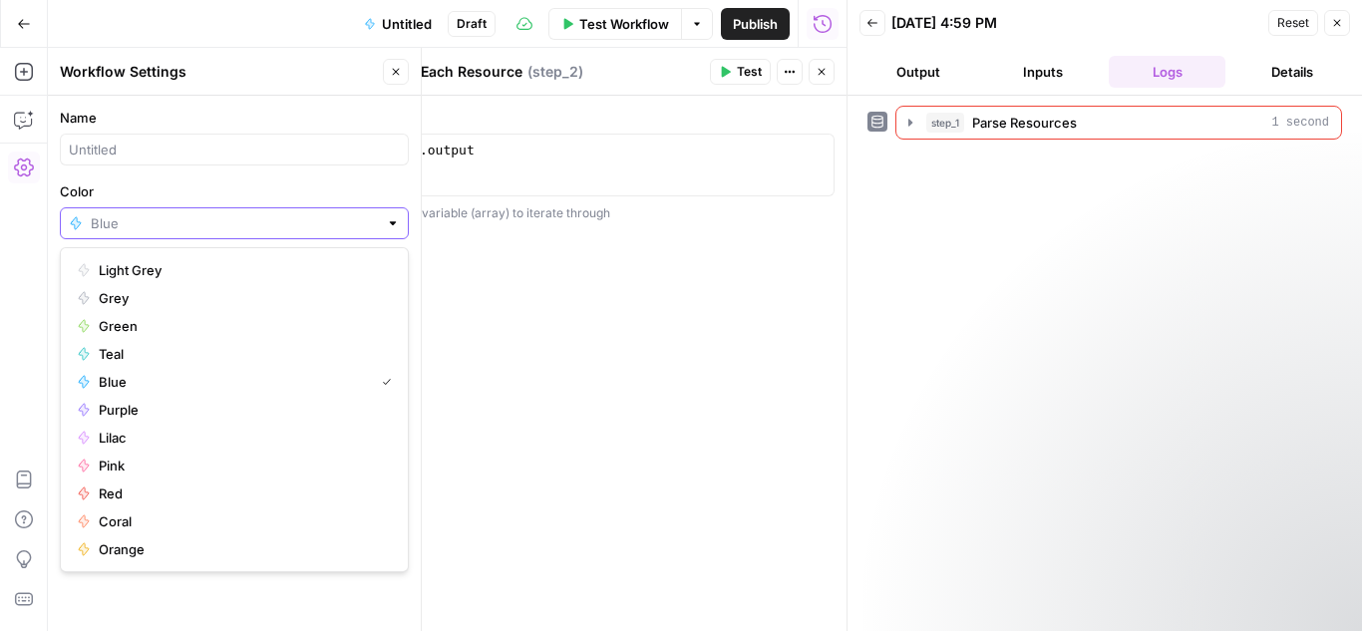
click at [190, 232] on input "Color" at bounding box center [234, 223] width 287 height 20
type input "Blue"
click at [366, 180] on form "Name Color Blue Description (Optional) Readme (Optional) Write an optional read…" at bounding box center [234, 314] width 373 height 437
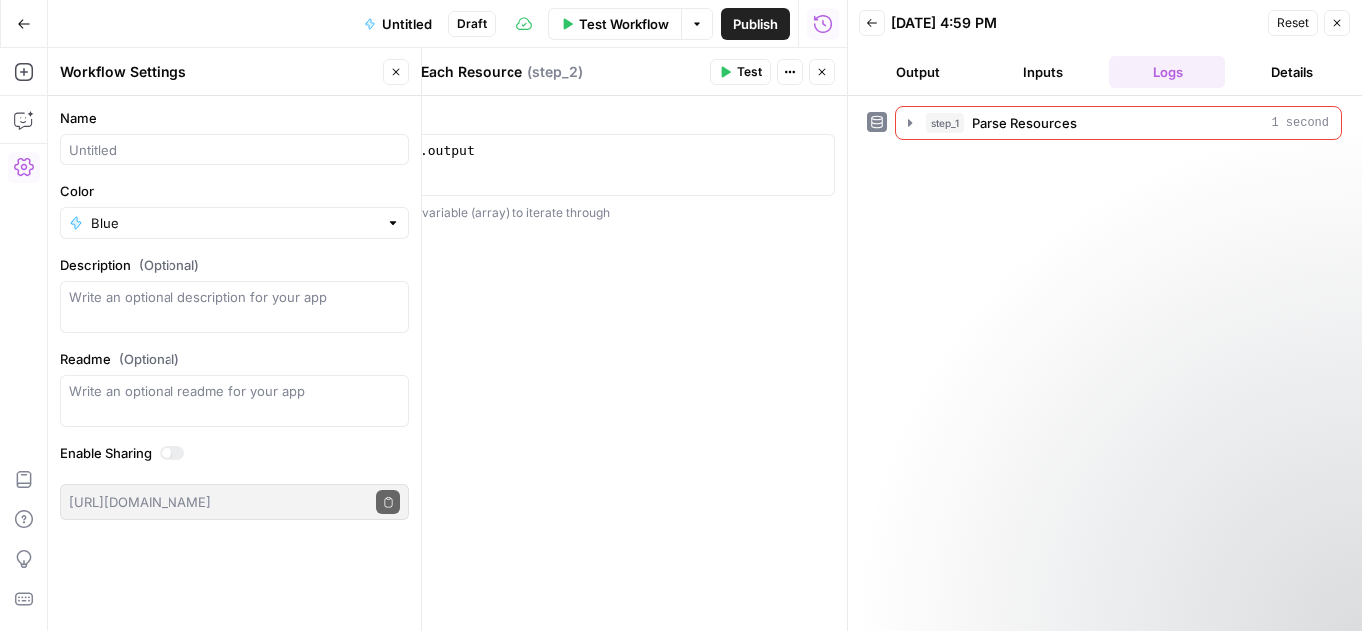
click at [398, 69] on icon "button" at bounding box center [396, 72] width 12 height 12
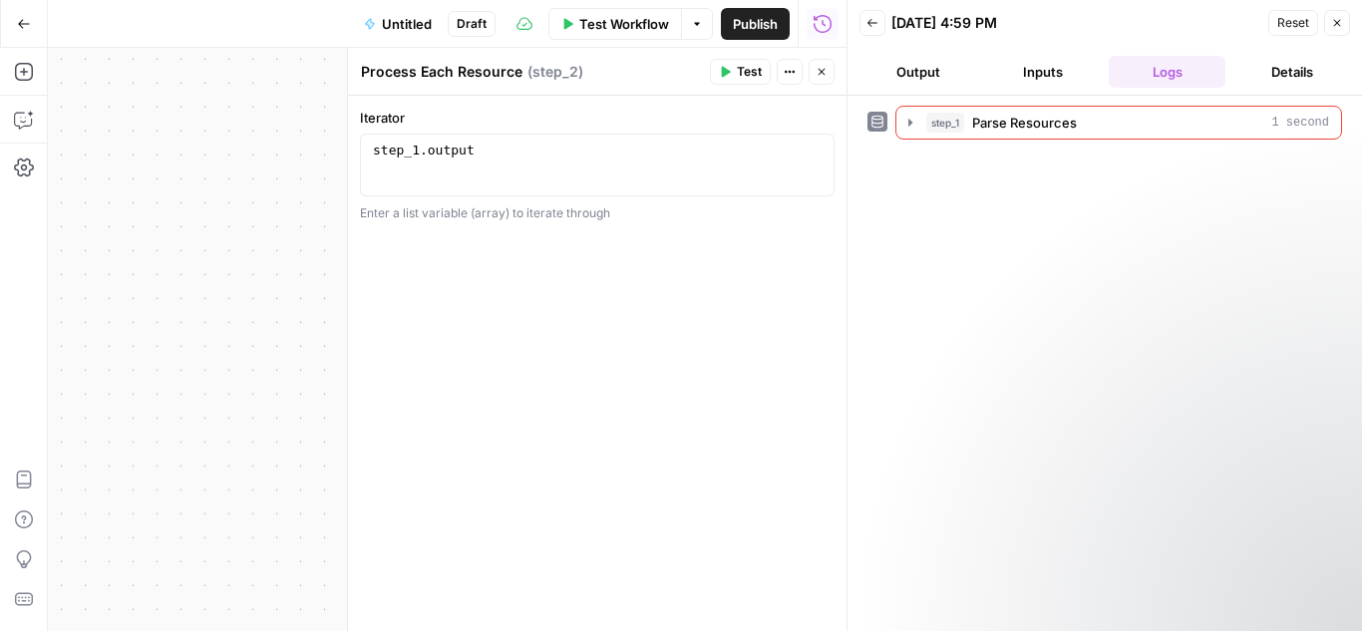
click at [17, 22] on icon "button" at bounding box center [24, 24] width 14 height 14
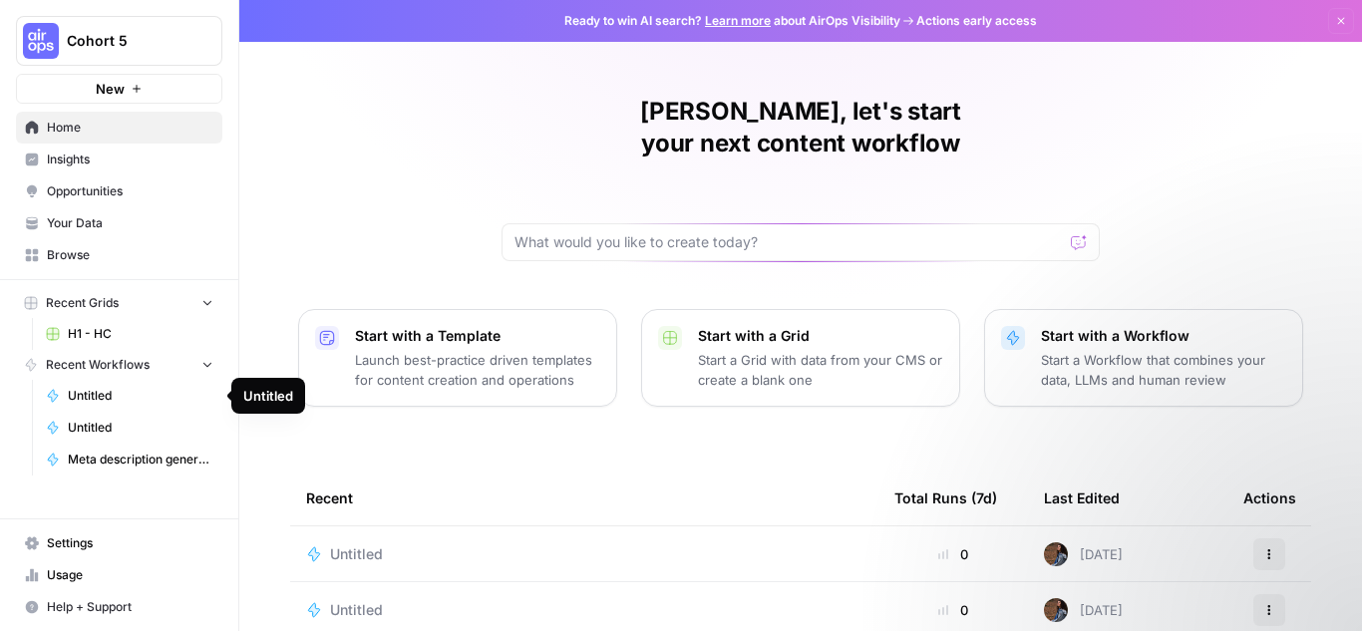
click at [112, 391] on span "Untitled" at bounding box center [141, 396] width 146 height 18
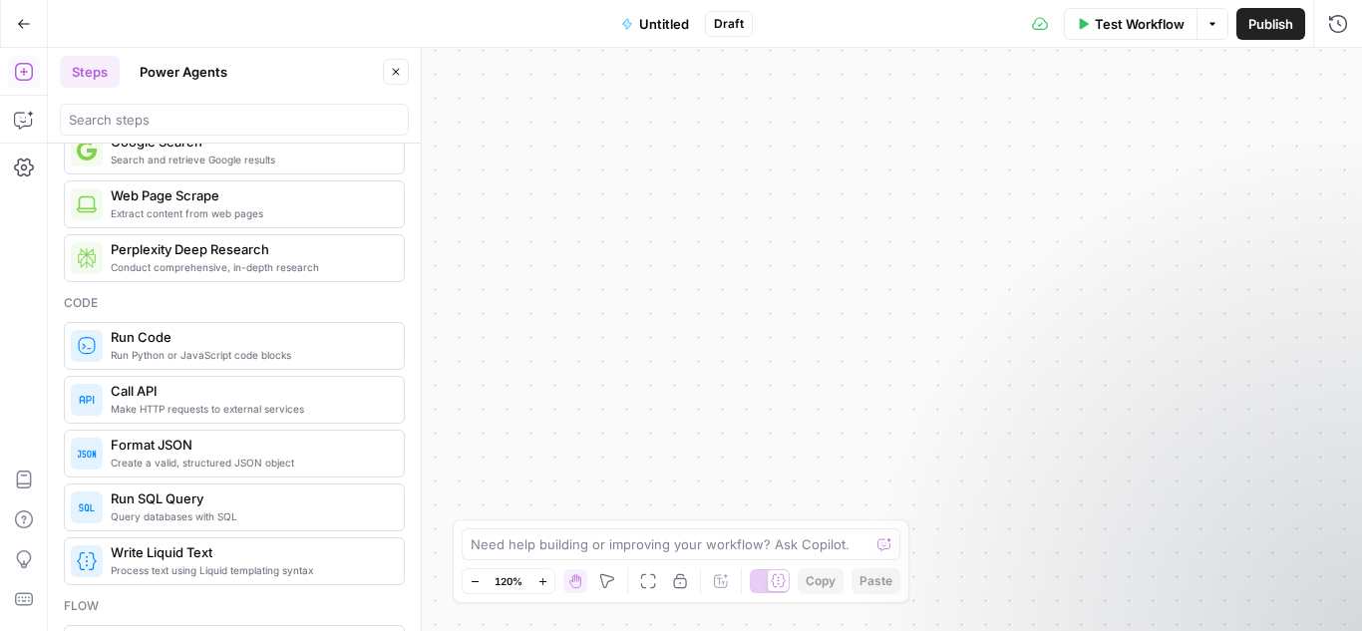
scroll to position [199, 0]
